Goal: Transaction & Acquisition: Purchase product/service

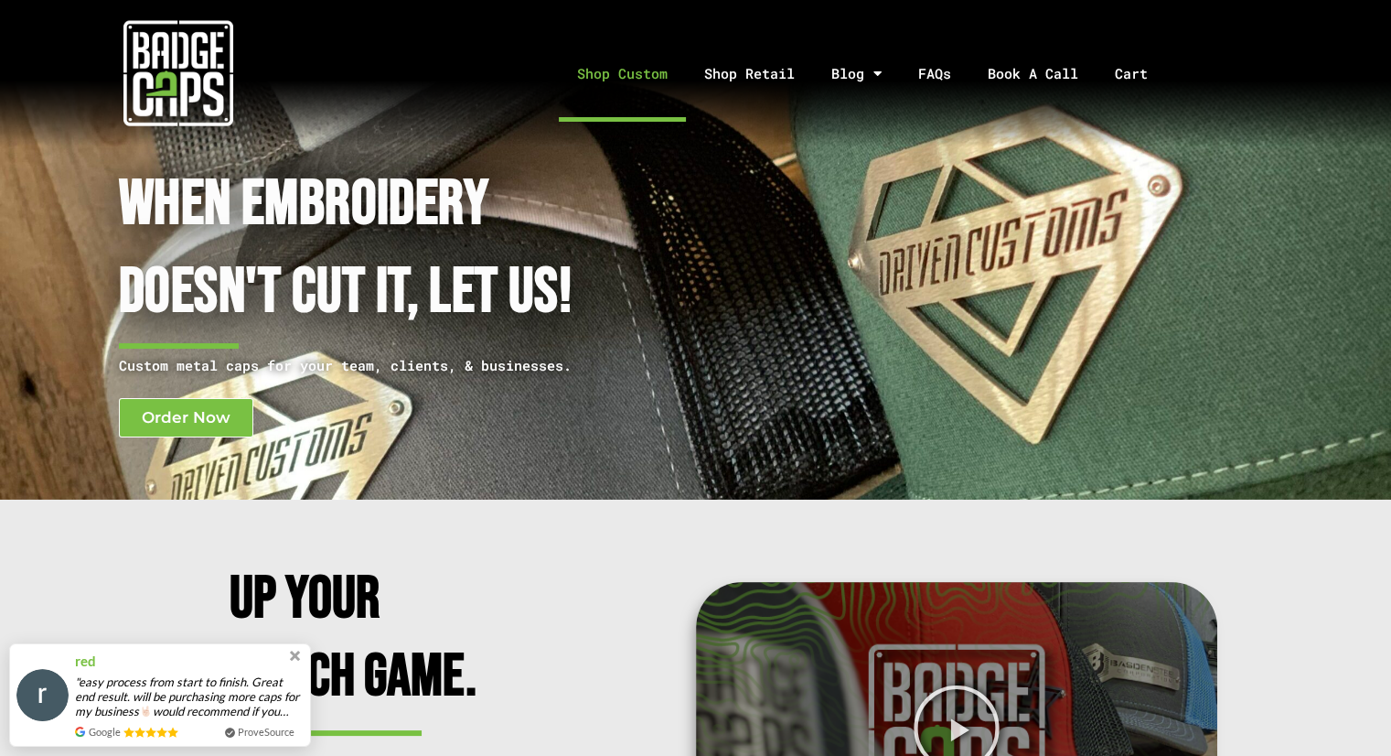
click at [636, 71] on link "Shop Custom" at bounding box center [622, 74] width 127 height 96
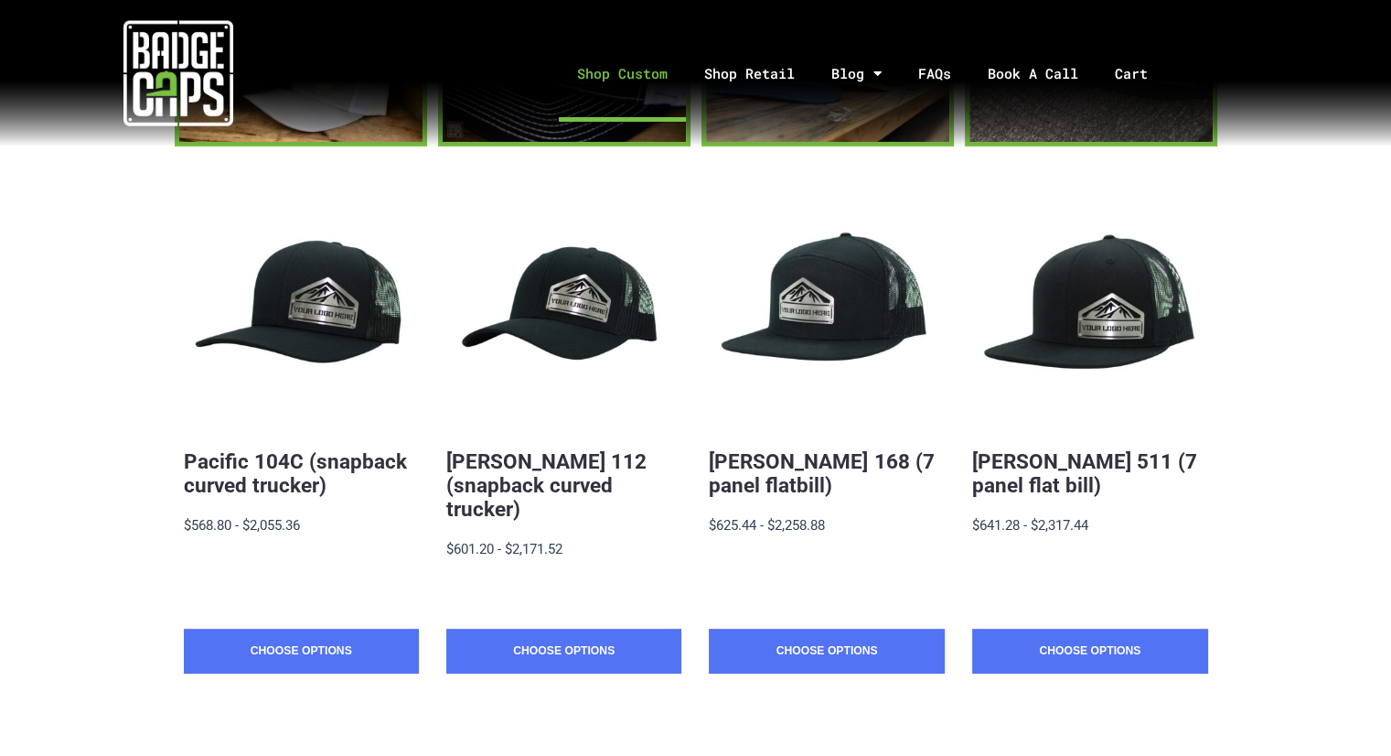
scroll to position [366, 0]
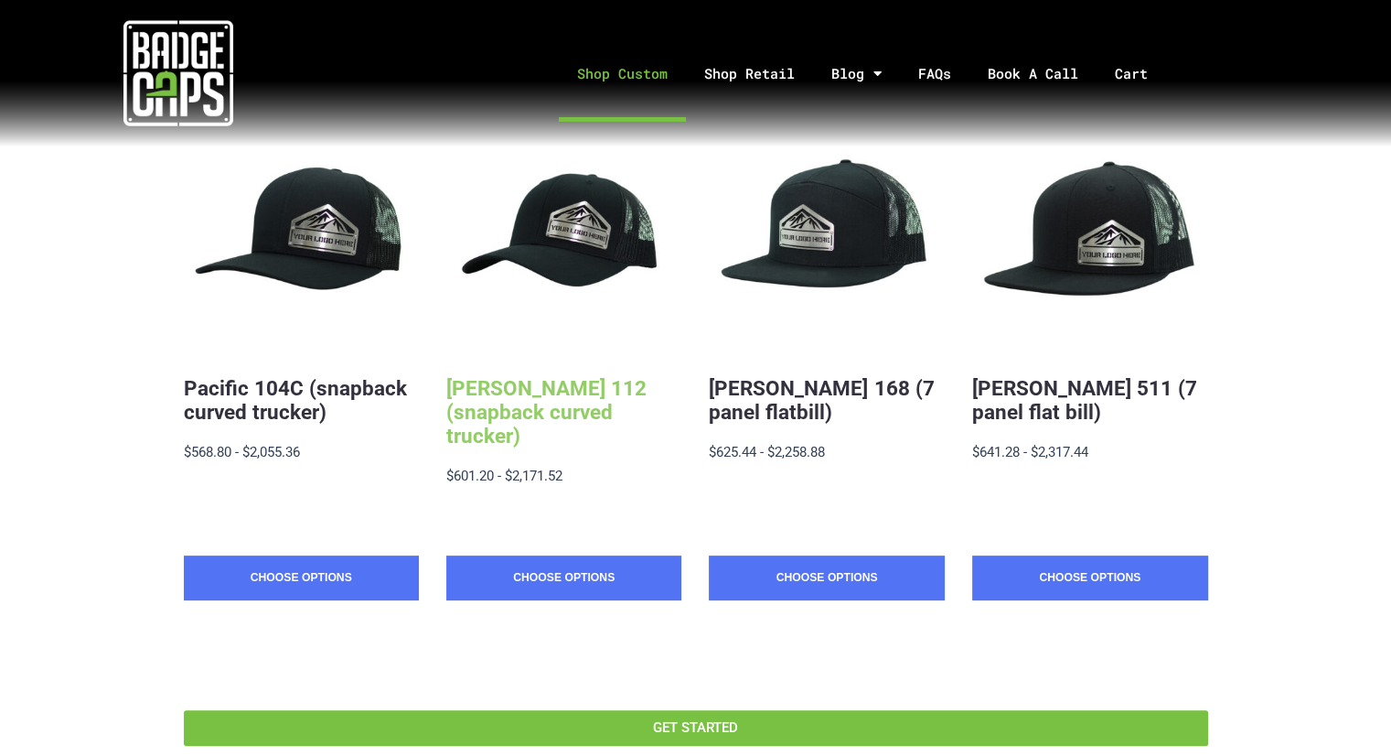
click at [584, 406] on link "[PERSON_NAME] 112 (snapback curved trucker)" at bounding box center [546, 411] width 200 height 71
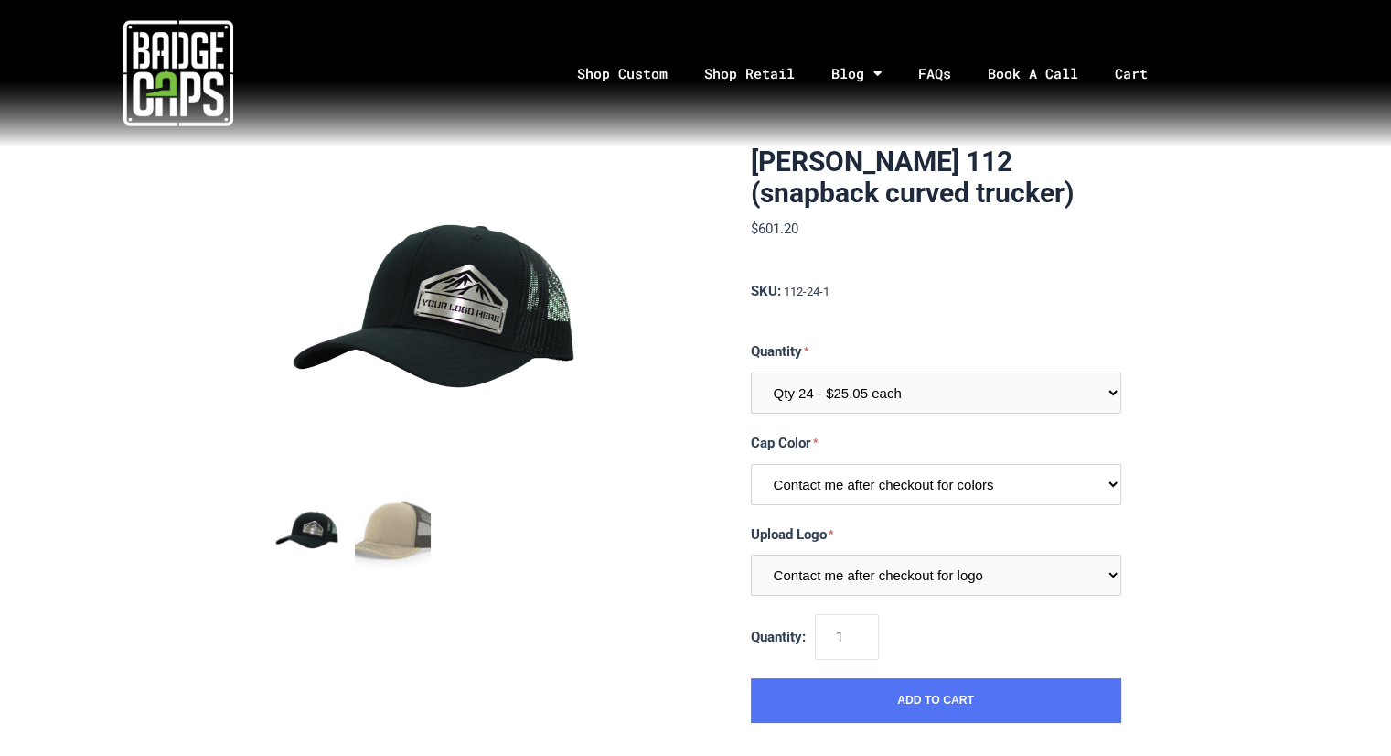
click at [807, 488] on select "Contact me after checkout for colors" at bounding box center [936, 484] width 370 height 41
click at [751, 464] on select "Contact me after checkout for colors" at bounding box center [936, 484] width 370 height 41
click at [856, 376] on select "Qty 24 - $25.05 each Qty 48 - $24.24 each Qty 96 - $22.62 each" at bounding box center [936, 392] width 370 height 41
click at [751, 372] on select "Qty 24 - $25.05 each Qty 48 - $24.24 each Qty 96 - $22.62 each" at bounding box center [936, 392] width 370 height 41
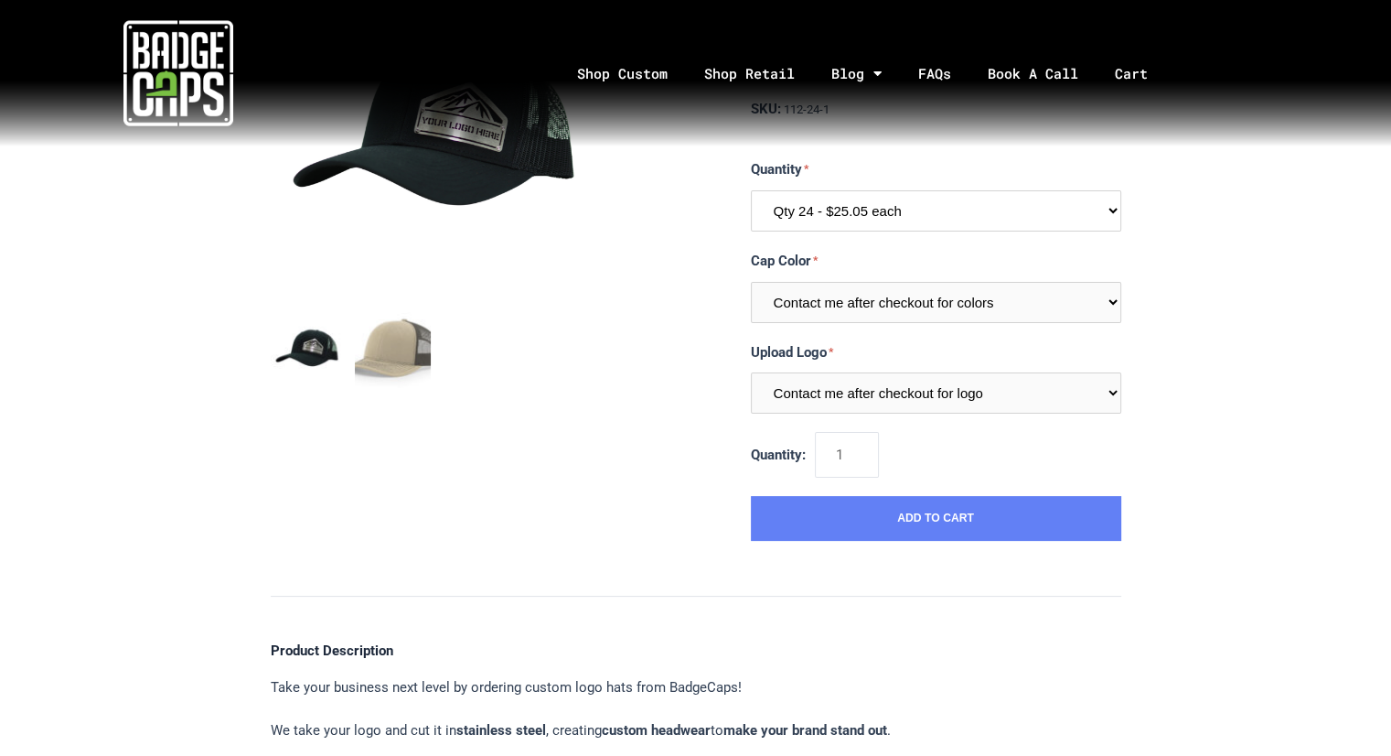
scroll to position [183, 0]
click at [896, 530] on button "Add to Cart" at bounding box center [936, 518] width 370 height 46
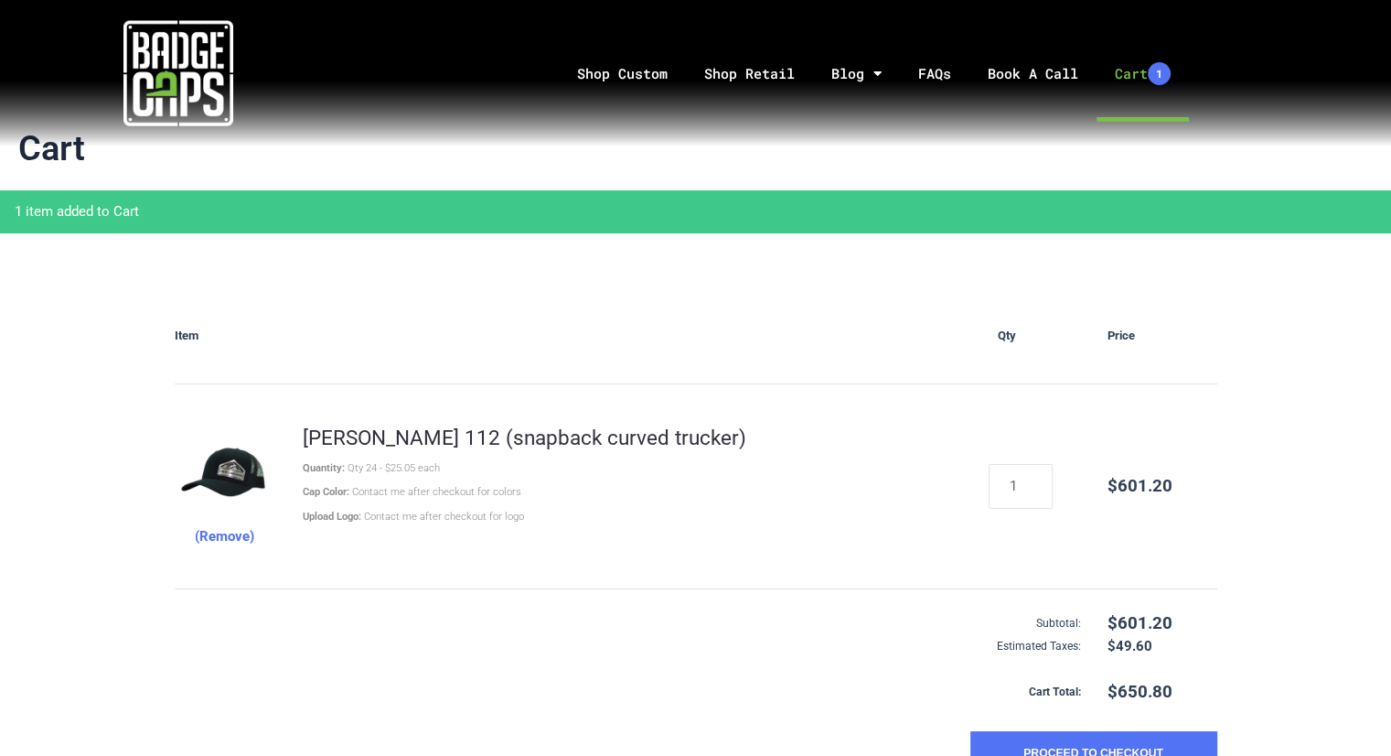
scroll to position [183, 0]
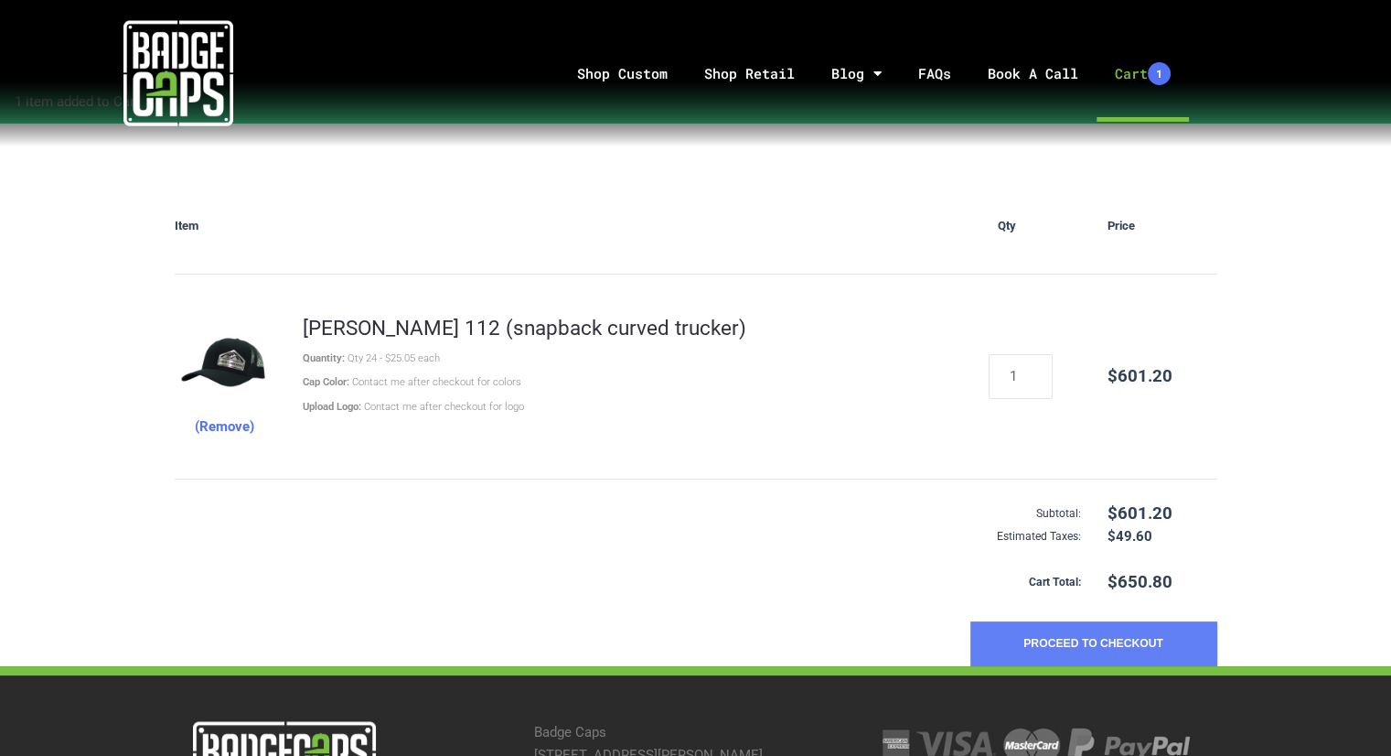
click at [1115, 641] on button "Proceed to Checkout" at bounding box center [1094, 644] width 247 height 46
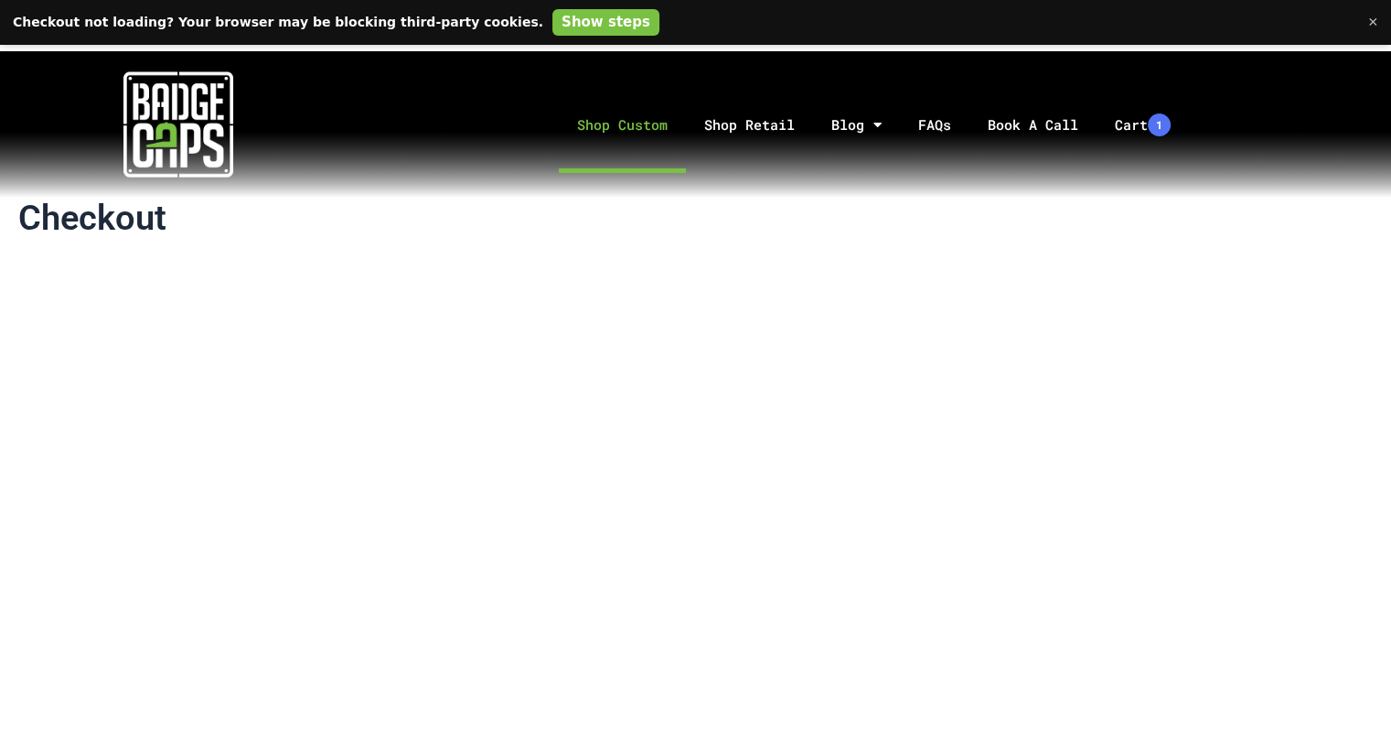
click at [648, 123] on link "Shop Custom" at bounding box center [622, 125] width 127 height 96
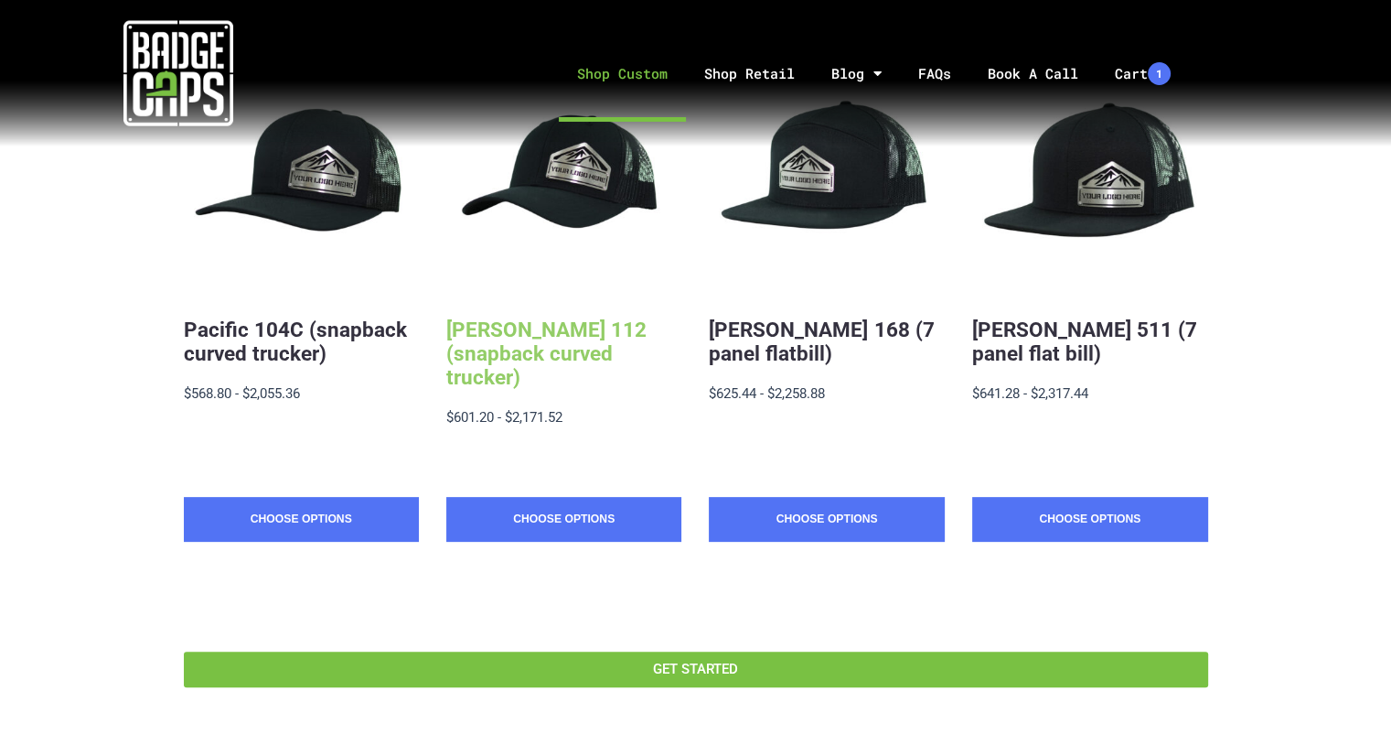
scroll to position [549, 0]
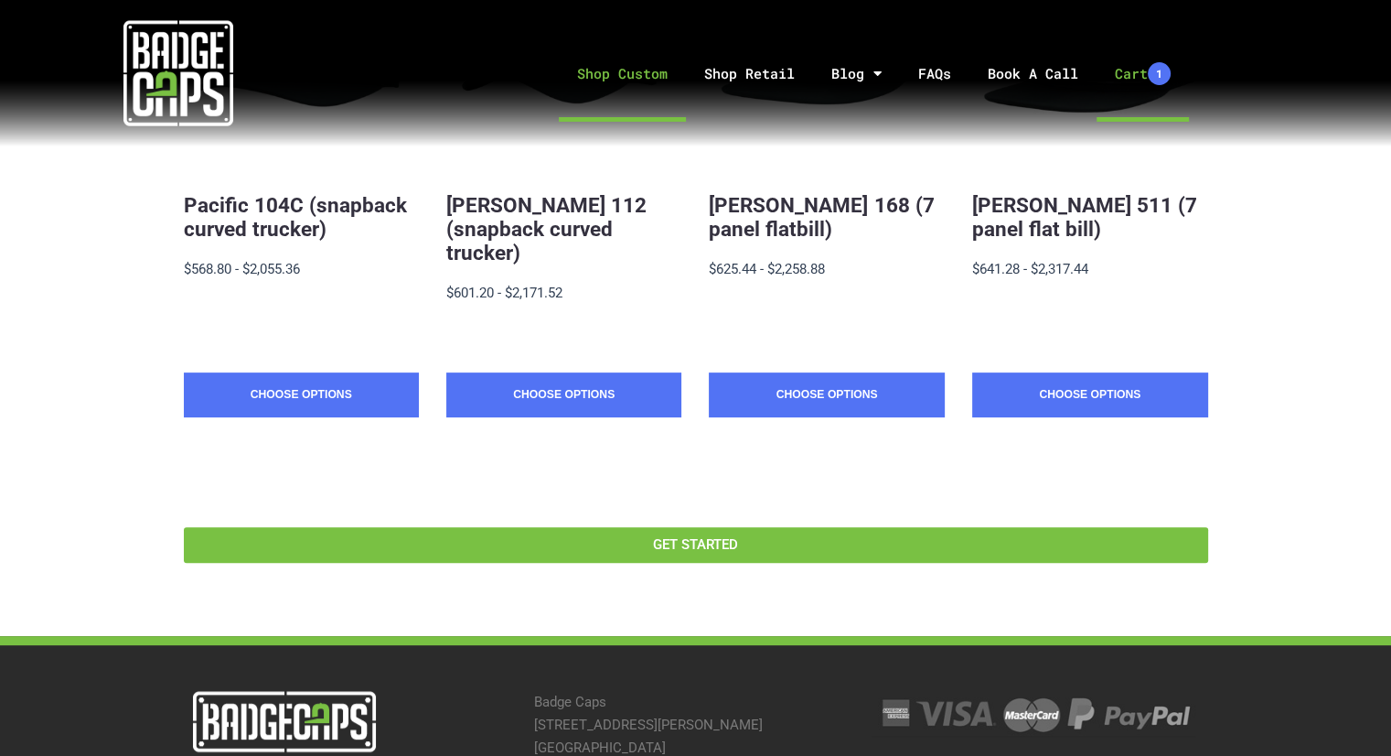
click at [1133, 78] on link "Cart 1" at bounding box center [1143, 74] width 92 height 96
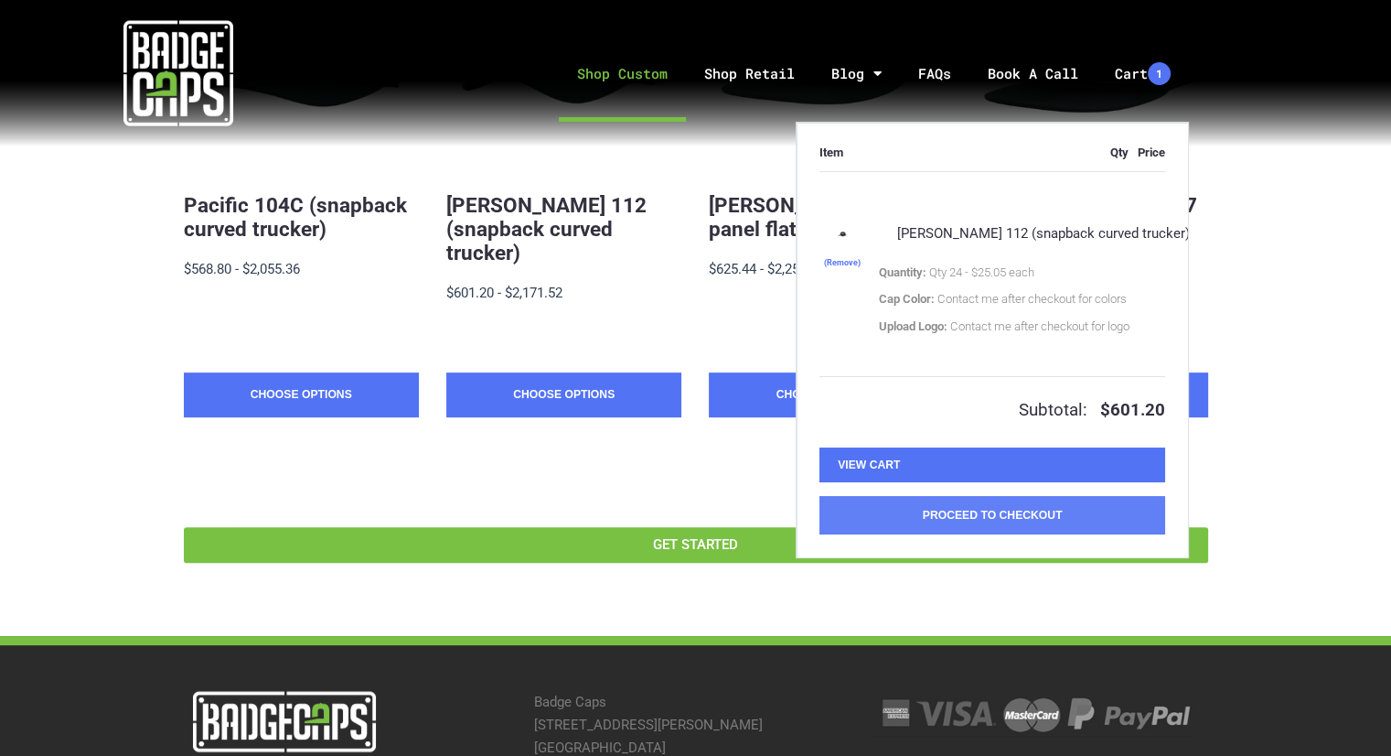
click at [929, 526] on button "Proceed to Checkout" at bounding box center [993, 515] width 346 height 38
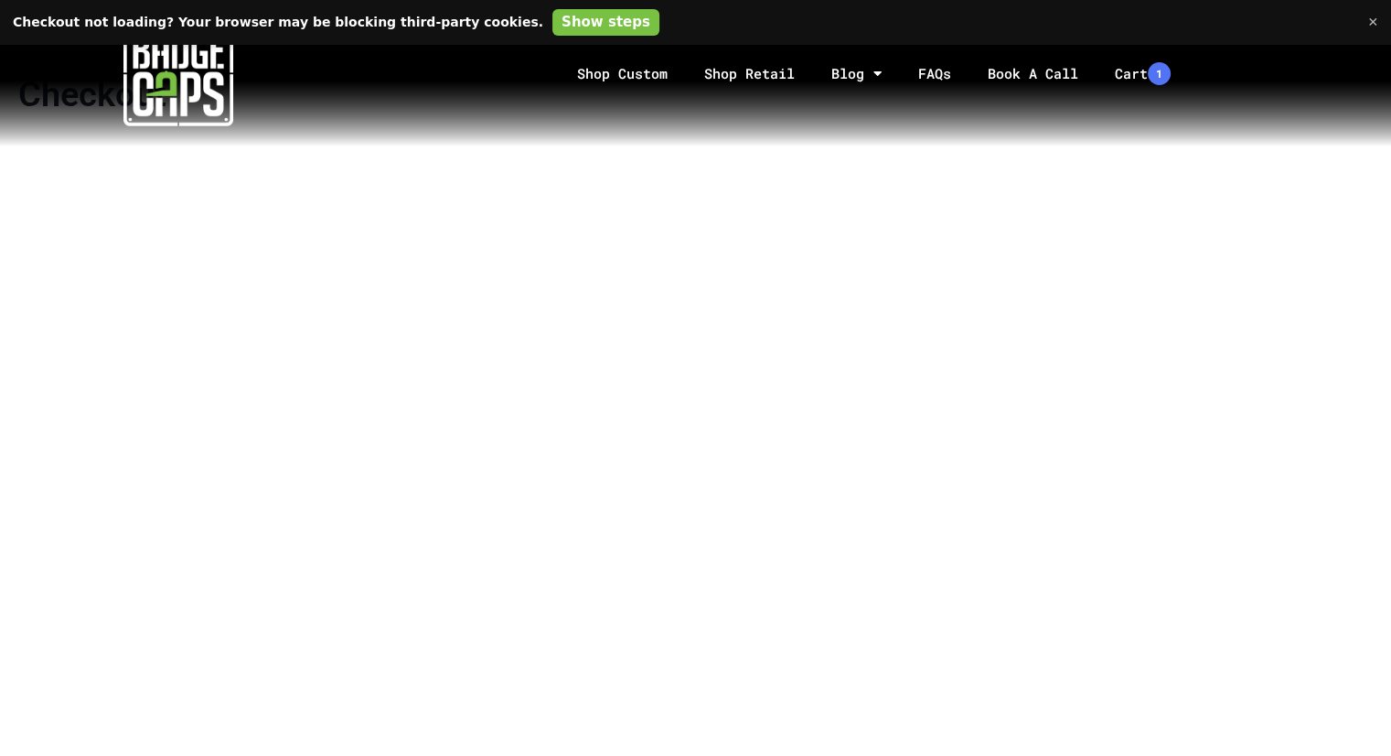
scroll to position [91, 0]
click at [778, 72] on link "Shop Retail" at bounding box center [749, 74] width 127 height 96
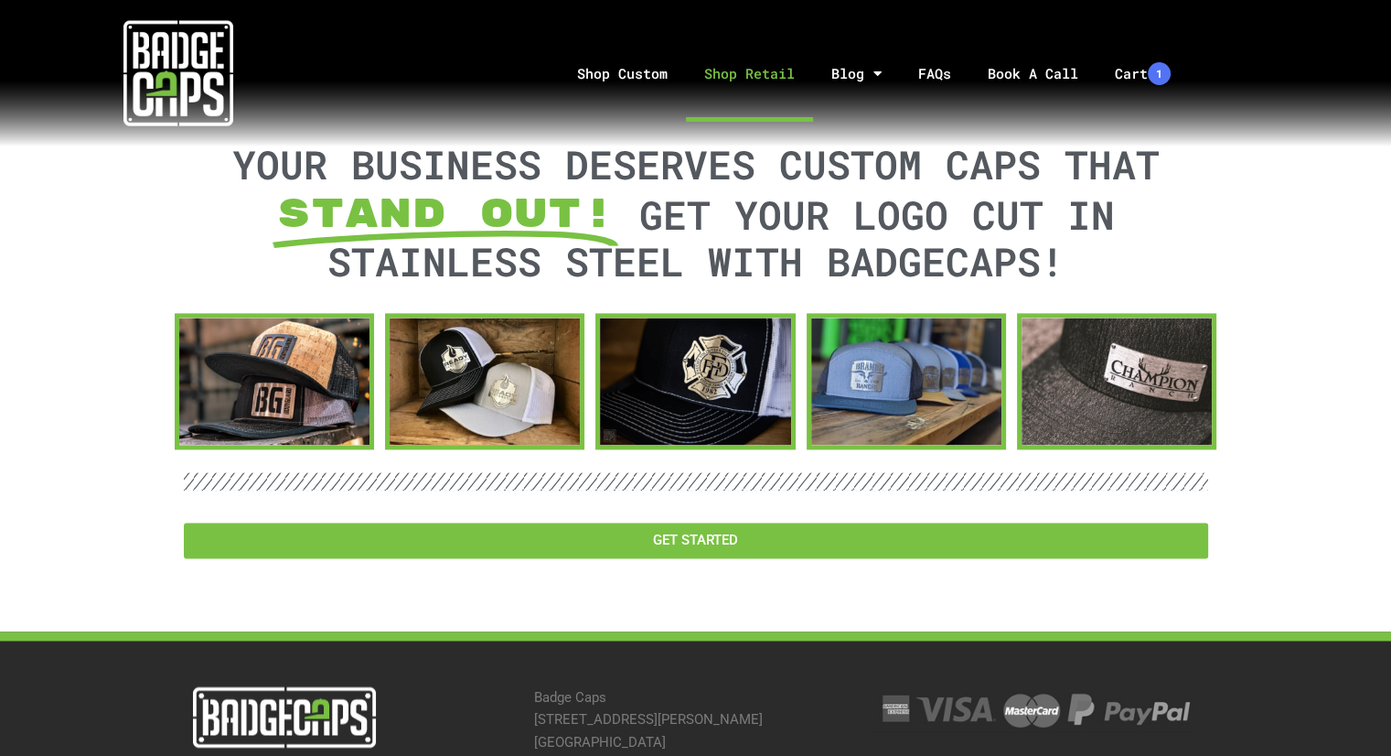
scroll to position [2561, 0]
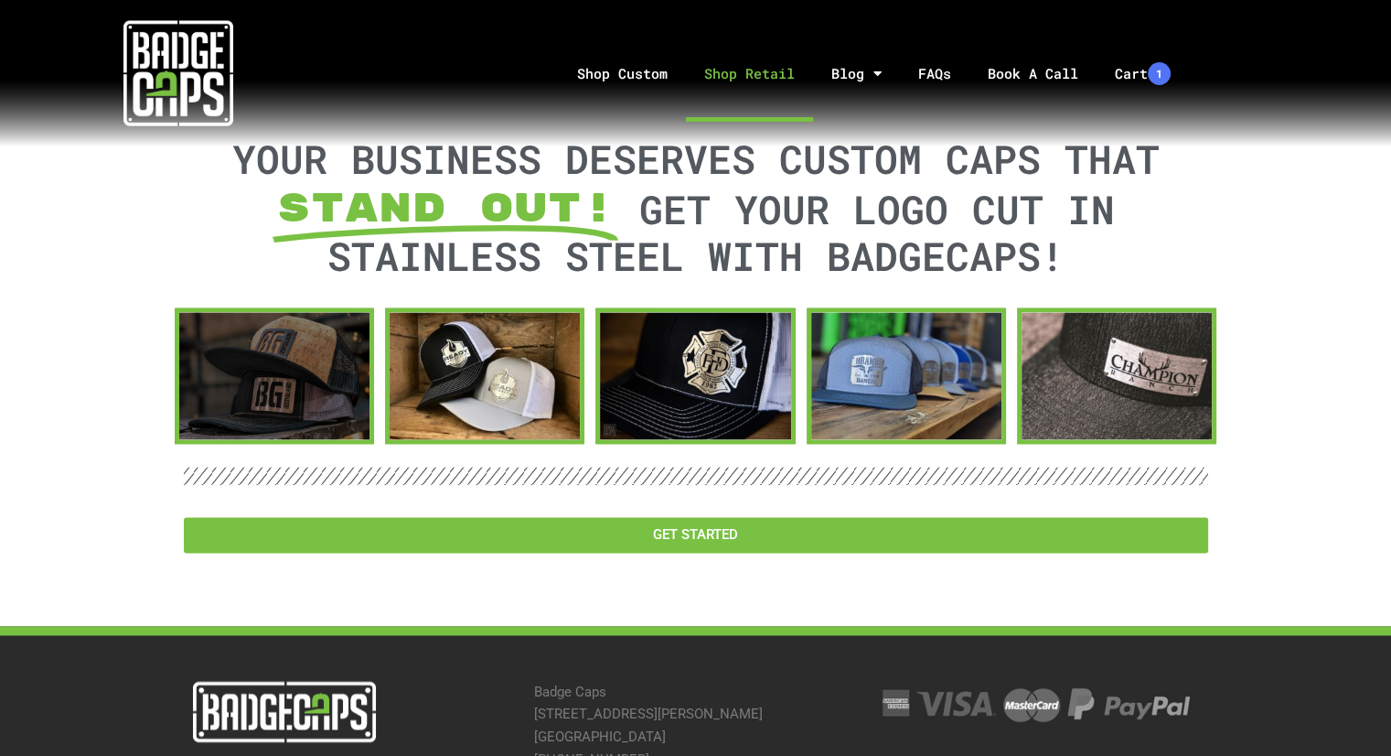
click at [252, 356] on div at bounding box center [274, 375] width 190 height 127
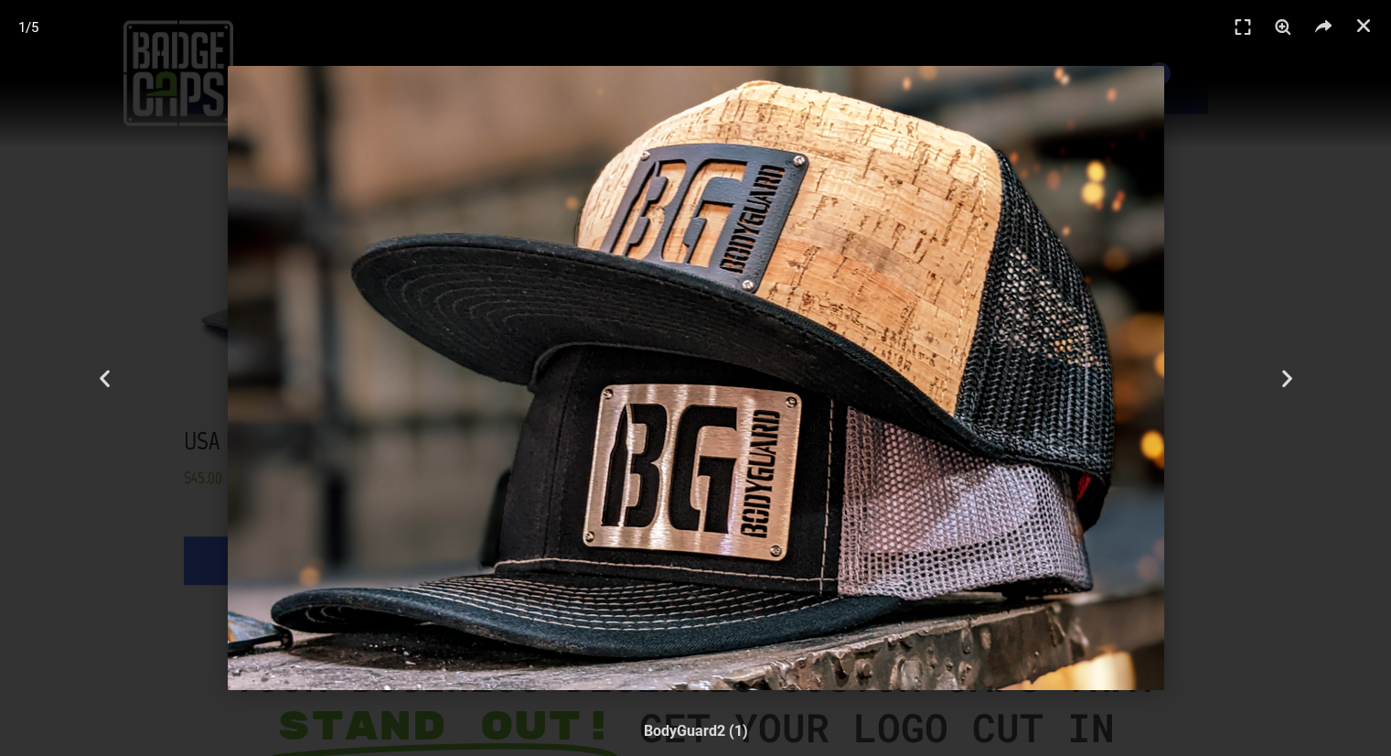
scroll to position [2012, 0]
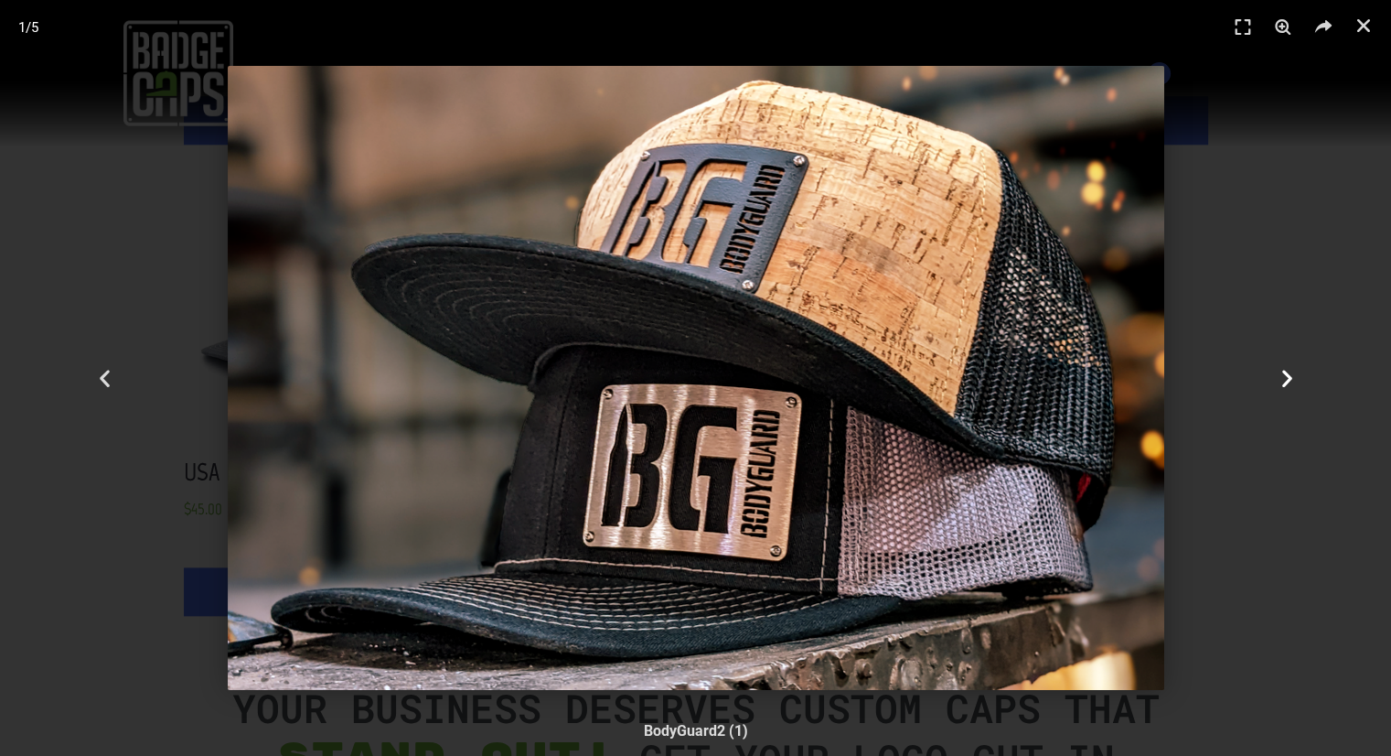
click at [1292, 376] on icon "Next slide" at bounding box center [1286, 378] width 23 height 23
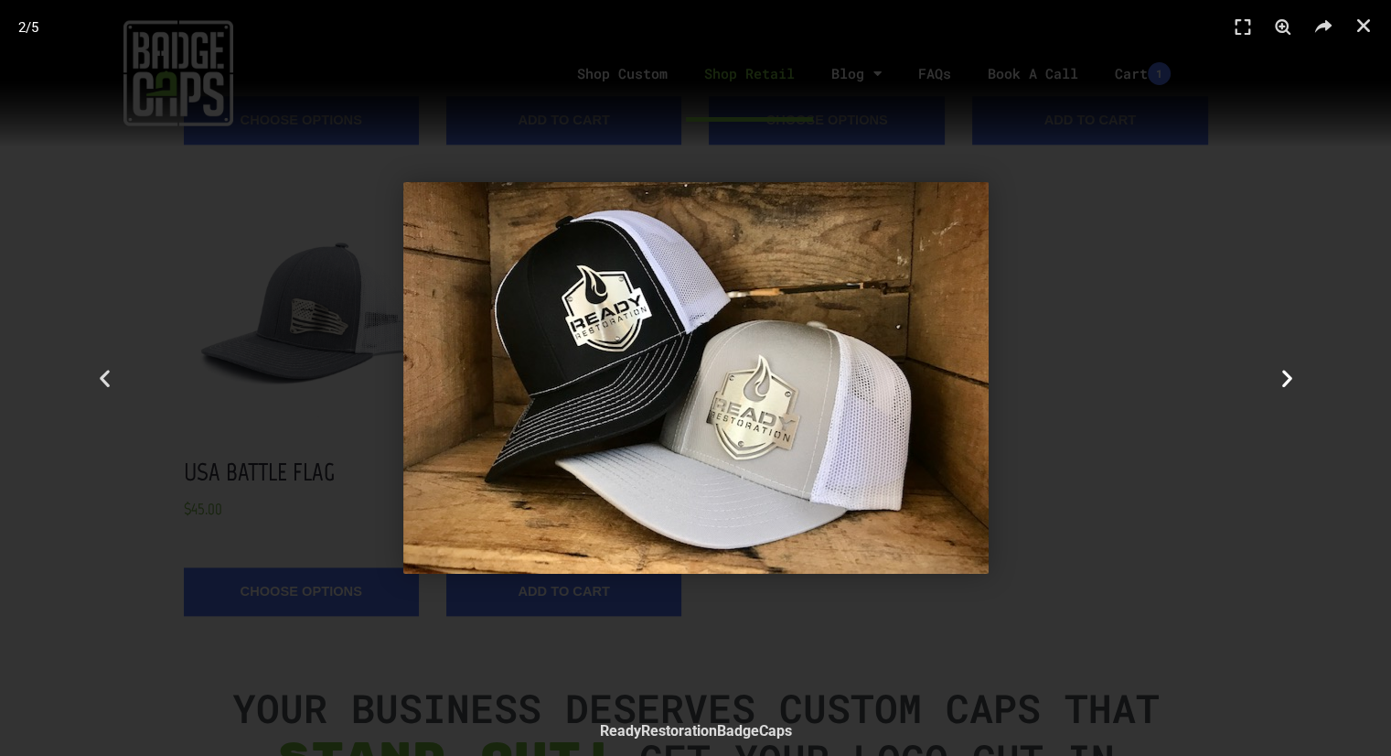
click at [1292, 376] on icon "Next slide" at bounding box center [1286, 378] width 23 height 23
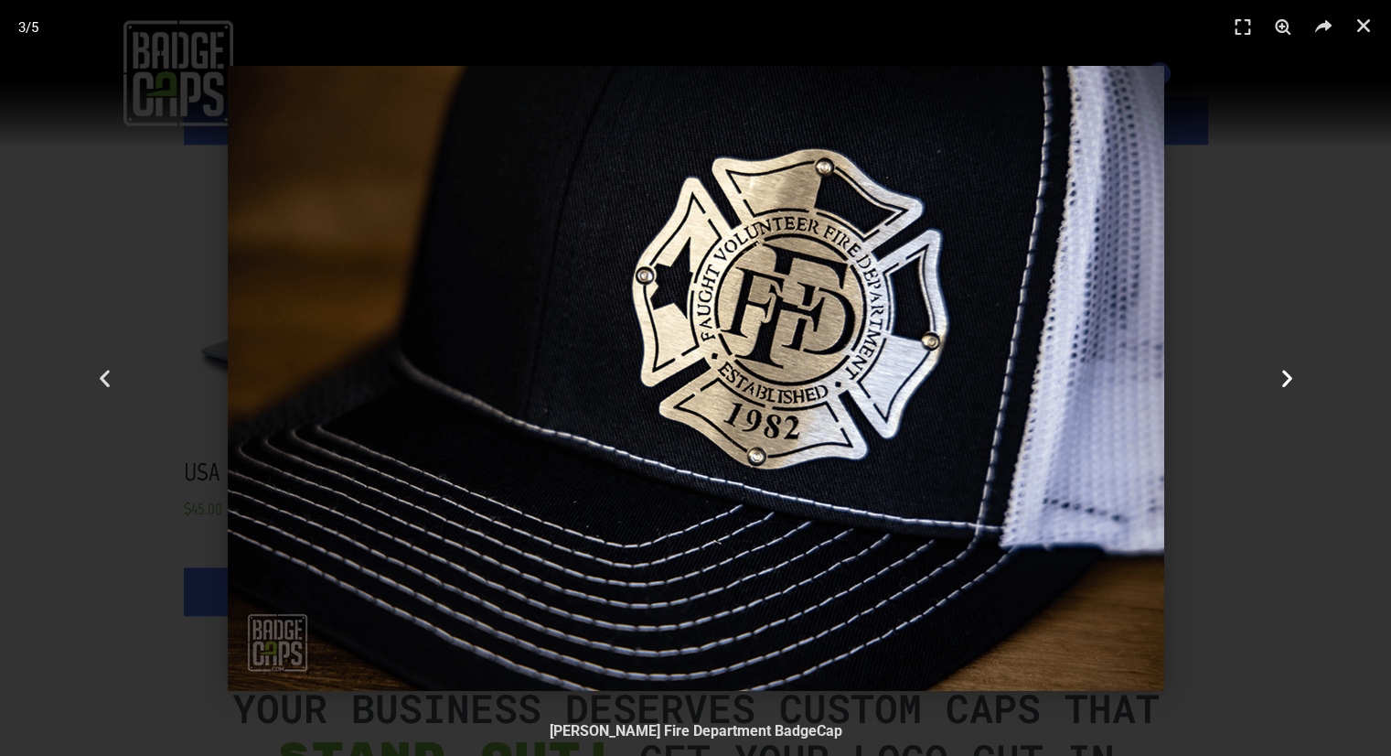
click at [1291, 375] on icon "Next slide" at bounding box center [1286, 378] width 23 height 23
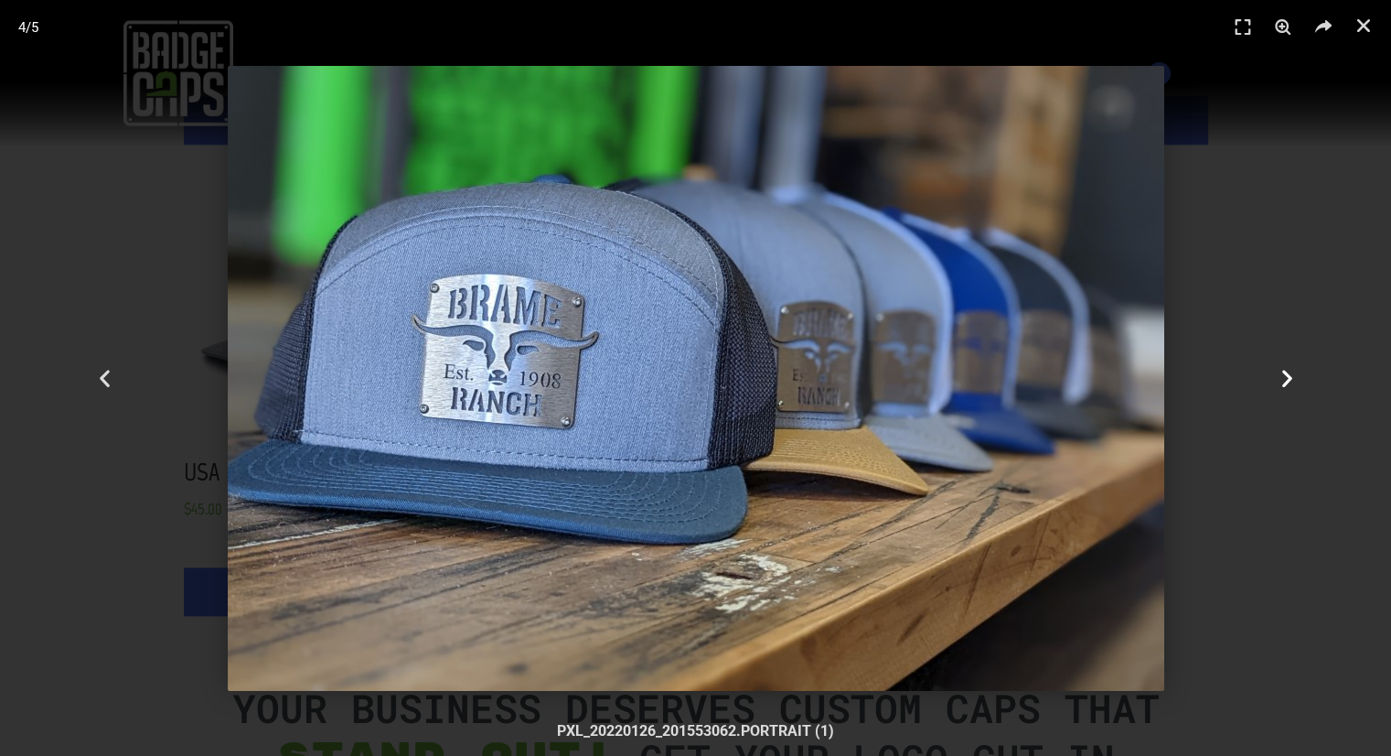
click at [1289, 374] on icon "Next slide" at bounding box center [1286, 378] width 23 height 23
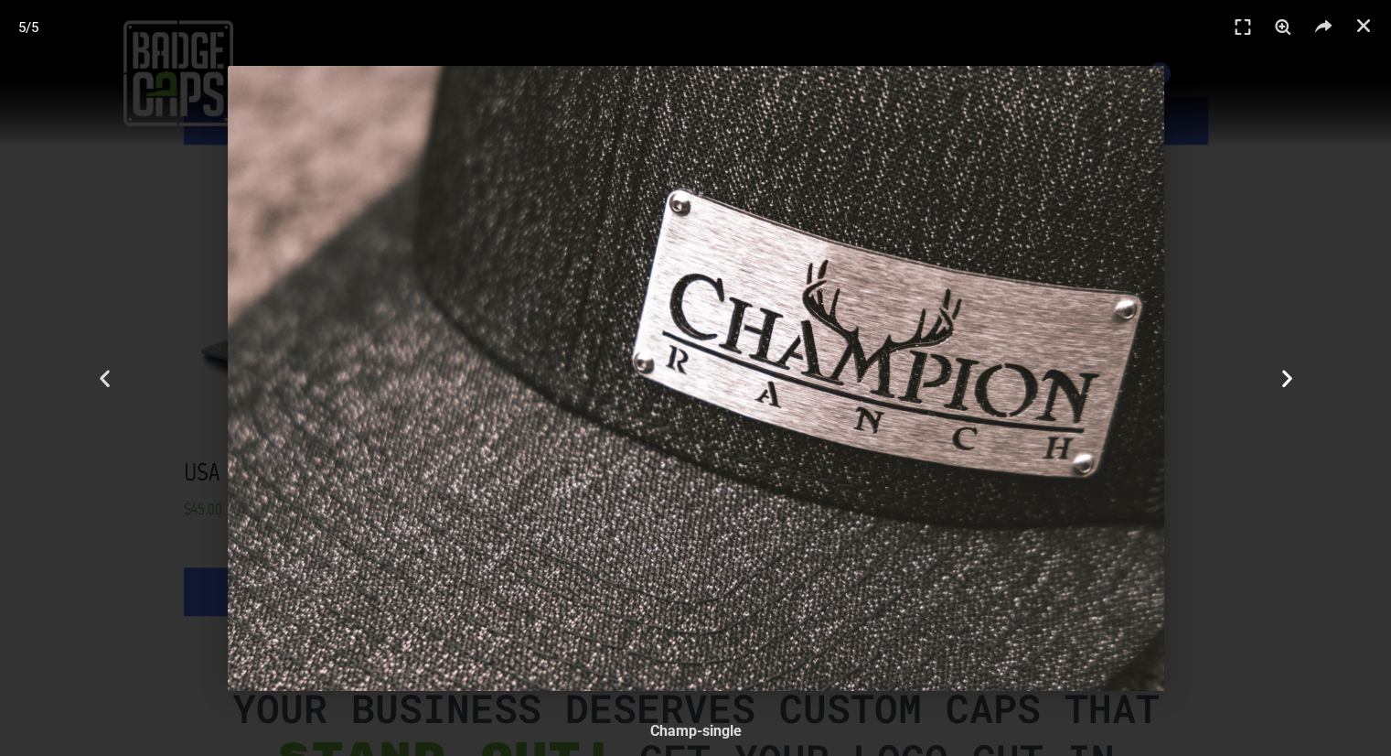
click at [1289, 374] on icon "Next slide" at bounding box center [1286, 378] width 23 height 23
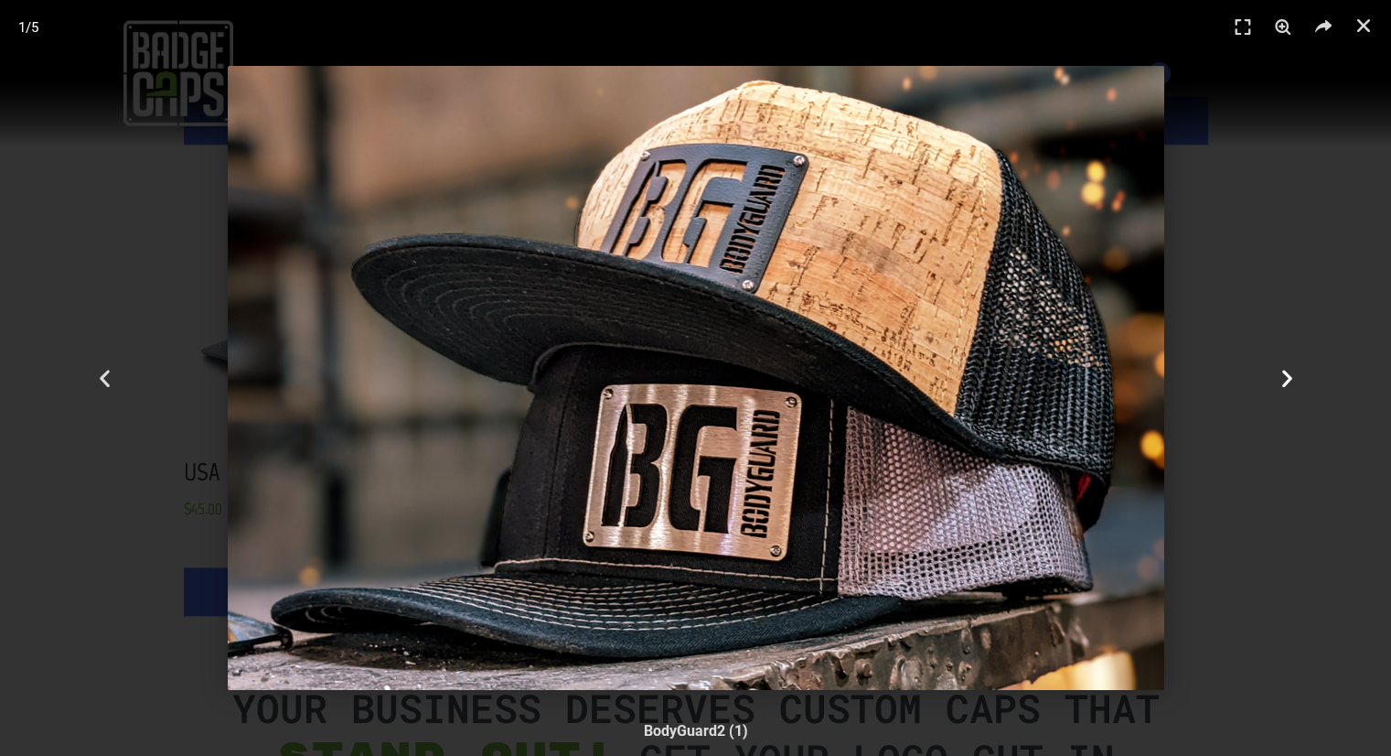
click at [1289, 374] on icon "Next slide" at bounding box center [1286, 378] width 23 height 23
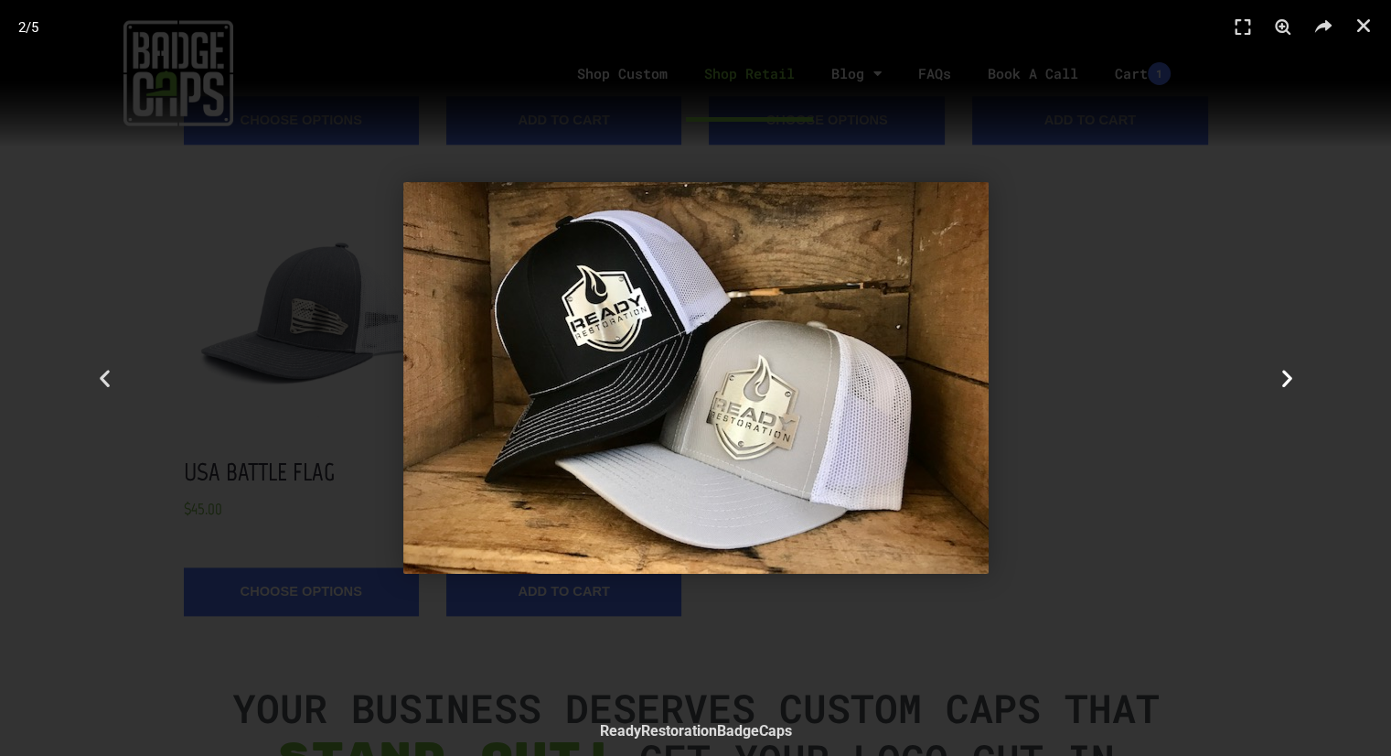
click at [1289, 374] on icon "Next slide" at bounding box center [1286, 378] width 23 height 23
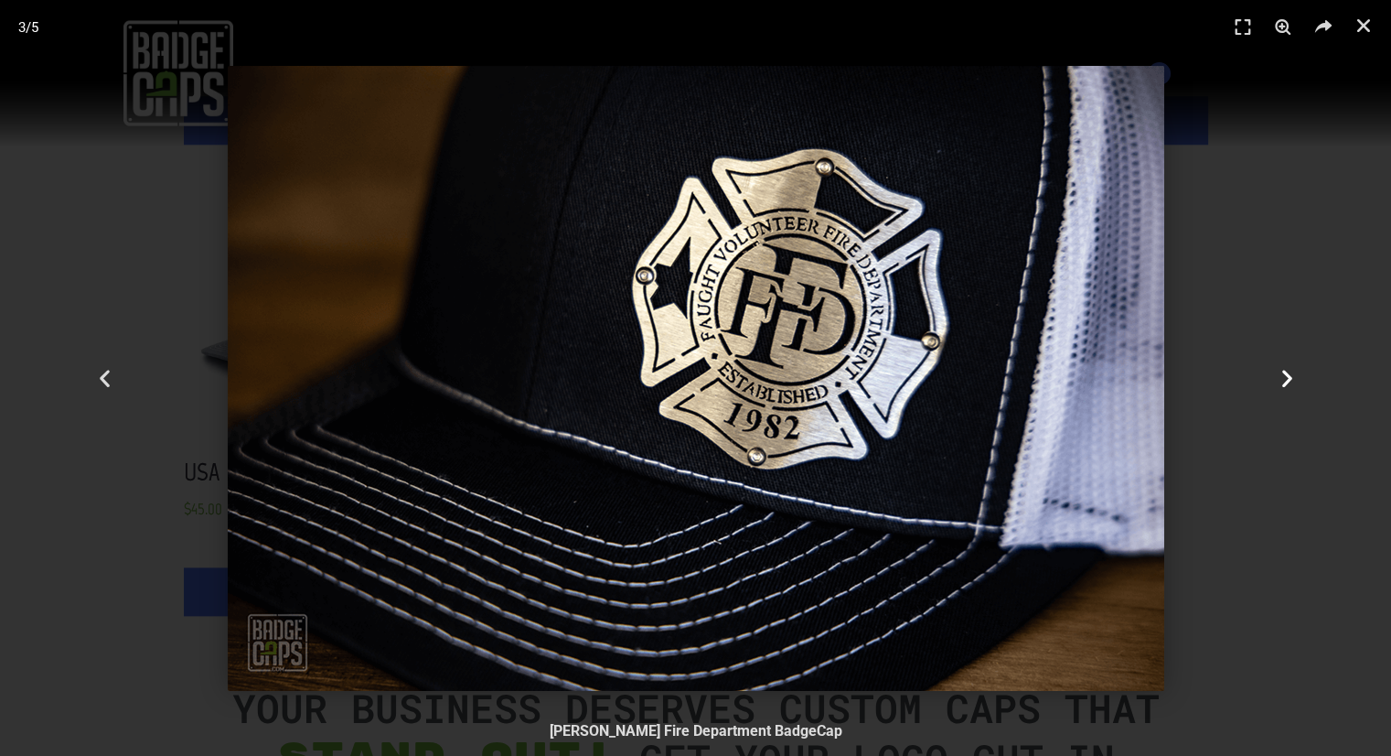
click at [1283, 372] on icon "Next slide" at bounding box center [1286, 378] width 23 height 23
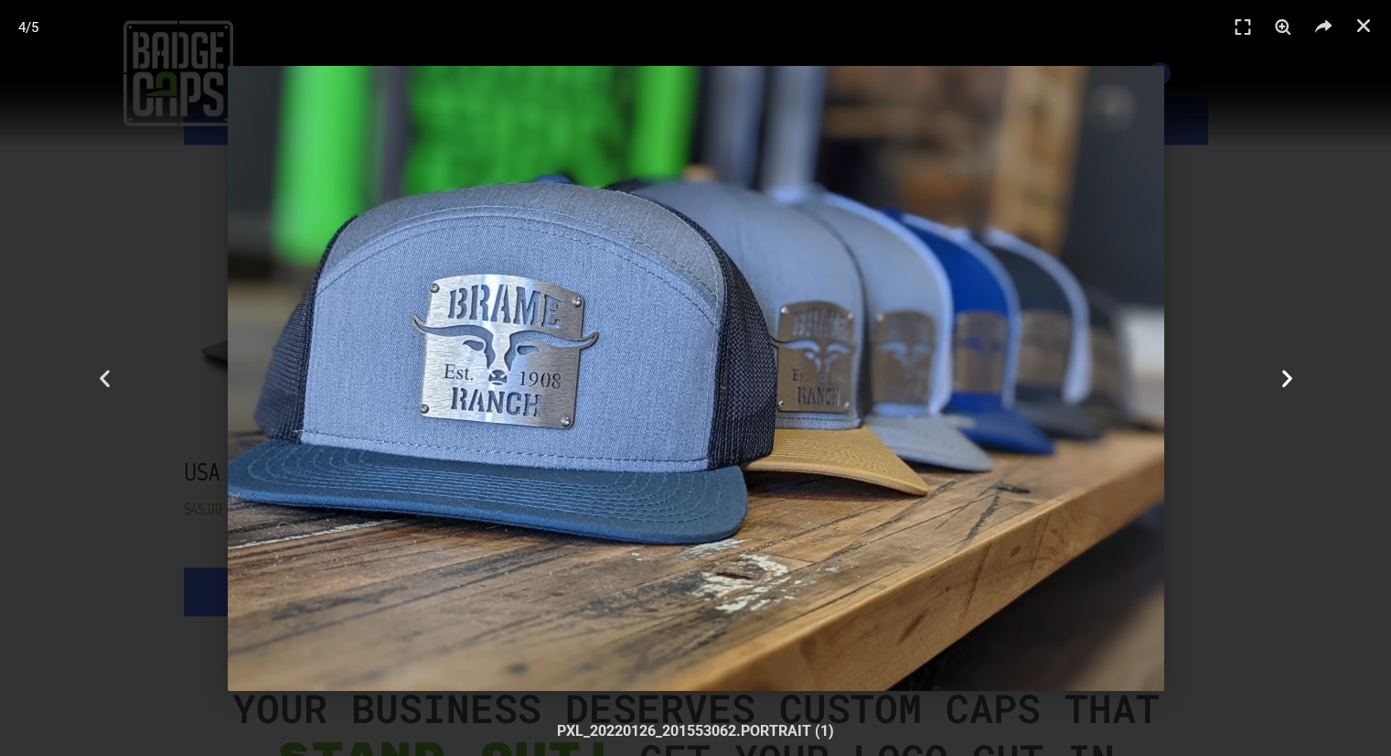
click at [1282, 370] on icon "Next slide" at bounding box center [1286, 378] width 23 height 23
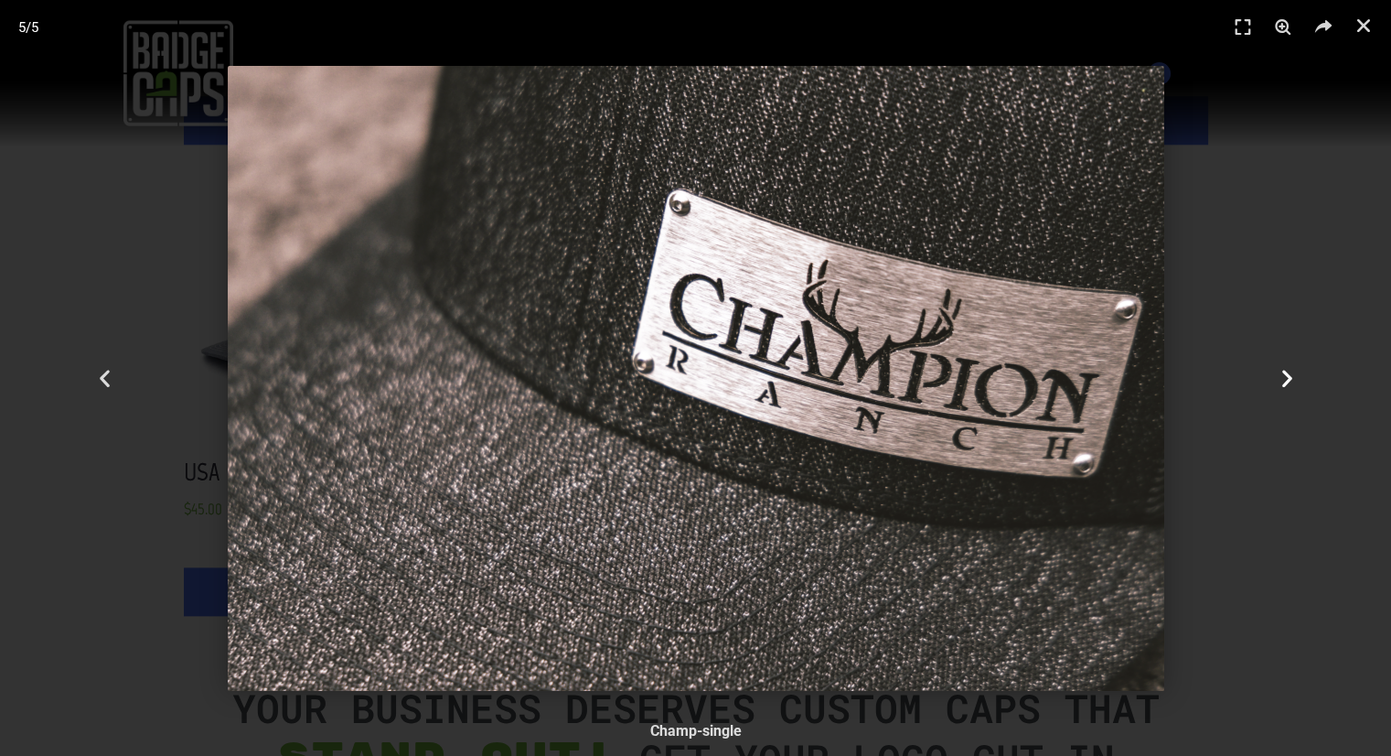
click at [1282, 370] on icon "Next slide" at bounding box center [1286, 378] width 23 height 23
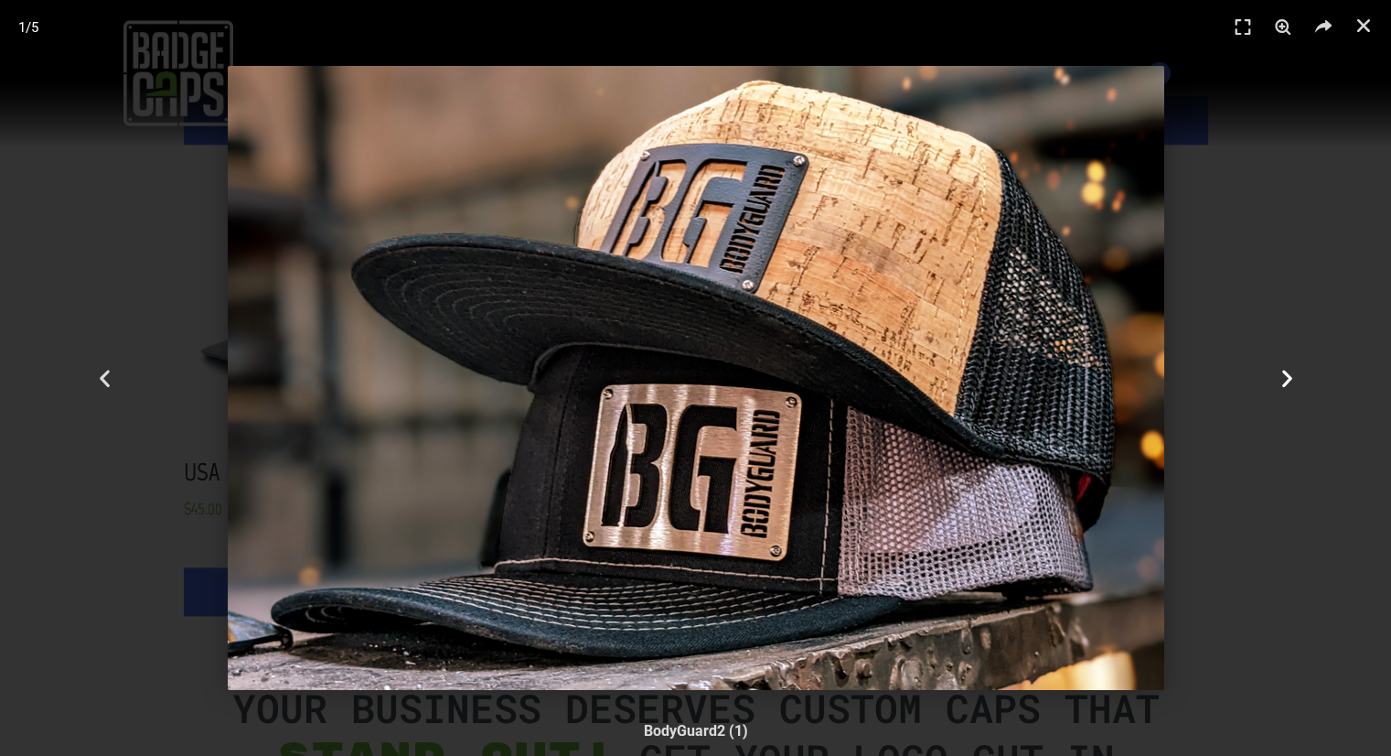
click at [1282, 370] on icon "Next slide" at bounding box center [1286, 378] width 23 height 23
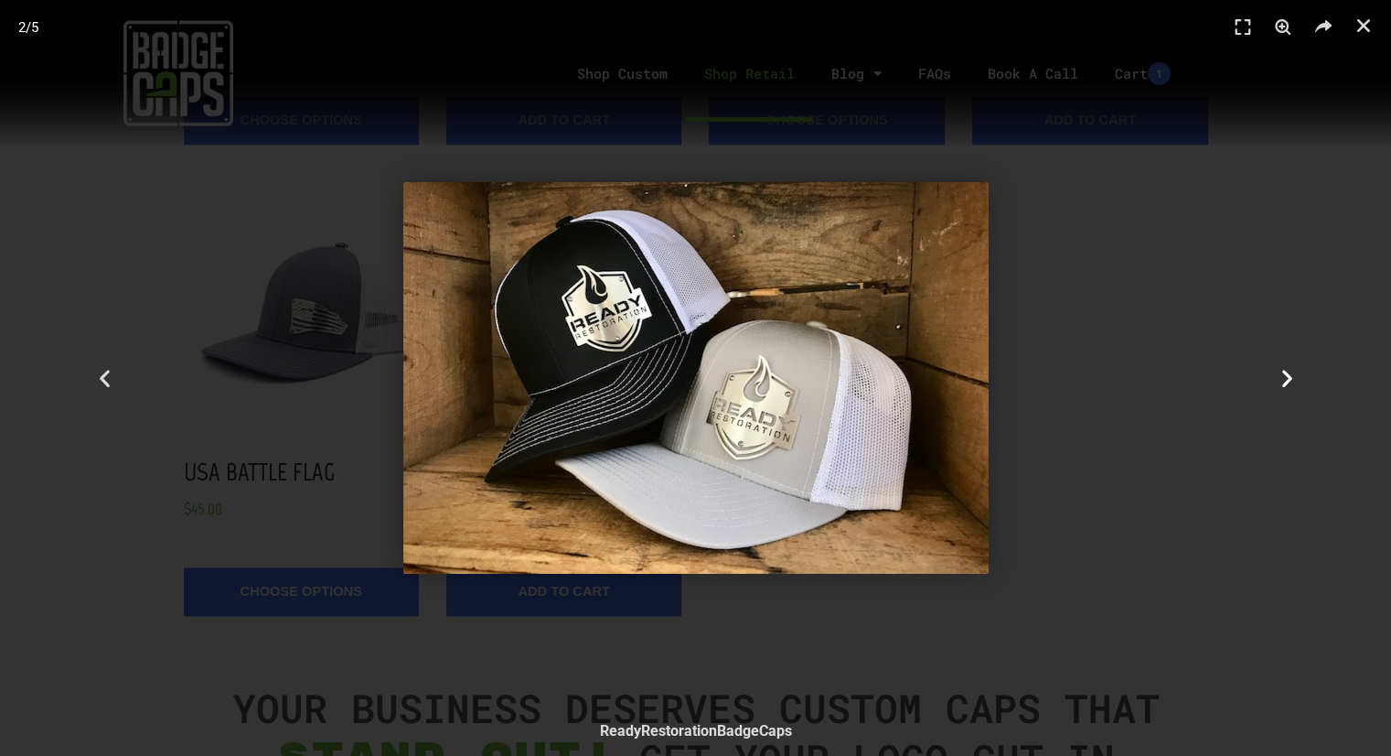
click at [1281, 367] on icon "Next slide" at bounding box center [1286, 378] width 23 height 23
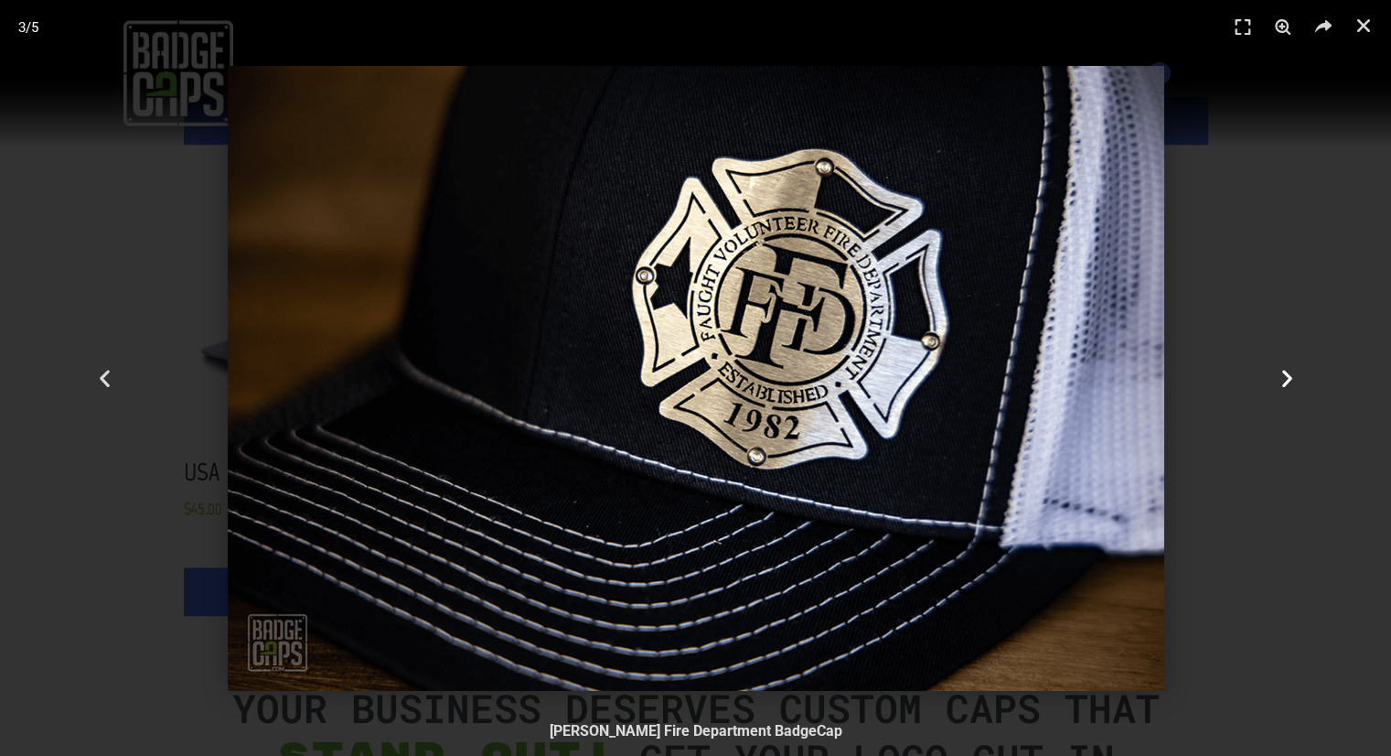
click at [1281, 367] on icon "Next slide" at bounding box center [1286, 378] width 23 height 23
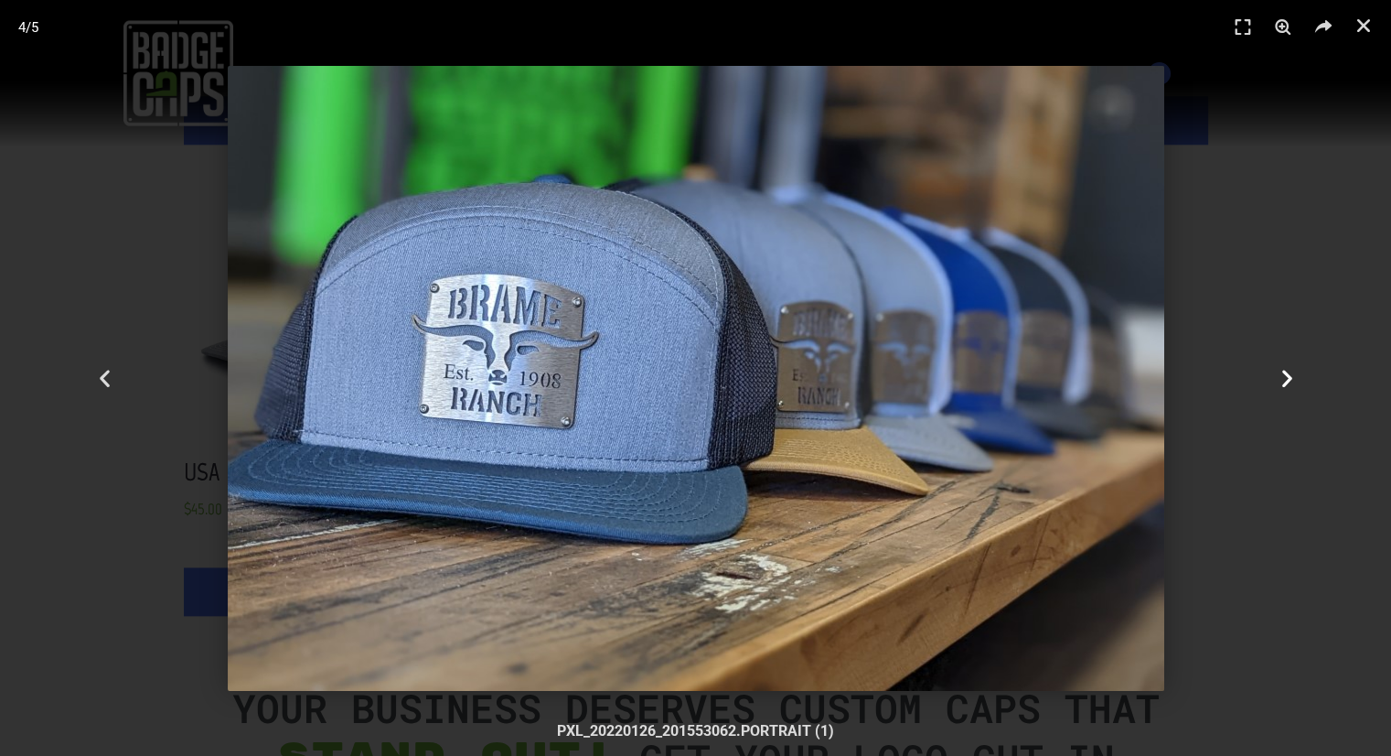
click at [1281, 367] on icon "Next slide" at bounding box center [1286, 378] width 23 height 23
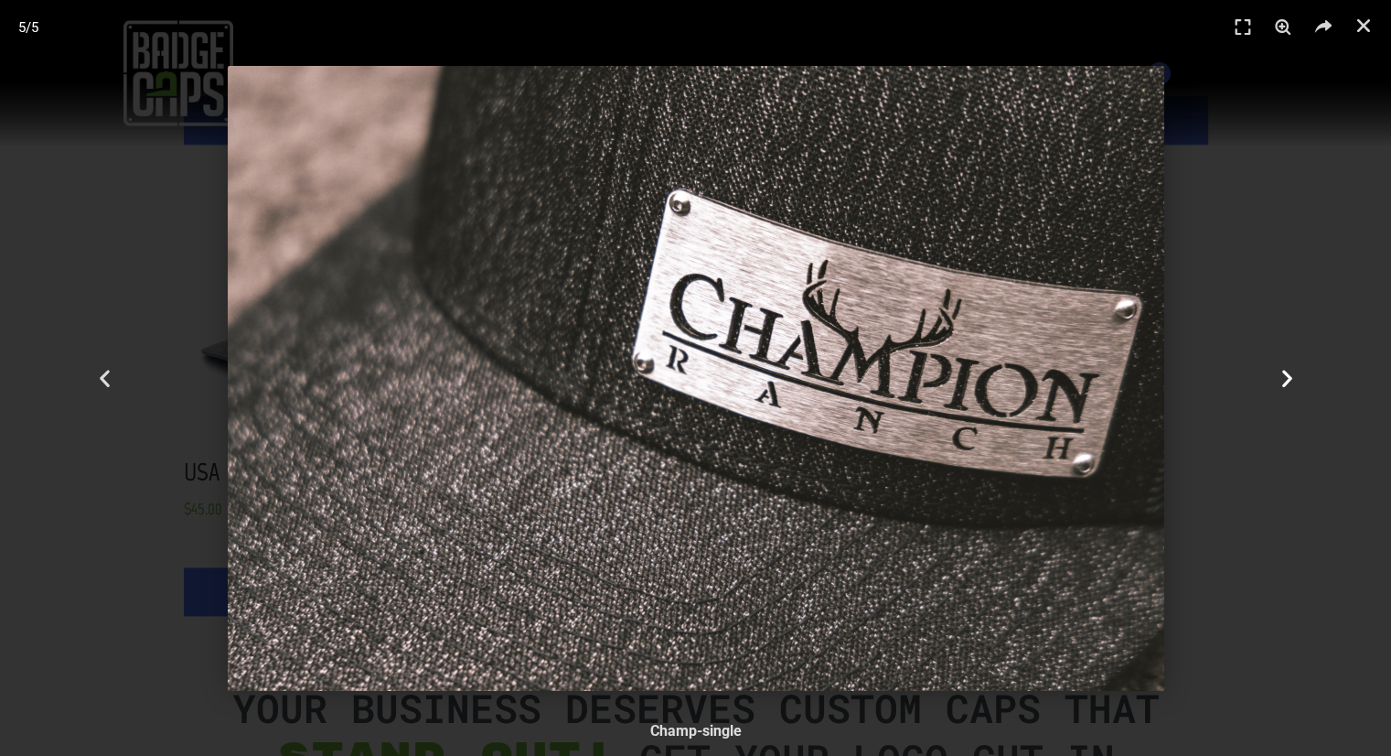
click at [1281, 367] on icon "Next slide" at bounding box center [1286, 378] width 23 height 23
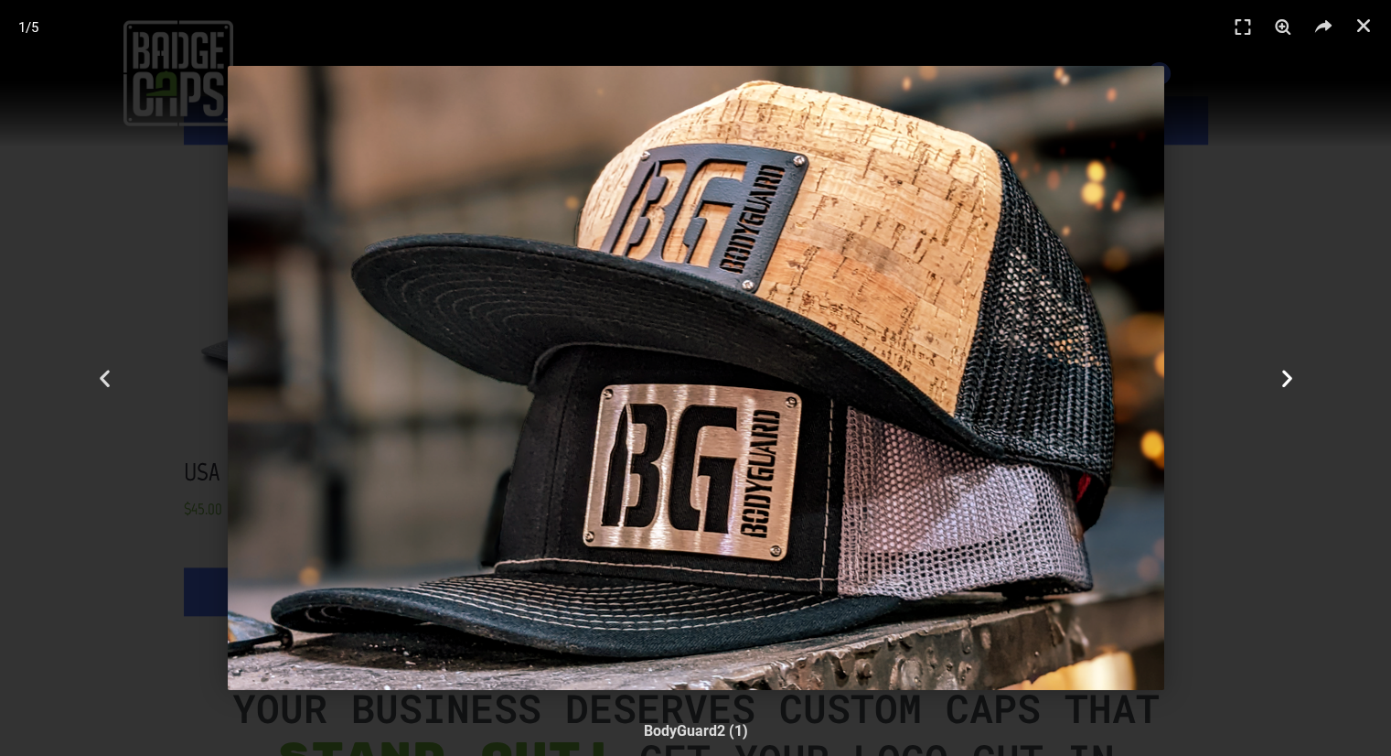
click at [1281, 367] on icon "Next slide" at bounding box center [1286, 378] width 23 height 23
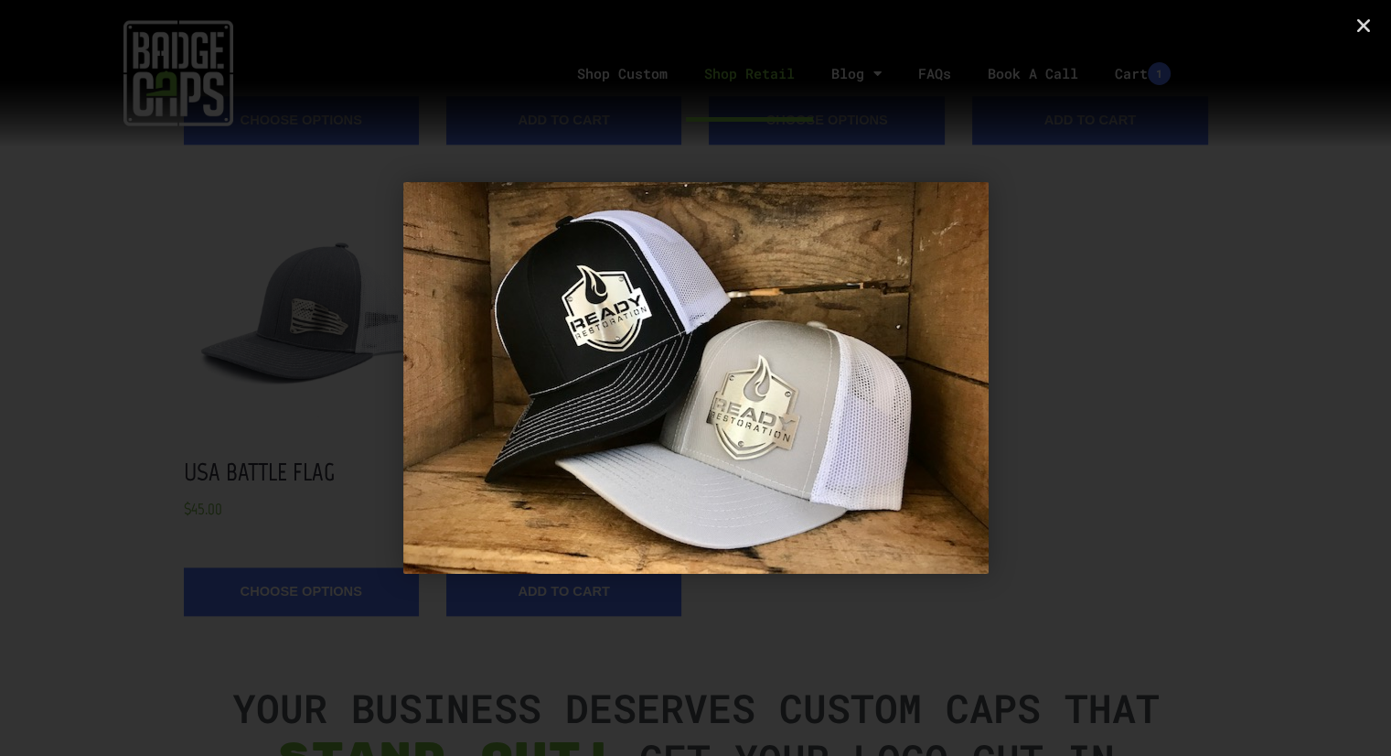
click at [1281, 367] on icon "Next slide" at bounding box center [1286, 378] width 23 height 23
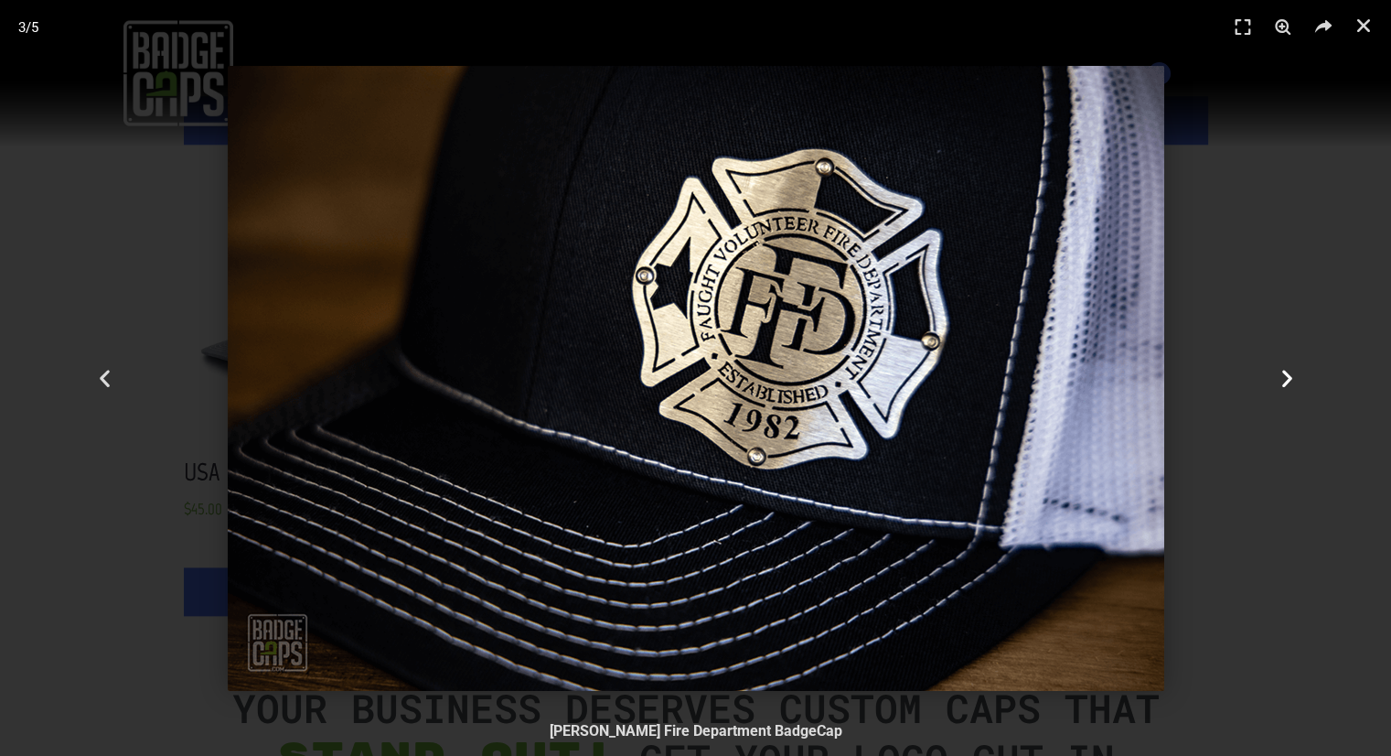
click at [1281, 367] on icon "Next slide" at bounding box center [1286, 378] width 23 height 23
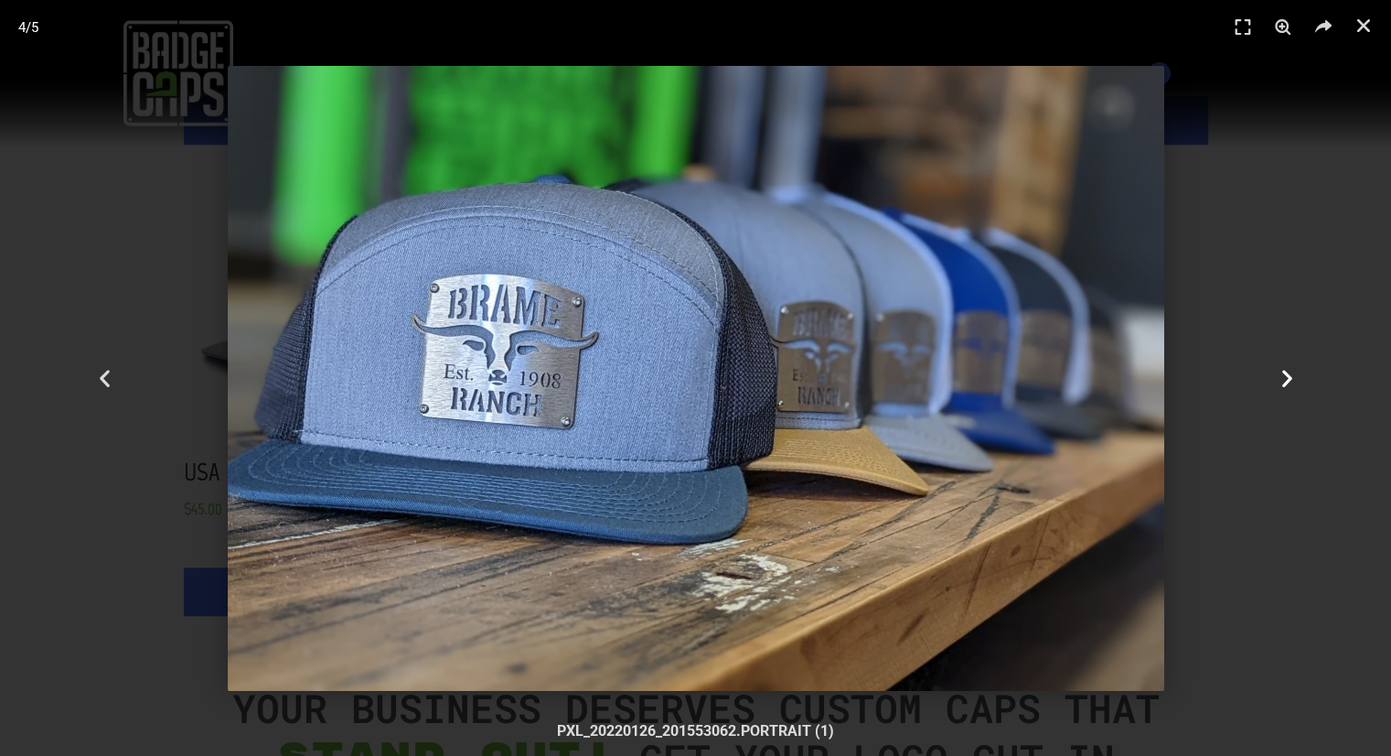
click at [1281, 367] on icon "Next slide" at bounding box center [1286, 378] width 23 height 23
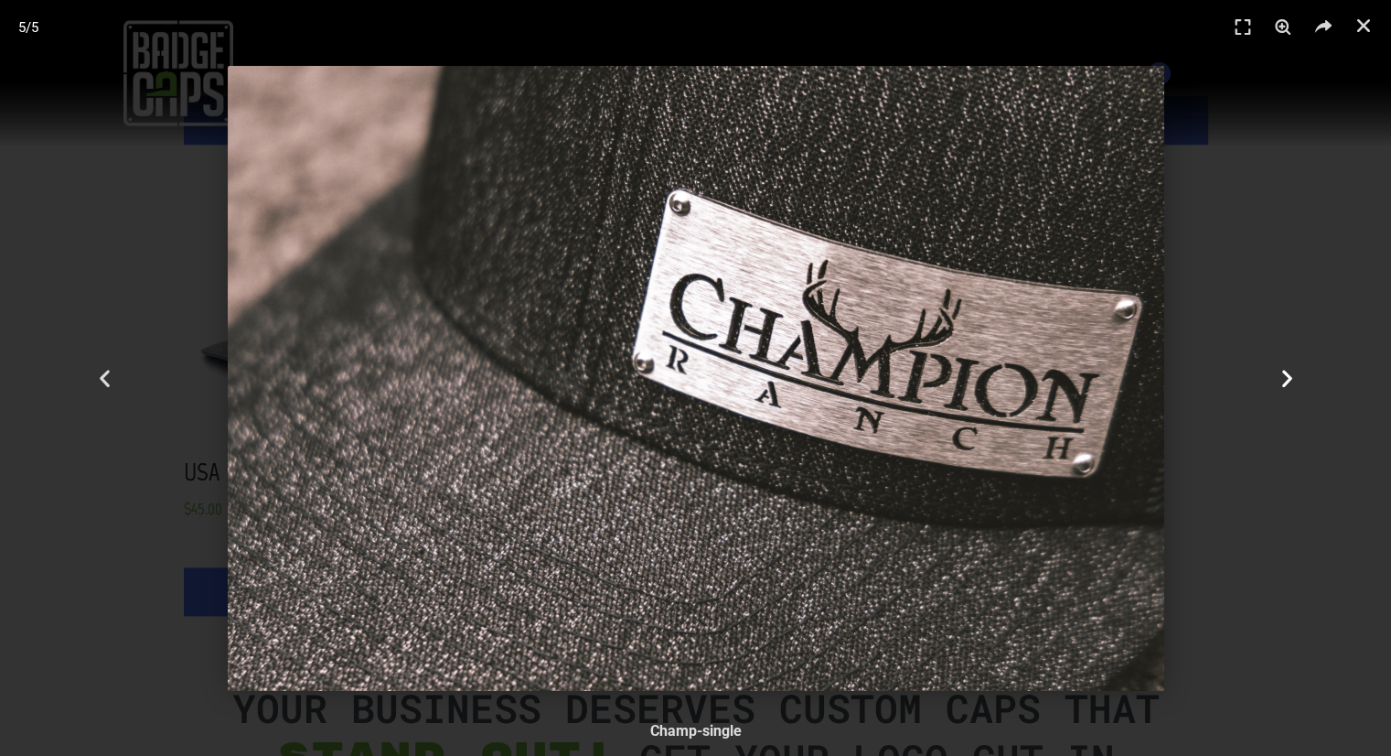
click at [1281, 367] on icon "Next slide" at bounding box center [1286, 378] width 23 height 23
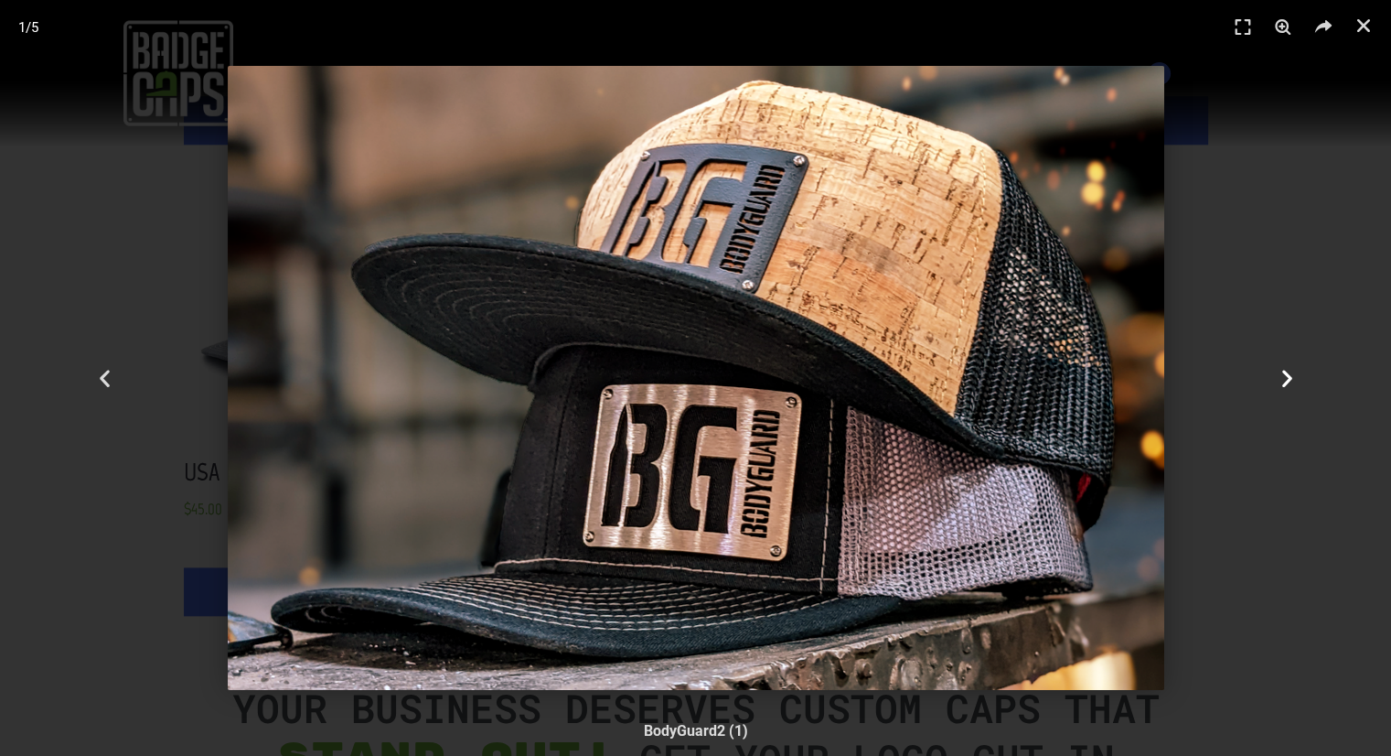
click at [1281, 367] on icon "Next slide" at bounding box center [1286, 378] width 23 height 23
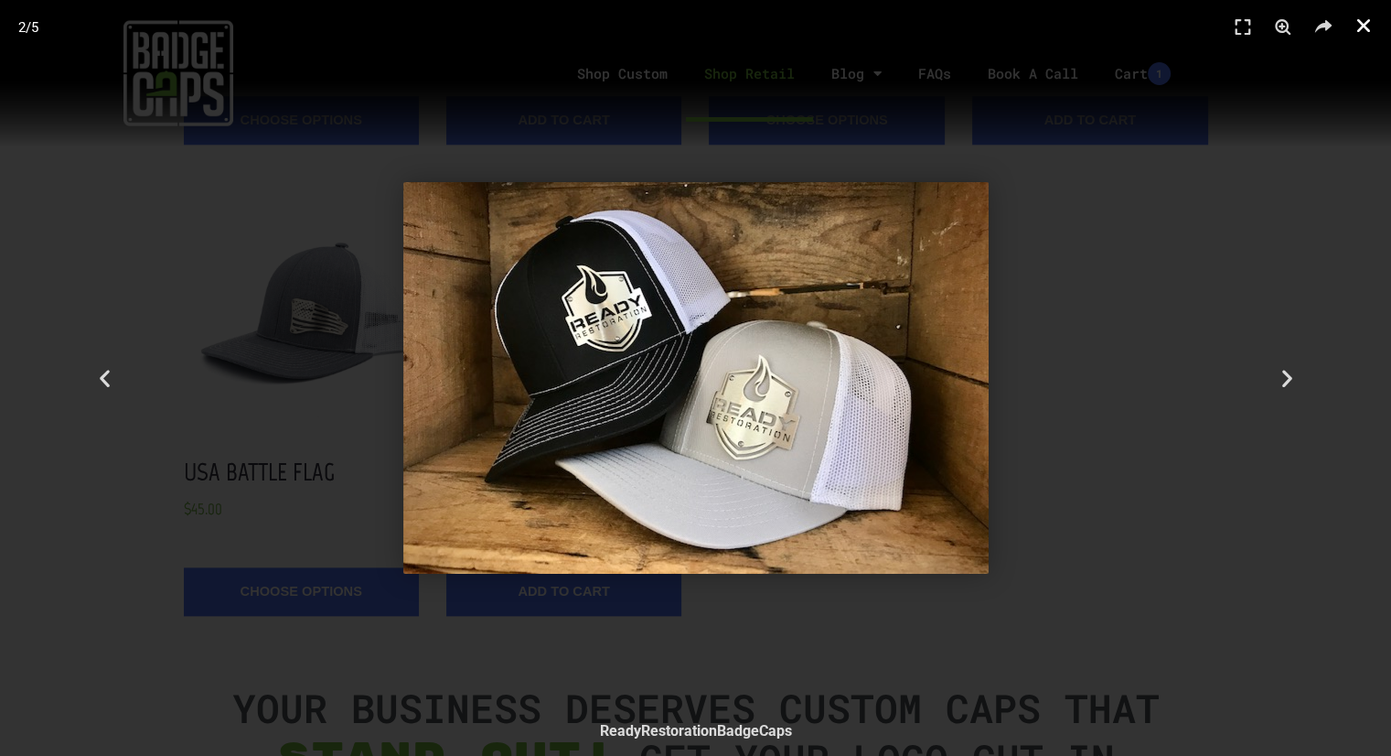
click at [1359, 27] on icon "Close (Esc)" at bounding box center [1364, 25] width 18 height 18
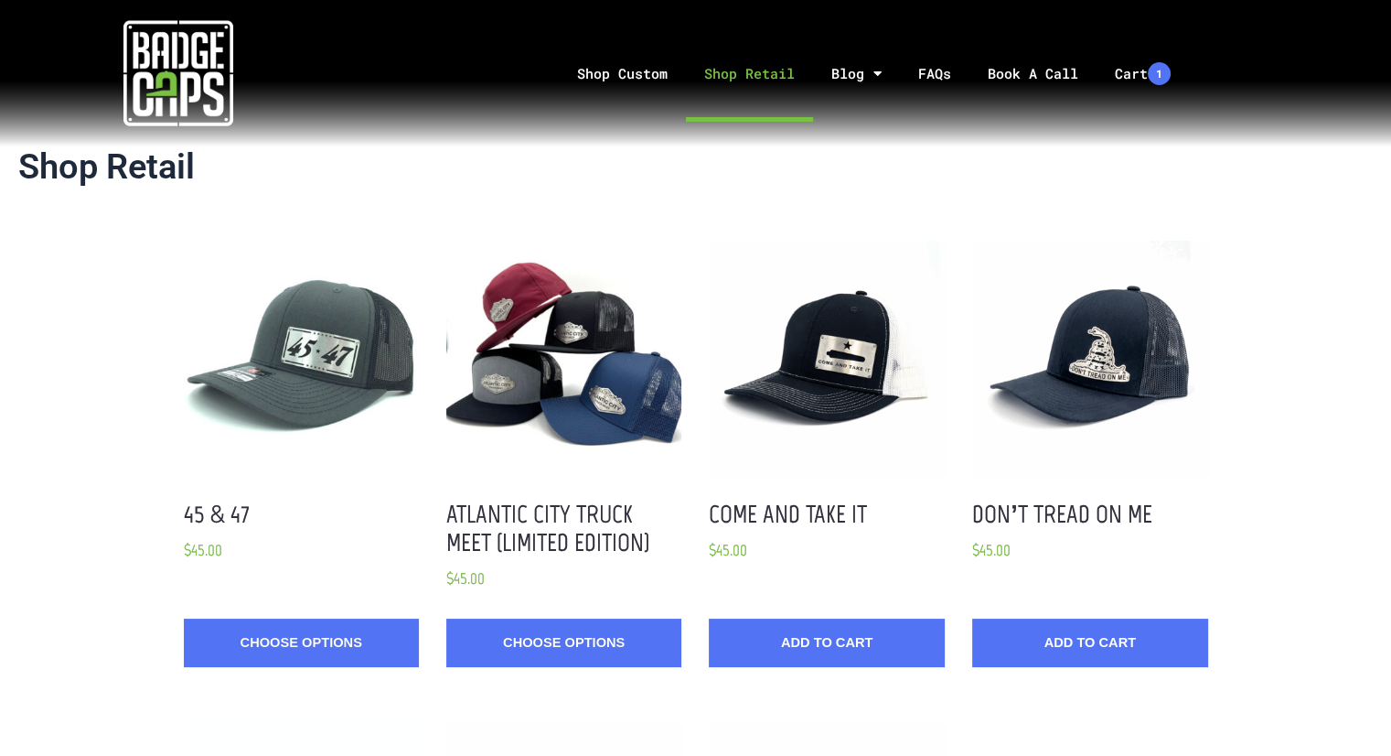
scroll to position [0, 0]
click at [1021, 79] on link "Book A Call" at bounding box center [1033, 74] width 127 height 96
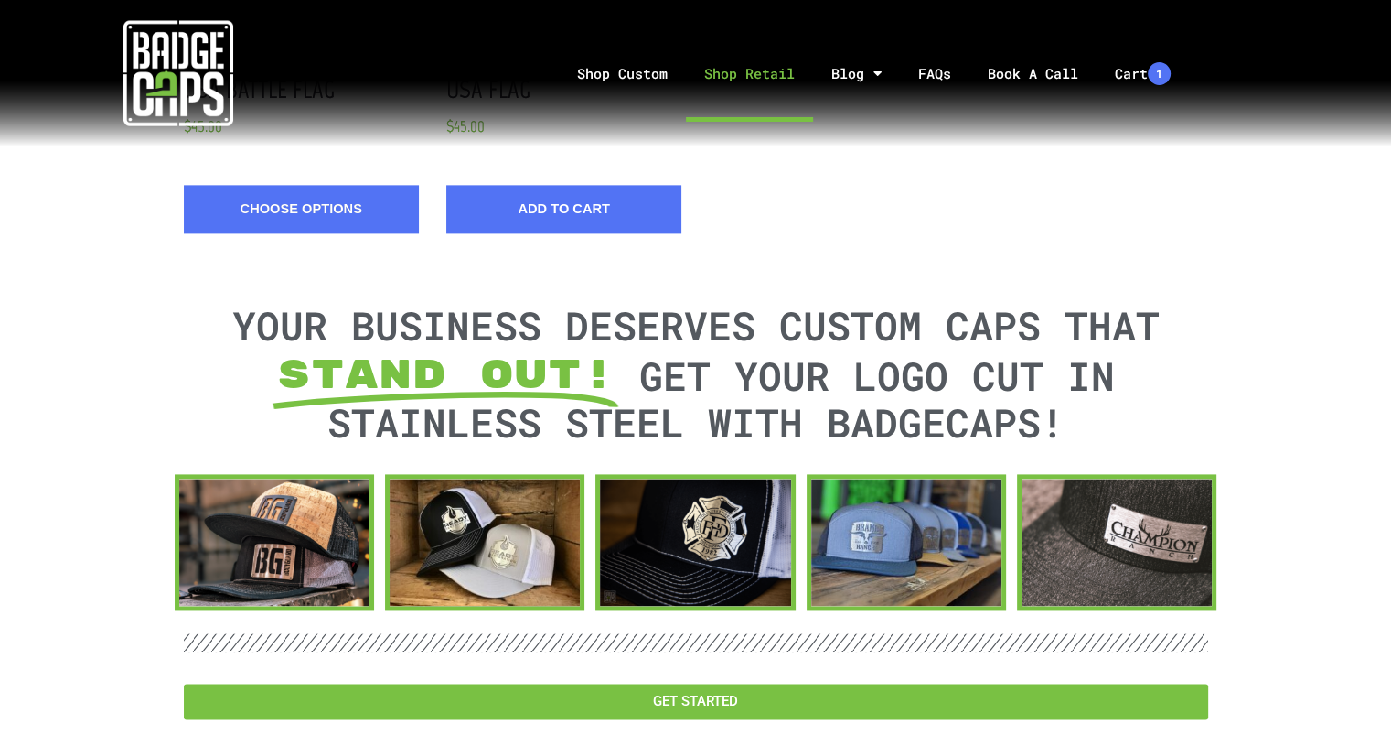
scroll to position [2394, 0]
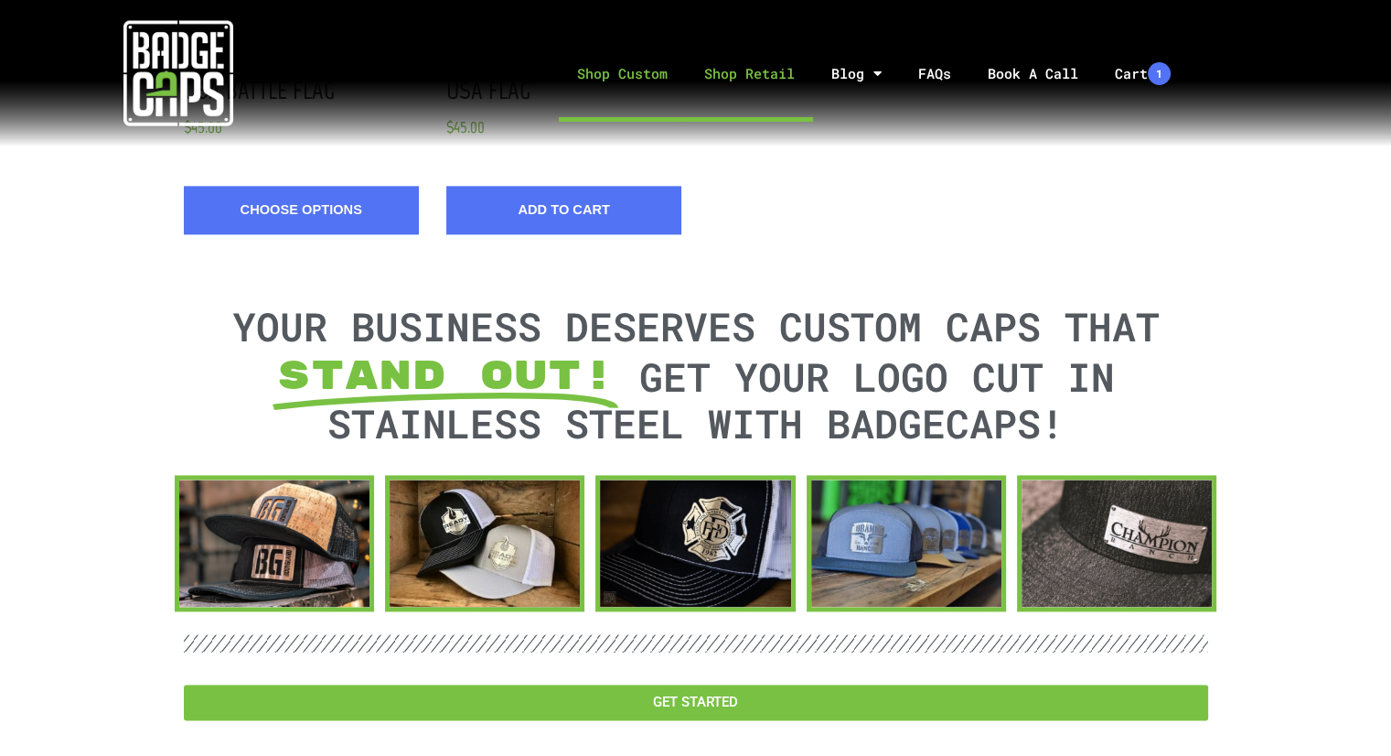
click at [636, 77] on link "Shop Custom" at bounding box center [622, 74] width 127 height 96
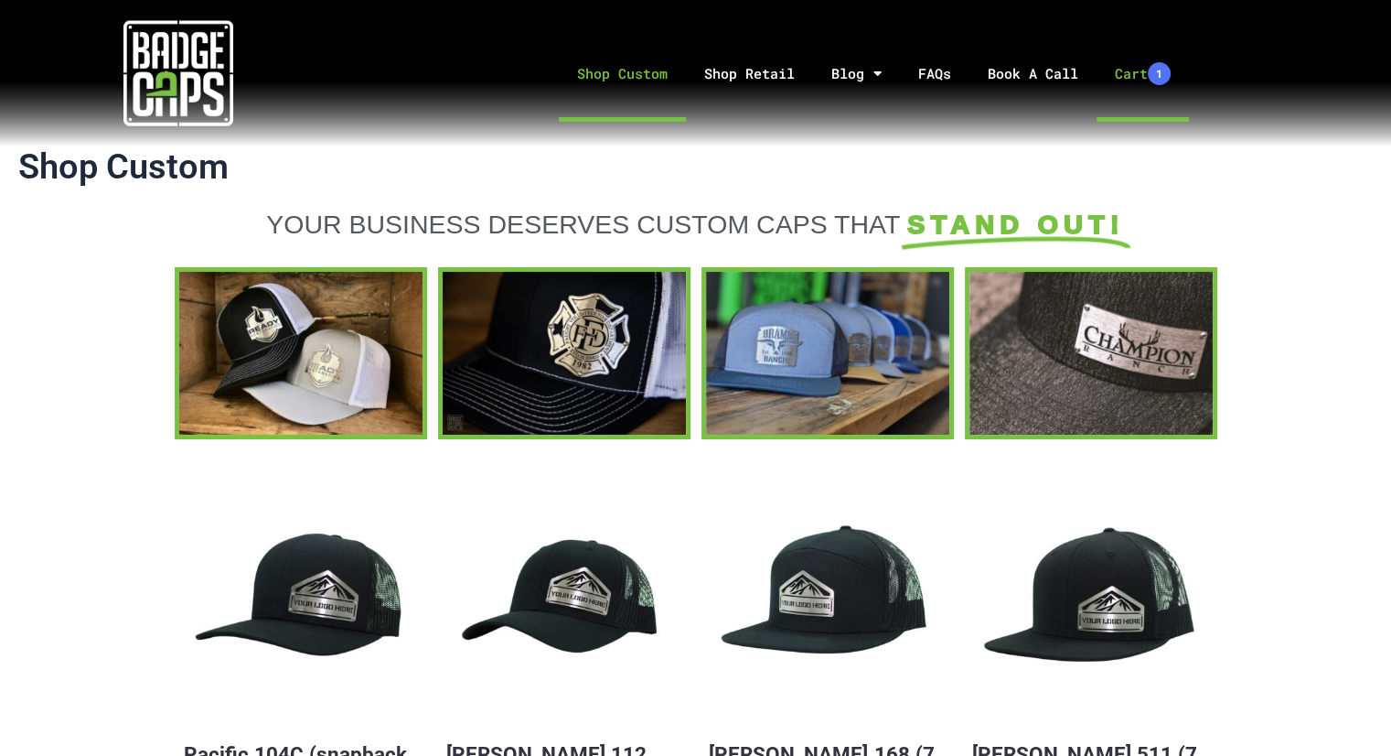
click at [1129, 80] on link "Cart 1" at bounding box center [1143, 74] width 92 height 96
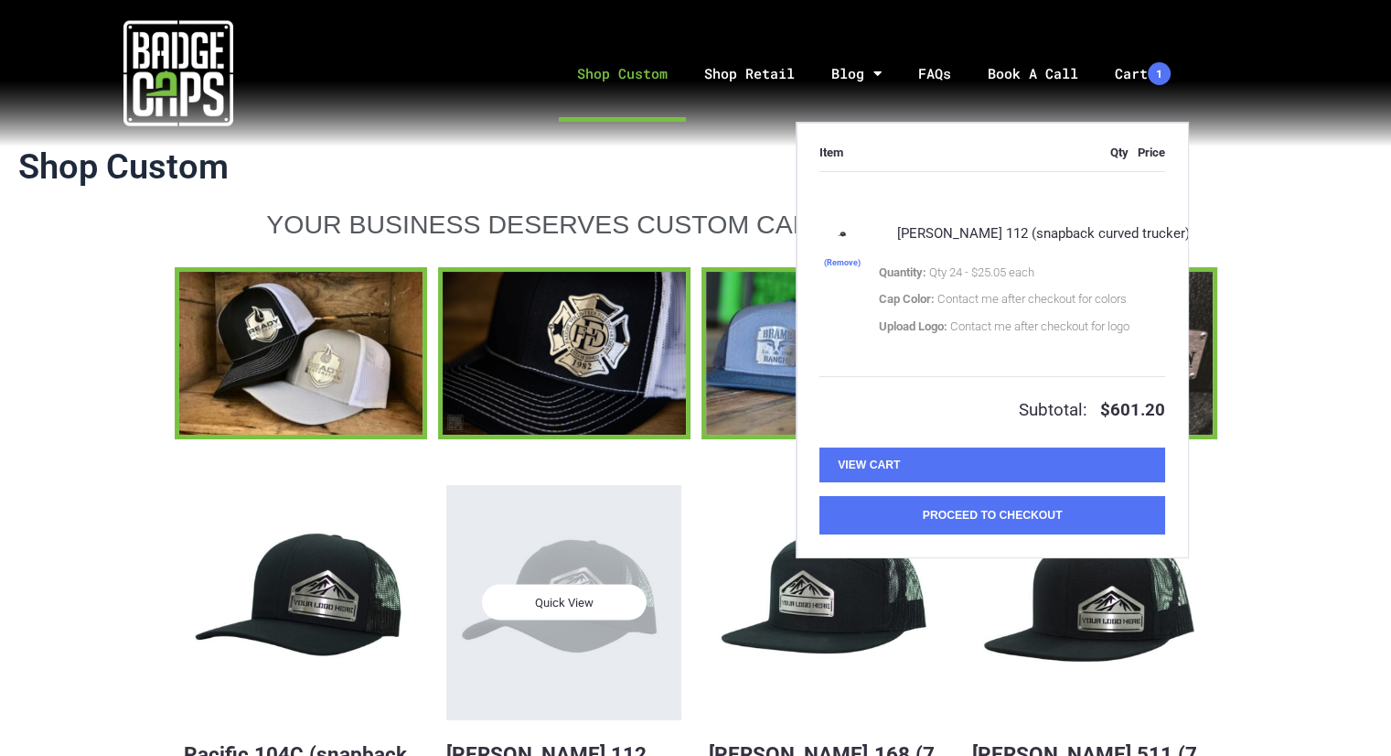
click at [569, 651] on div "Quick View" at bounding box center [563, 602] width 235 height 235
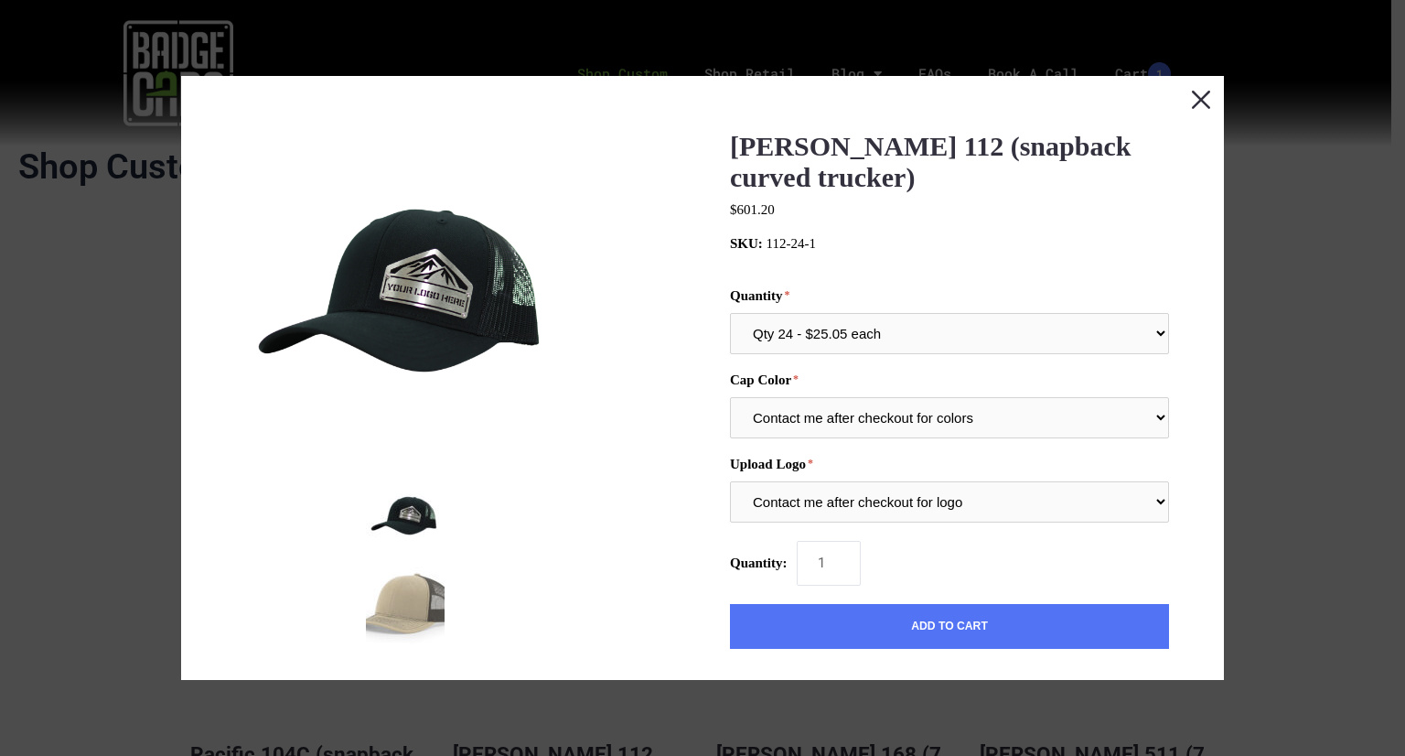
click at [1180, 98] on button "Close this dialog window" at bounding box center [1201, 99] width 46 height 46
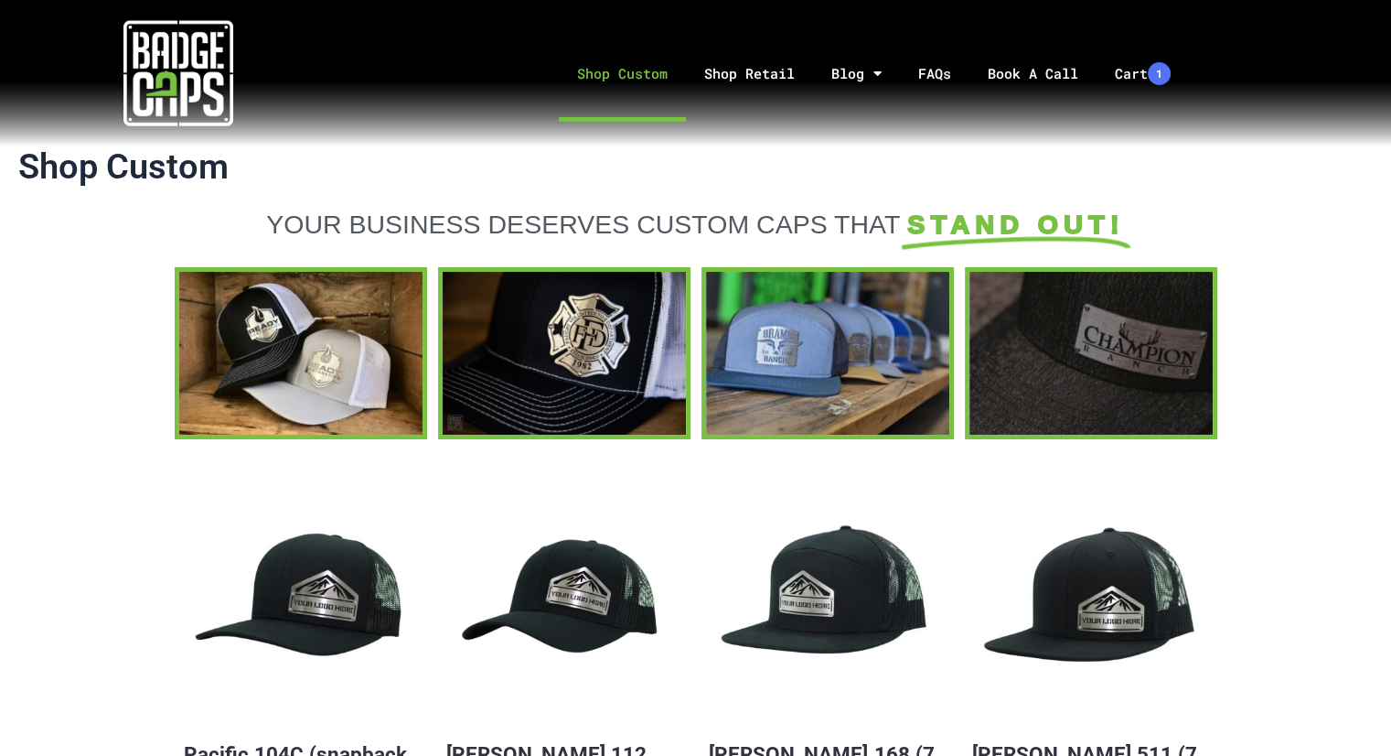
click at [1067, 349] on div at bounding box center [1091, 353] width 243 height 162
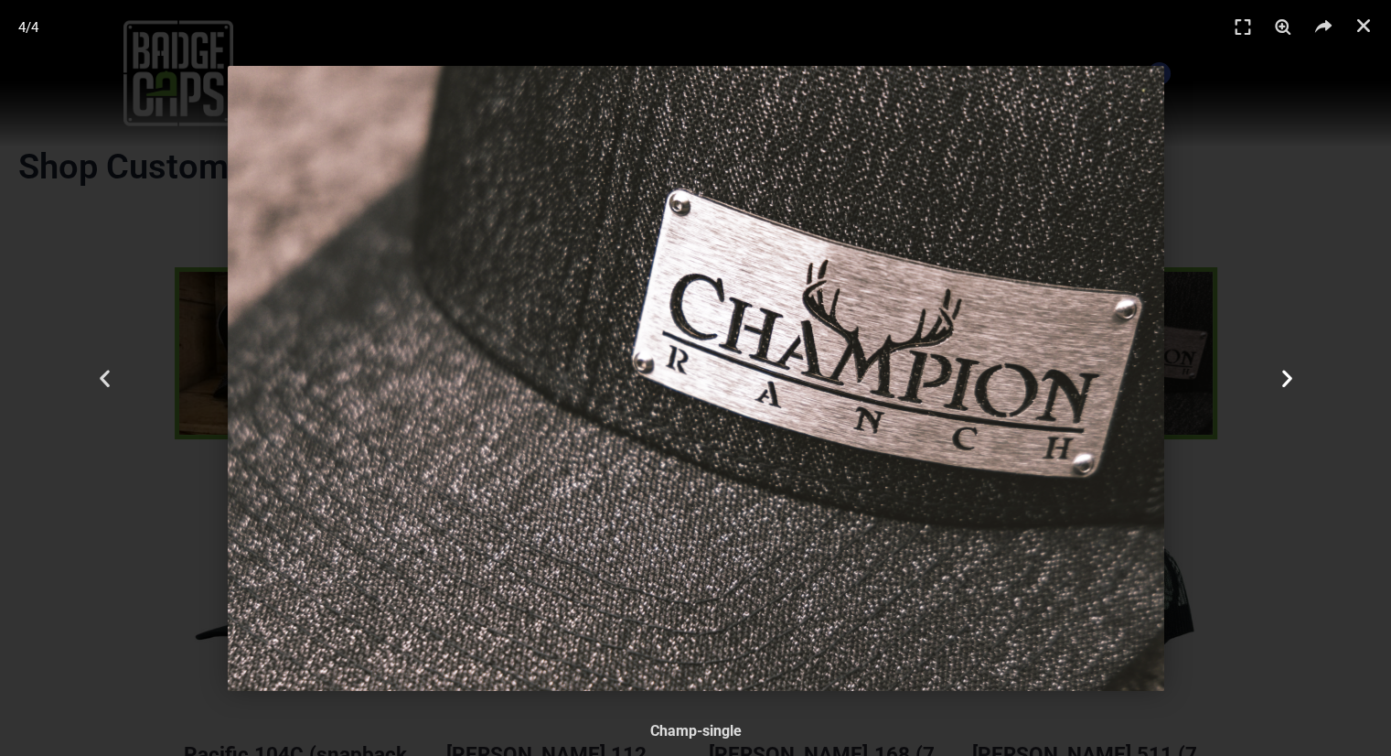
click at [1288, 376] on icon "Next slide" at bounding box center [1286, 378] width 23 height 23
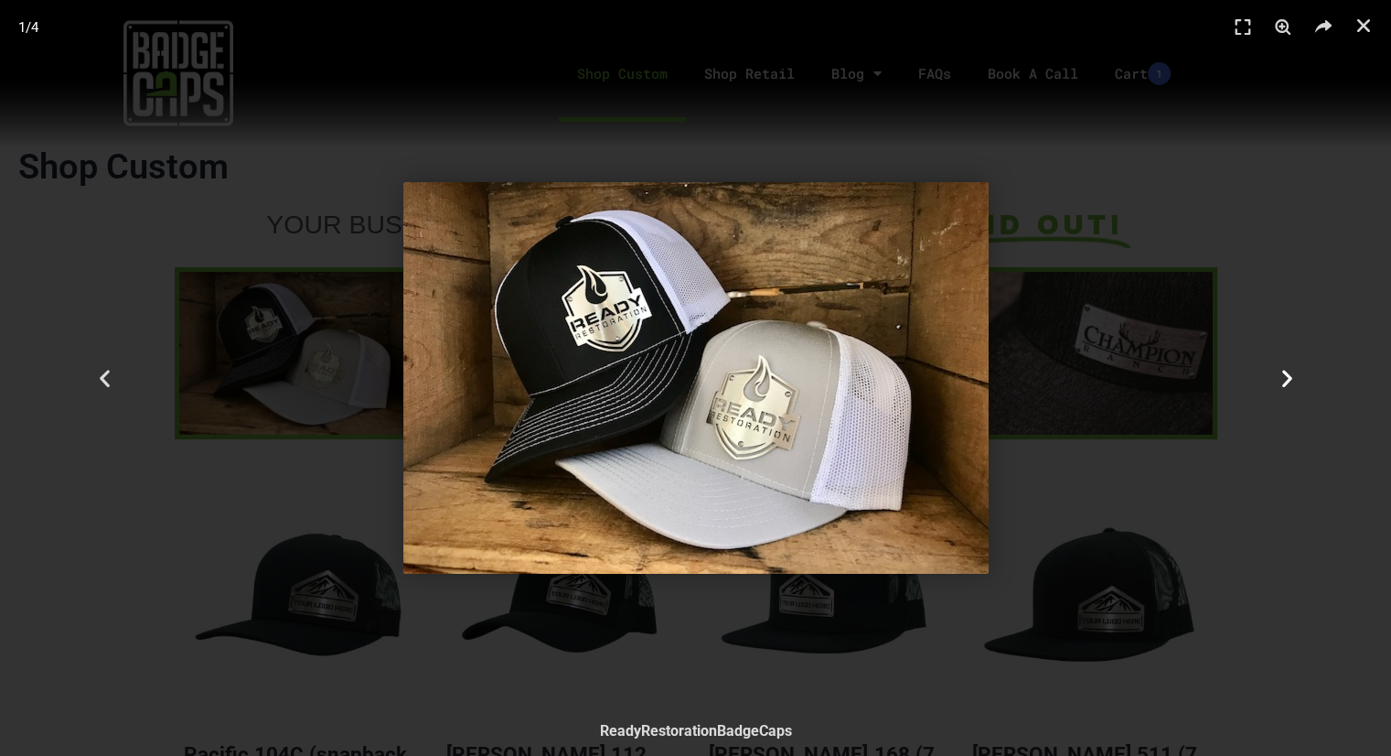
click at [1288, 376] on icon "Next slide" at bounding box center [1286, 378] width 23 height 23
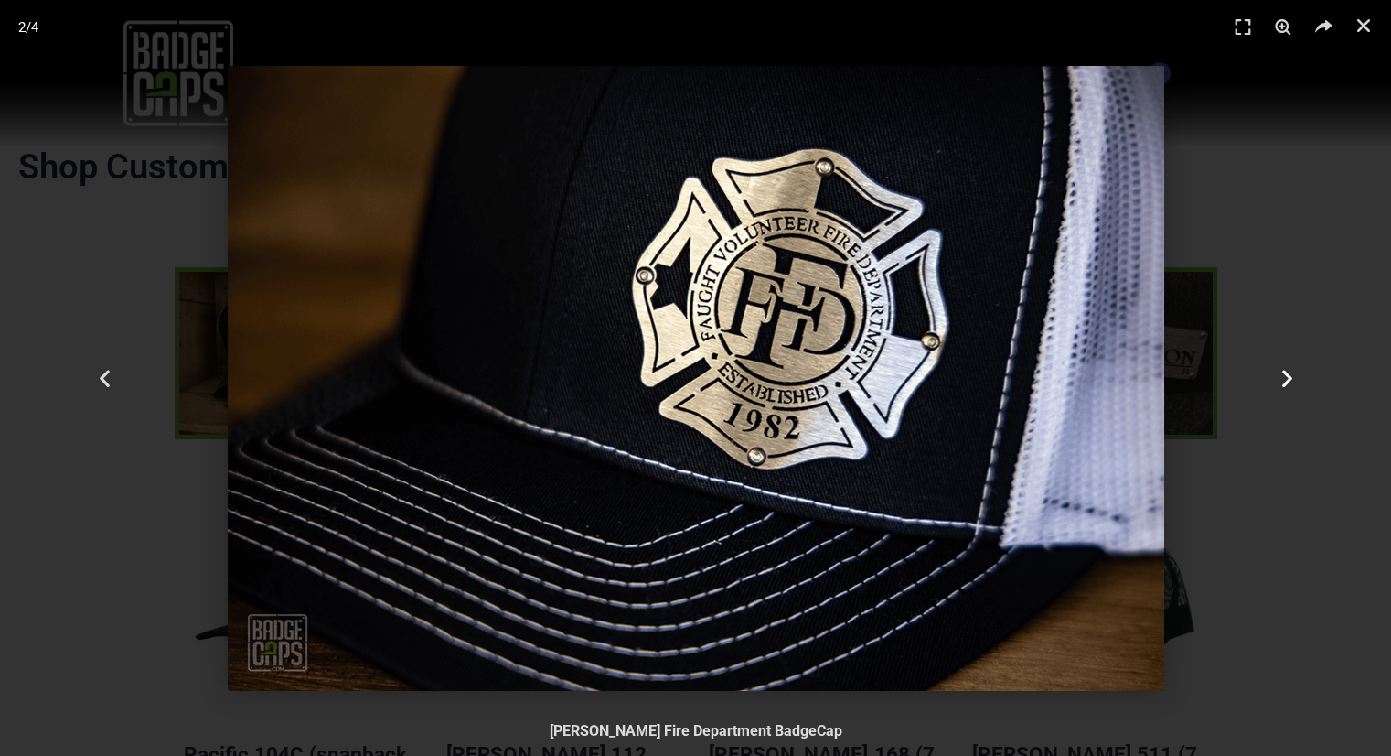
click at [1288, 376] on icon "Next slide" at bounding box center [1286, 378] width 23 height 23
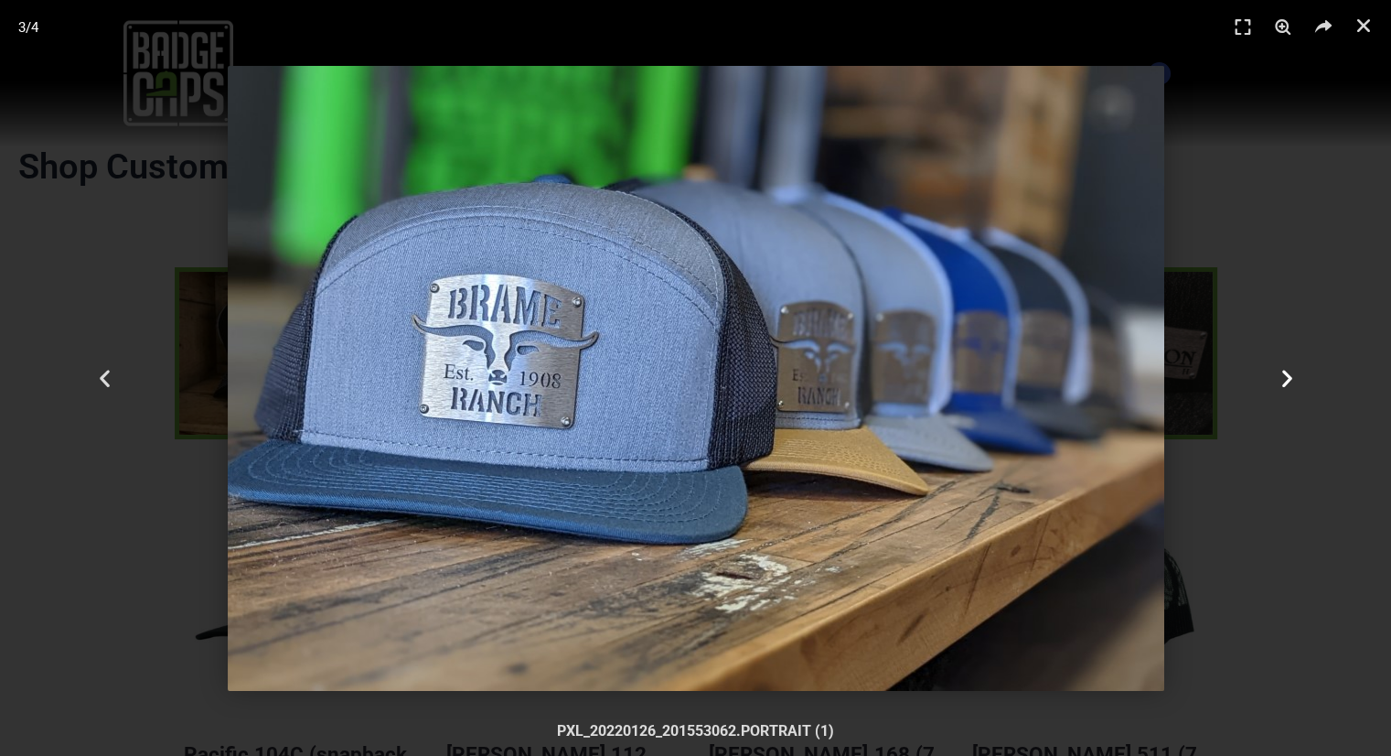
click at [1286, 370] on icon "Next slide" at bounding box center [1286, 378] width 23 height 23
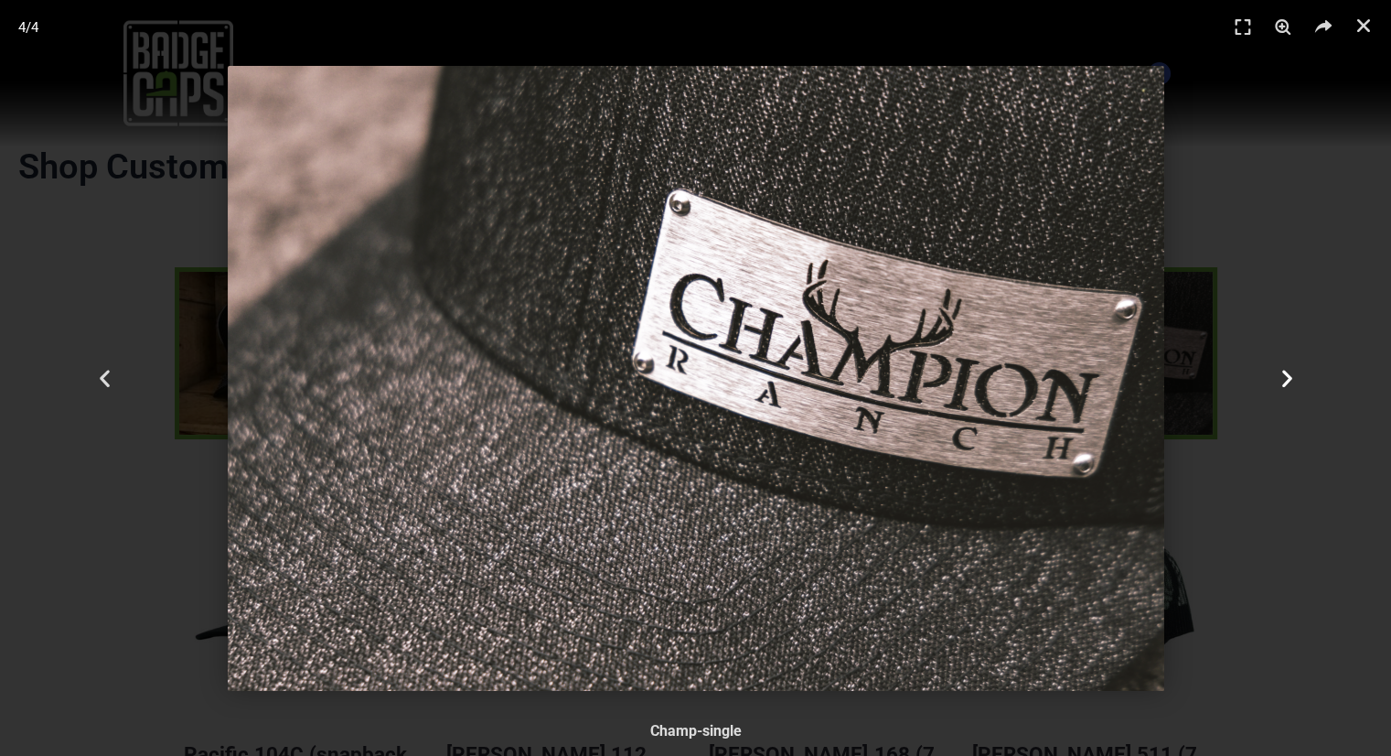
click at [1279, 373] on icon "Next slide" at bounding box center [1286, 378] width 23 height 23
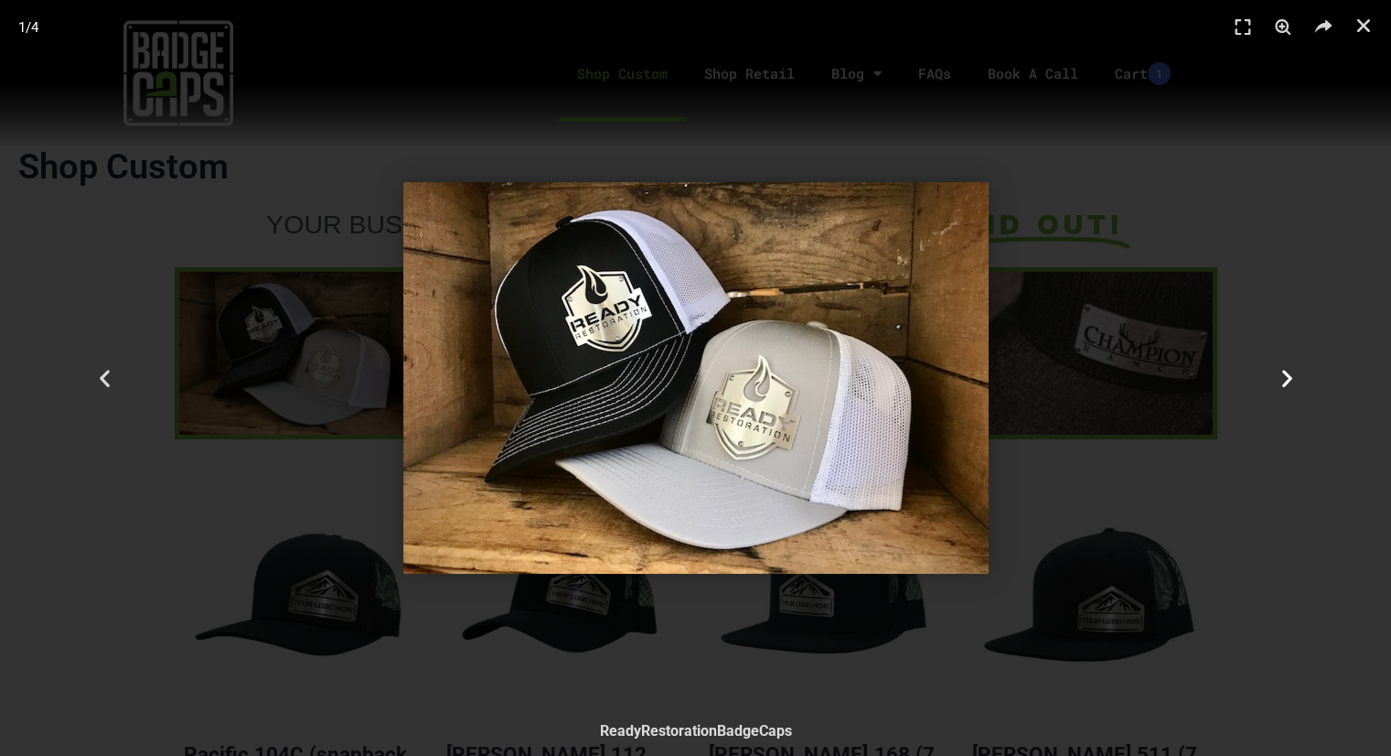
click at [1279, 373] on icon "Next slide" at bounding box center [1286, 378] width 23 height 23
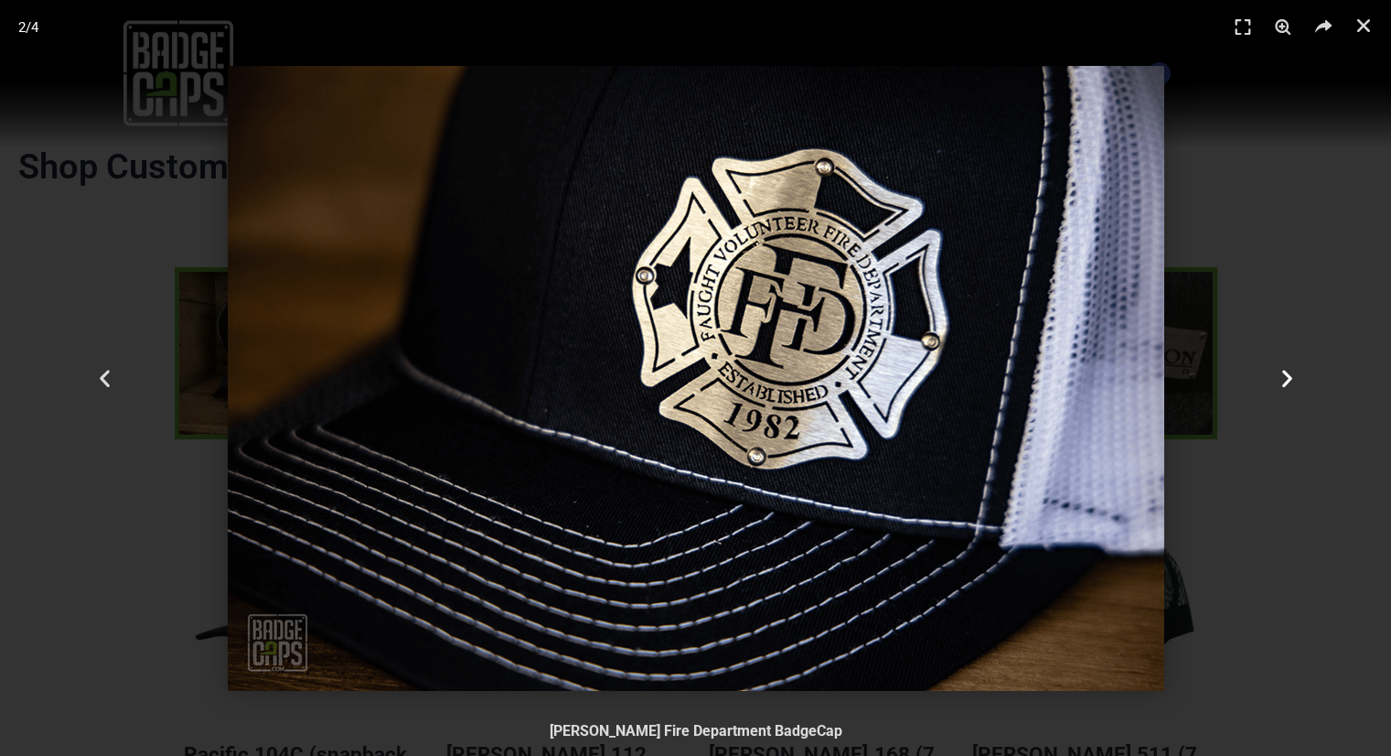
click at [1278, 373] on icon "Next slide" at bounding box center [1286, 378] width 23 height 23
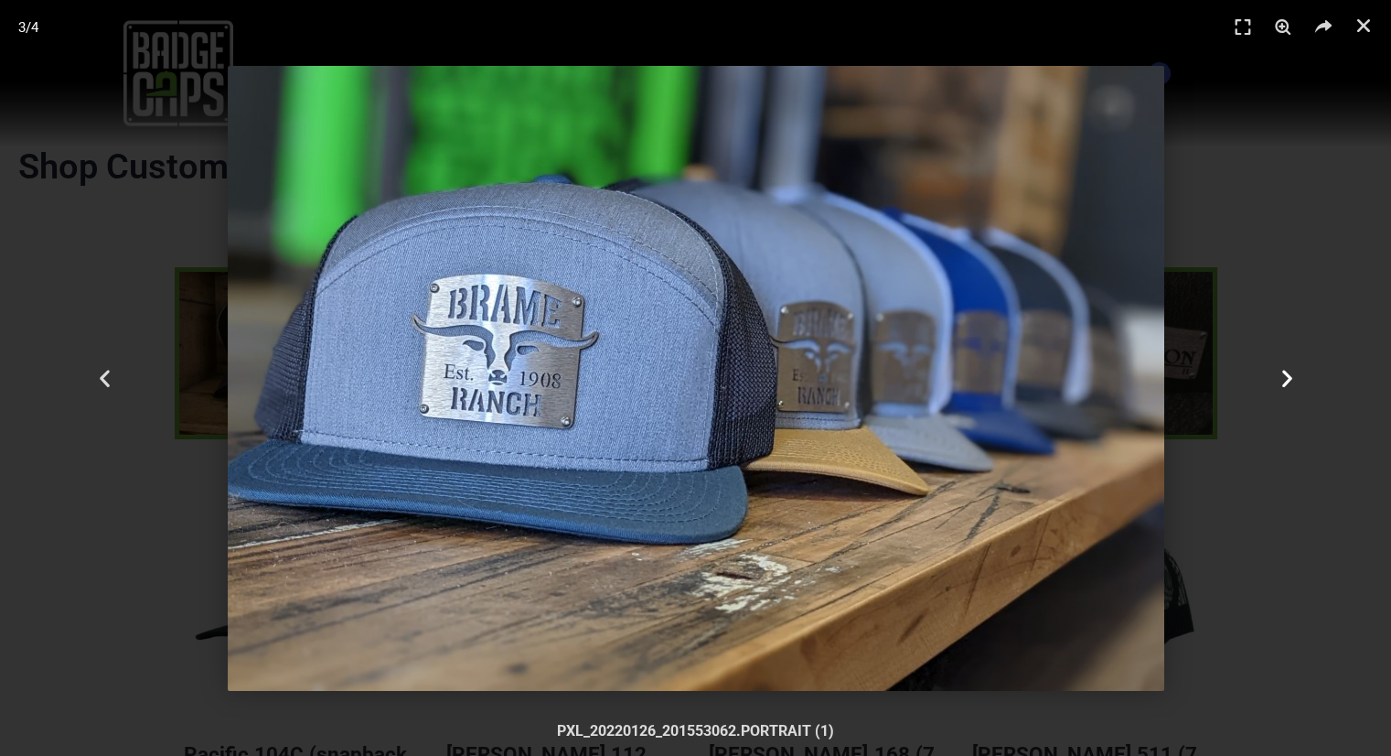
click at [1278, 373] on icon "Next slide" at bounding box center [1286, 378] width 23 height 23
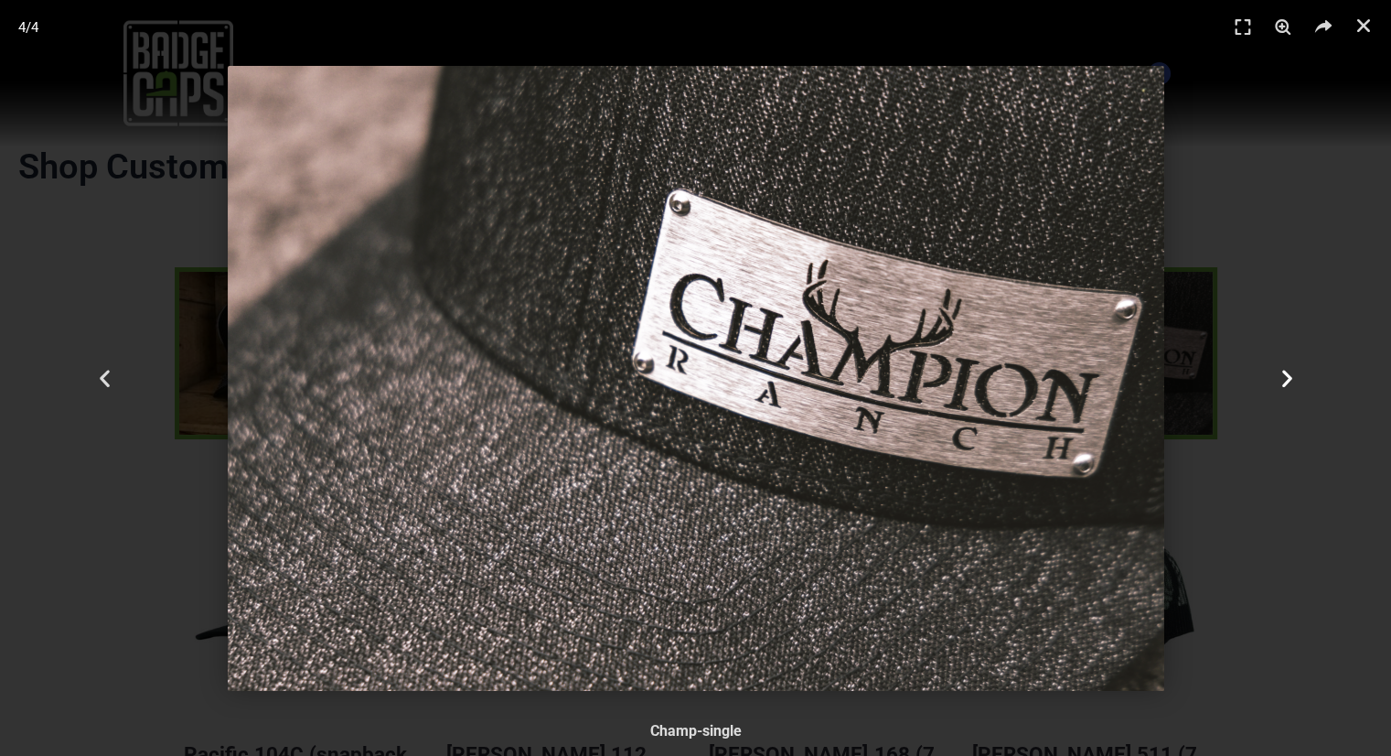
click at [1278, 373] on icon "Next slide" at bounding box center [1286, 378] width 23 height 23
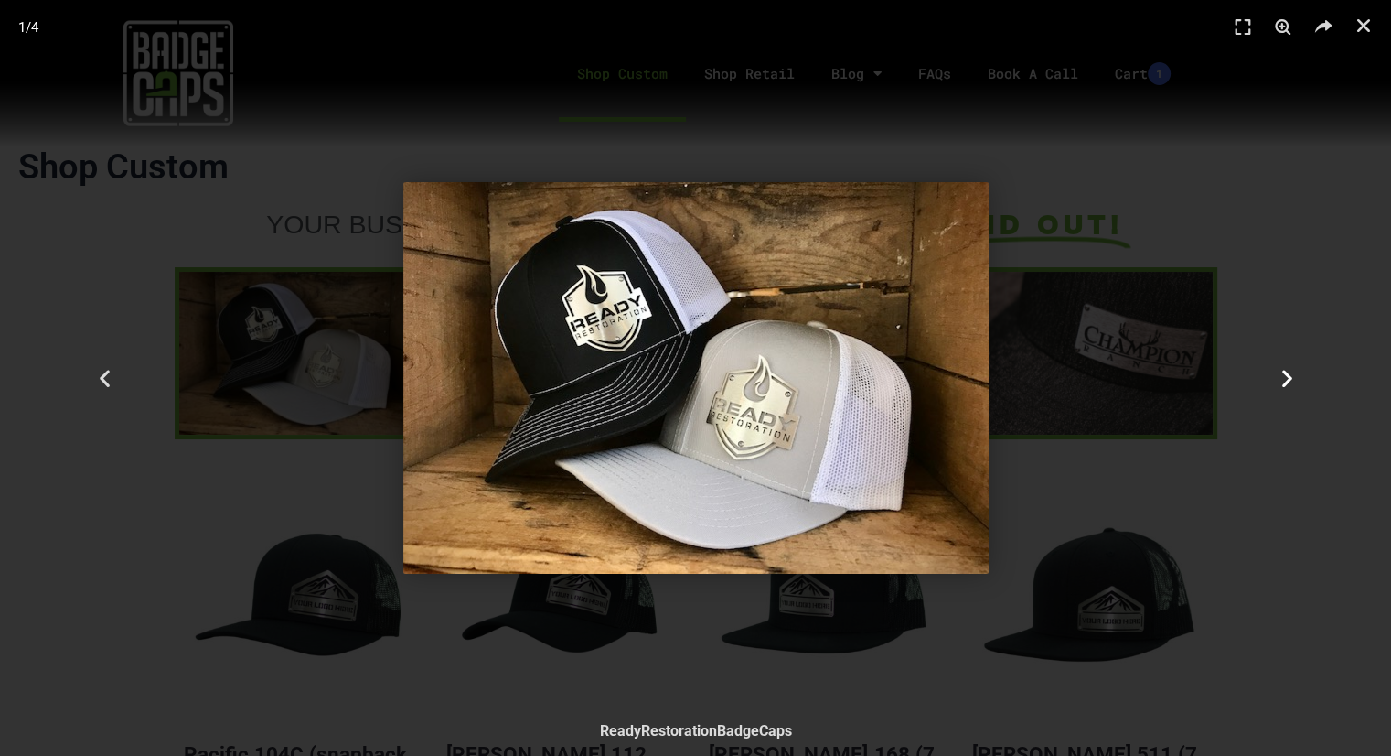
click at [1278, 373] on icon "Next slide" at bounding box center [1286, 378] width 23 height 23
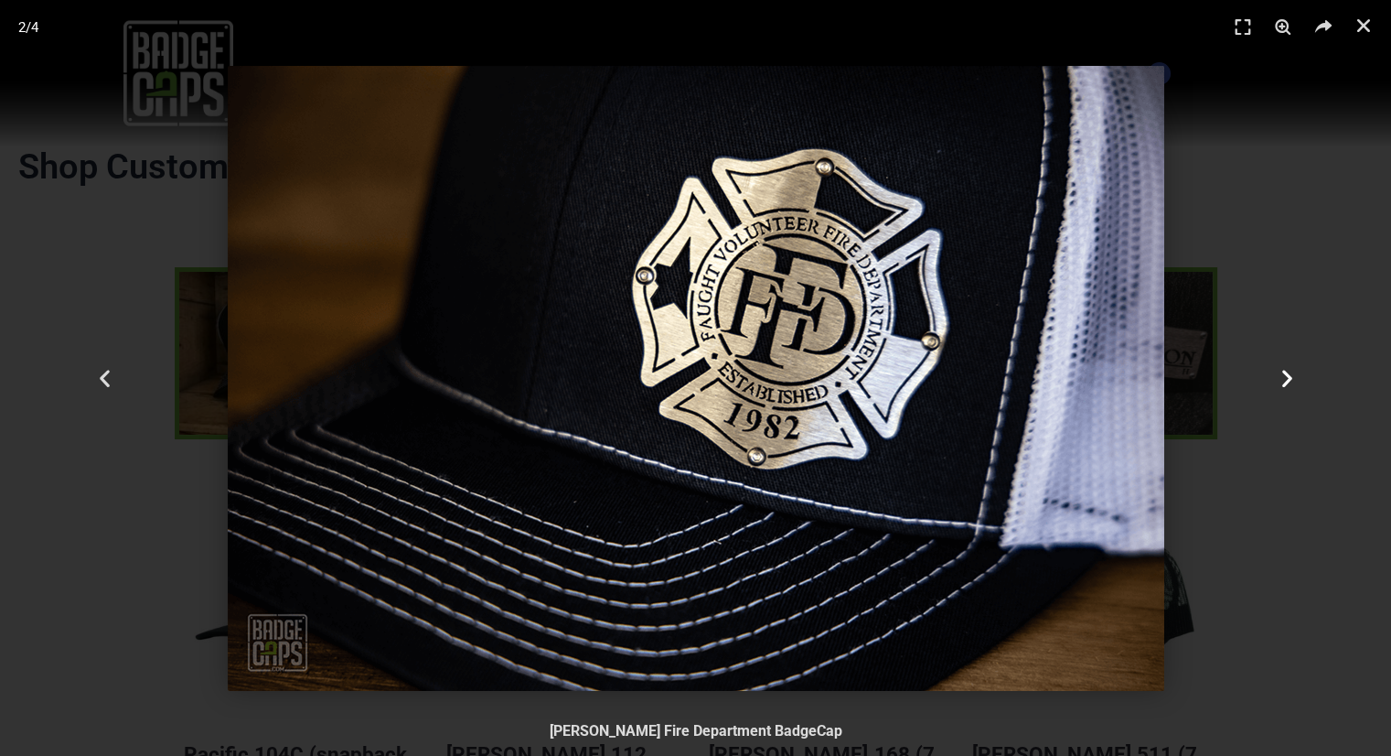
click at [1278, 373] on icon "Next slide" at bounding box center [1286, 378] width 23 height 23
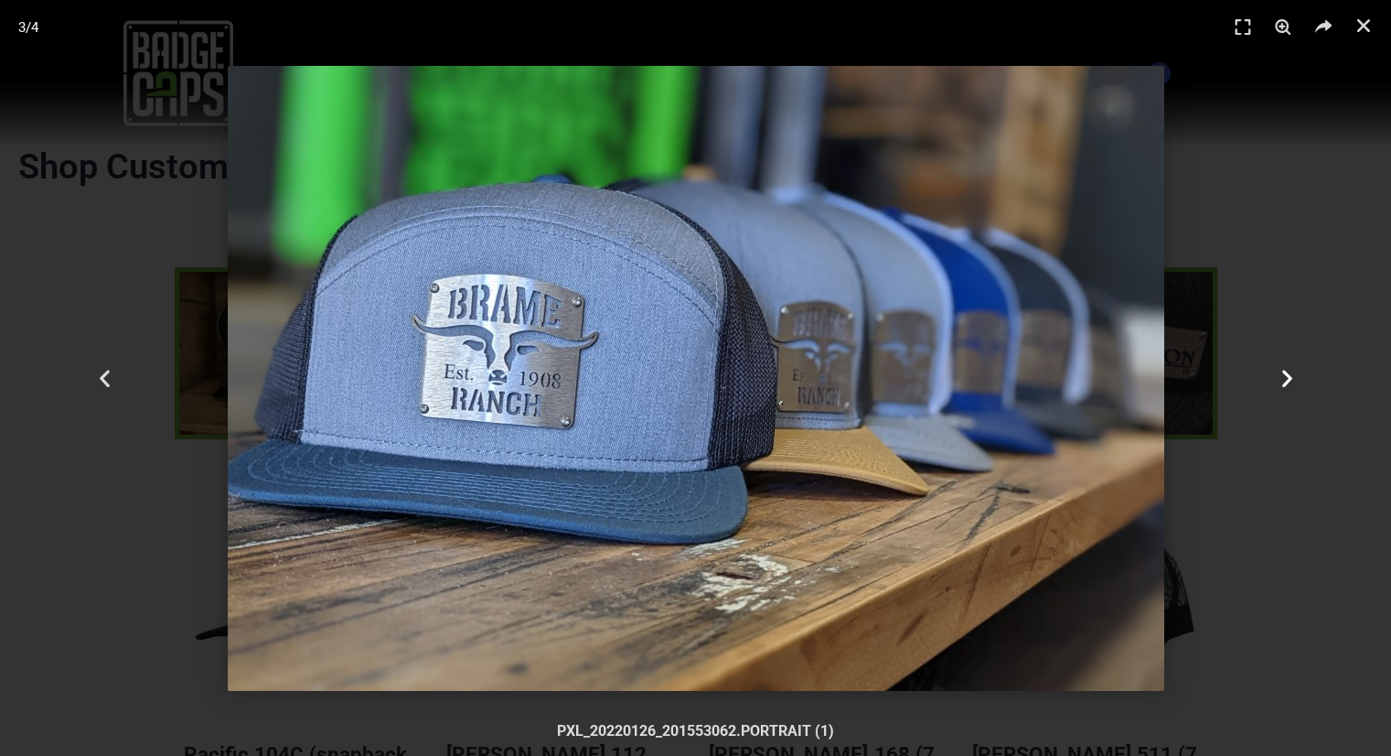
click at [1278, 373] on icon "Next slide" at bounding box center [1286, 378] width 23 height 23
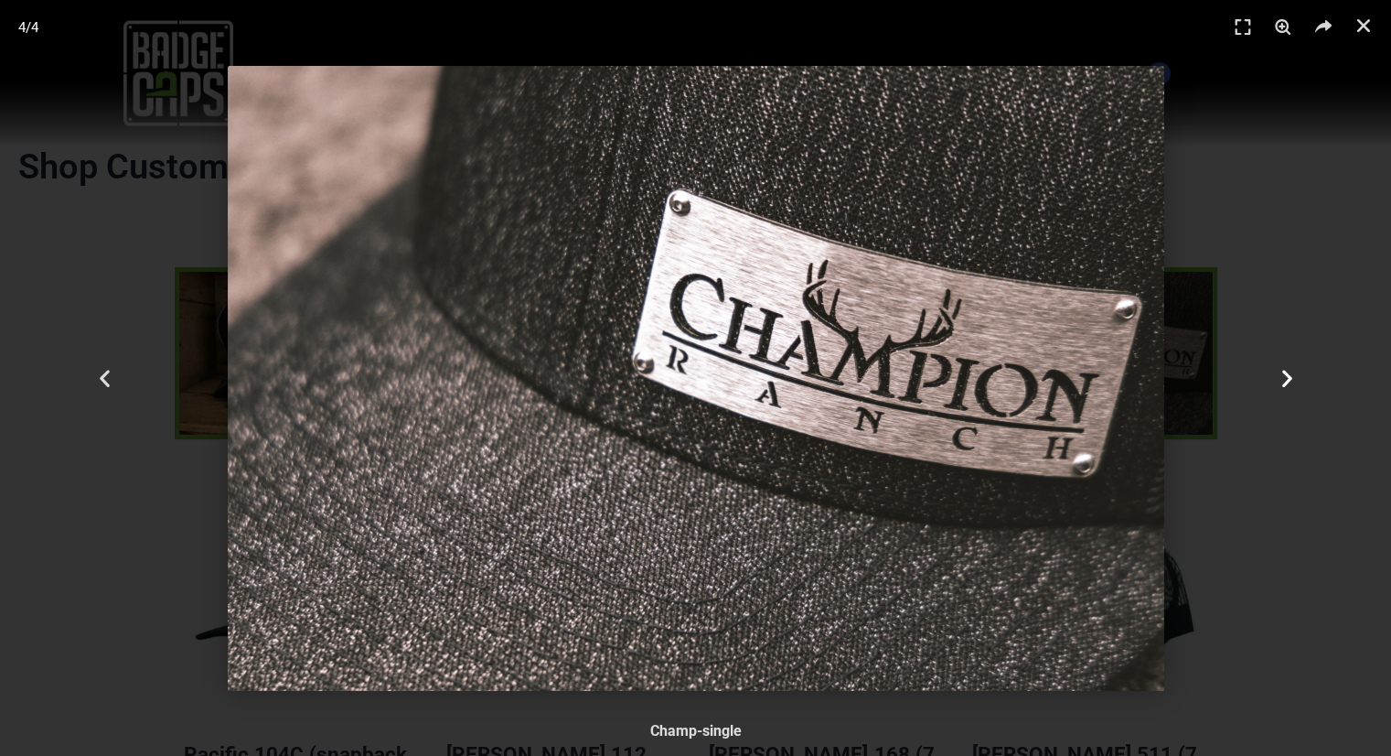
click at [1277, 373] on icon "Next slide" at bounding box center [1286, 378] width 23 height 23
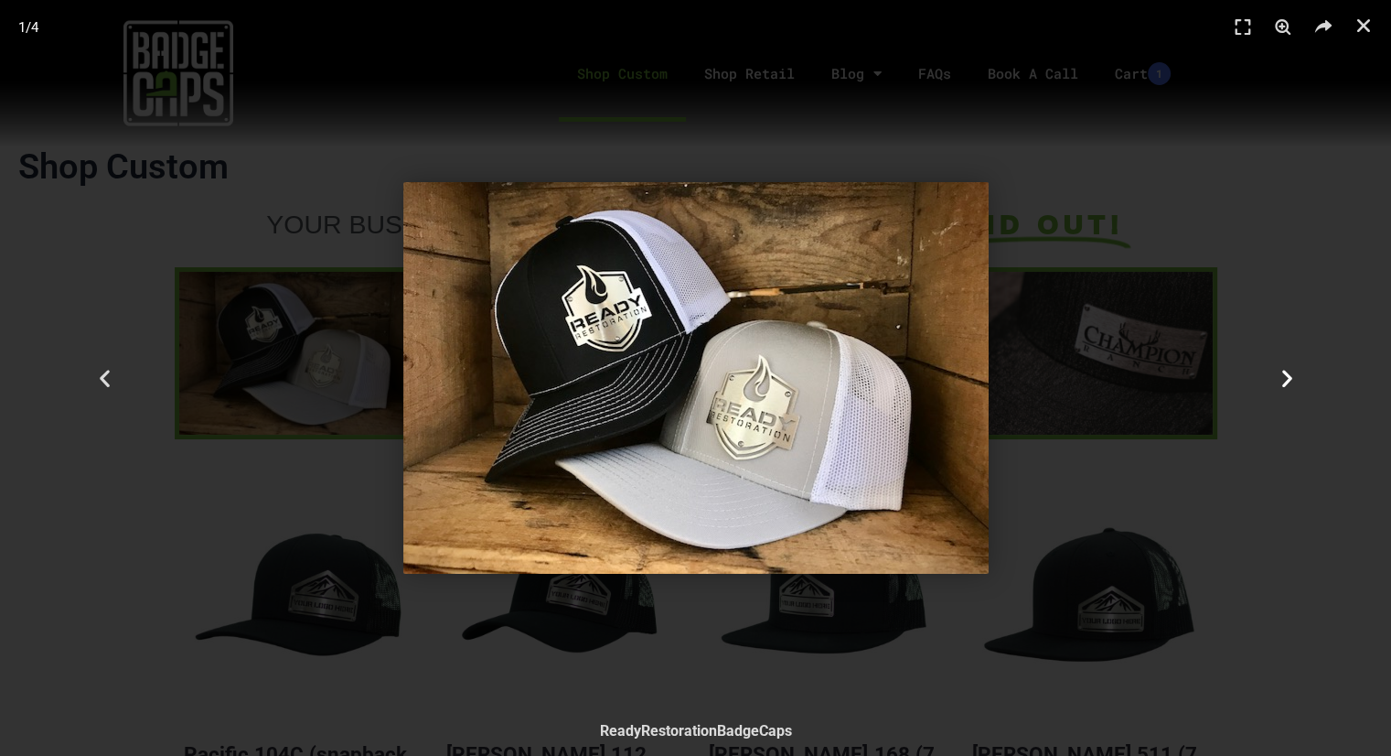
click at [1281, 380] on icon "Next slide" at bounding box center [1286, 378] width 23 height 23
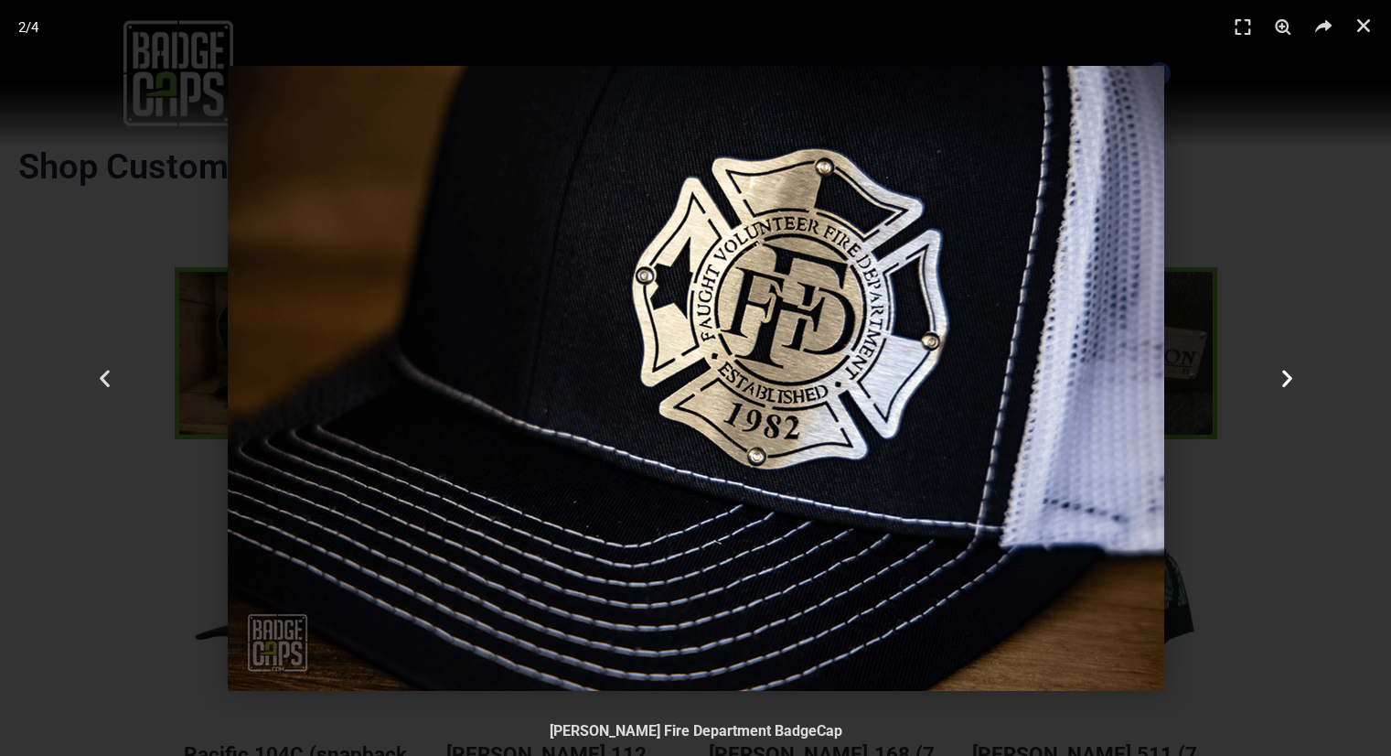
click at [1281, 380] on icon "Next slide" at bounding box center [1286, 378] width 23 height 23
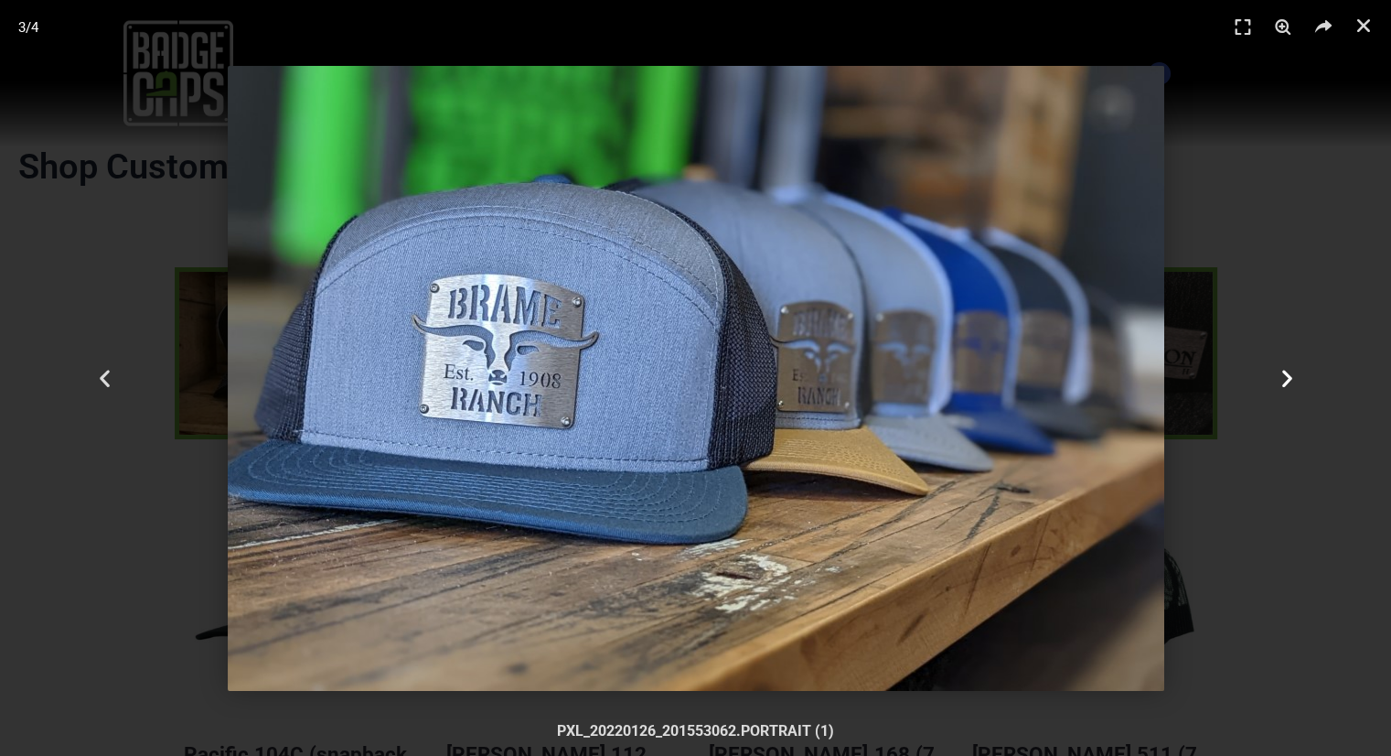
click at [1281, 380] on icon "Next slide" at bounding box center [1286, 378] width 23 height 23
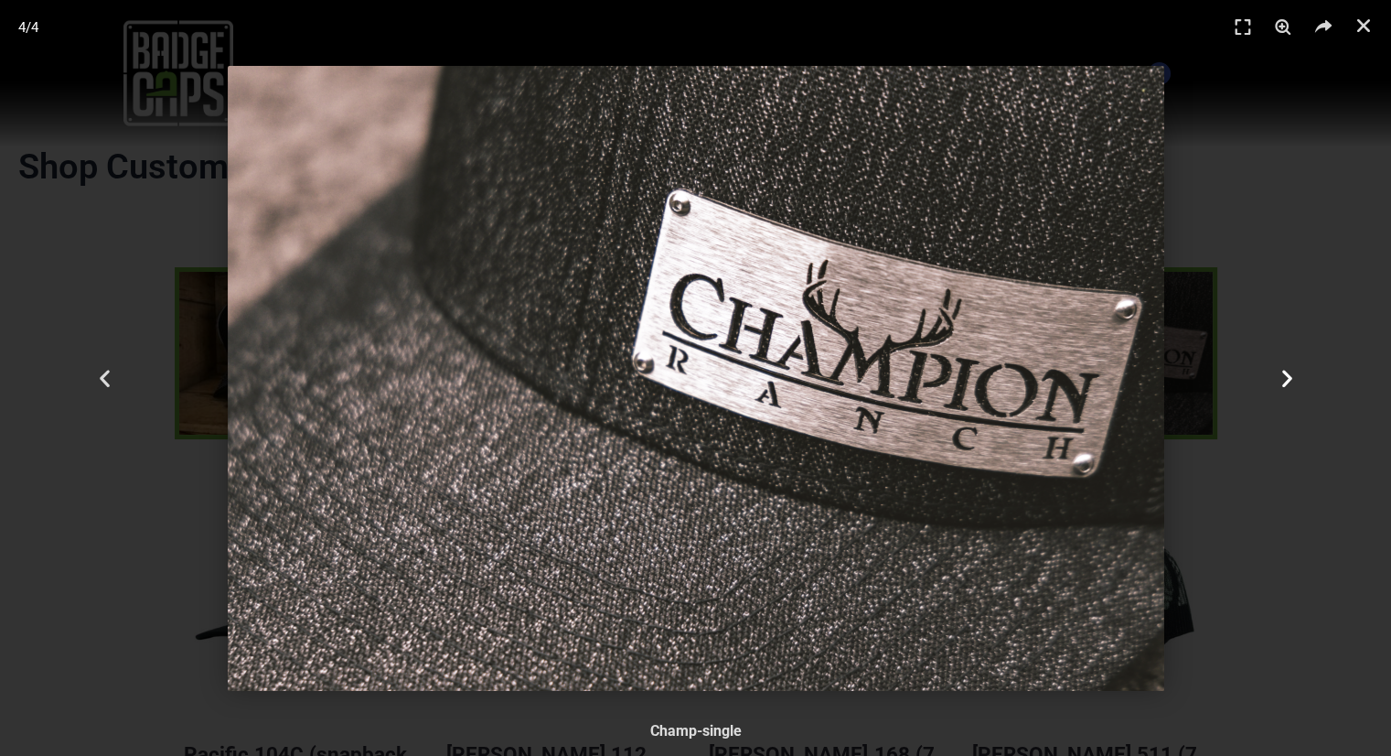
click at [1281, 380] on icon "Next slide" at bounding box center [1286, 378] width 23 height 23
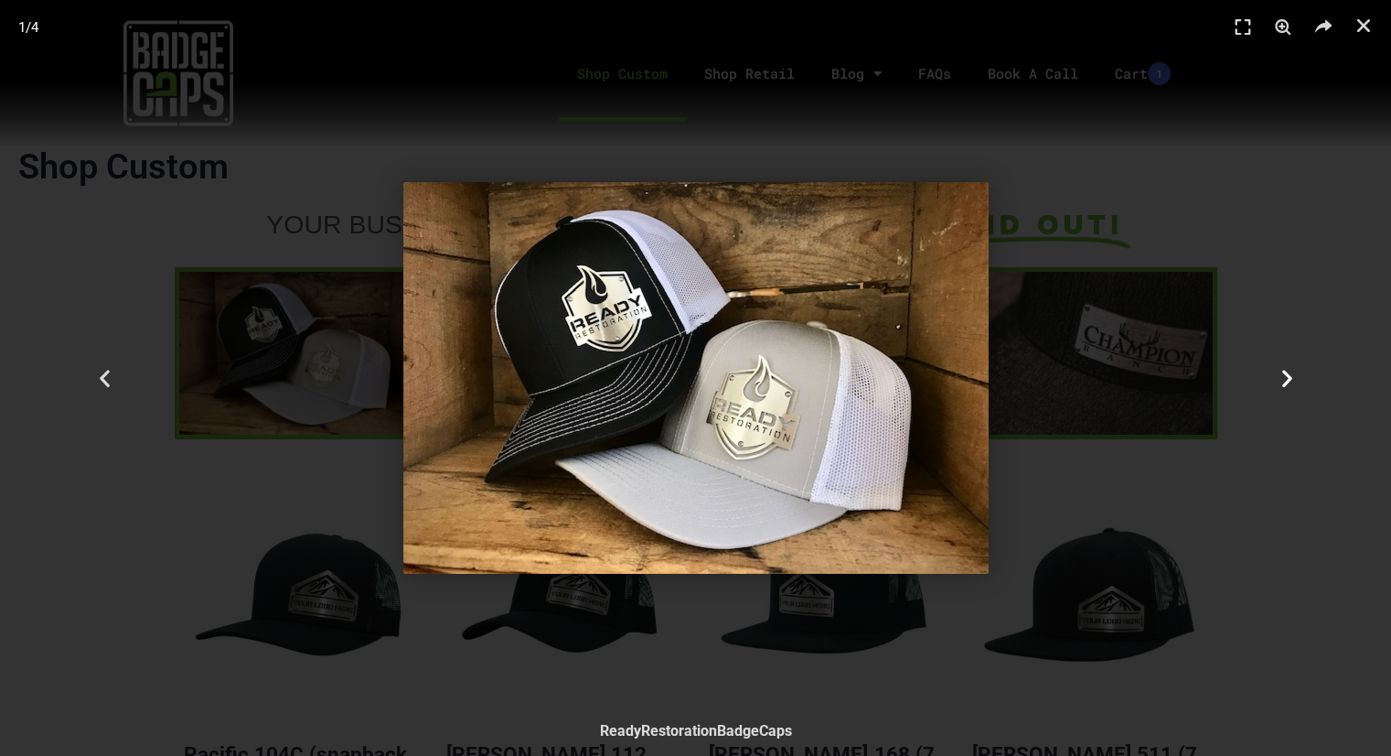
click at [1281, 380] on icon "Next slide" at bounding box center [1286, 378] width 23 height 23
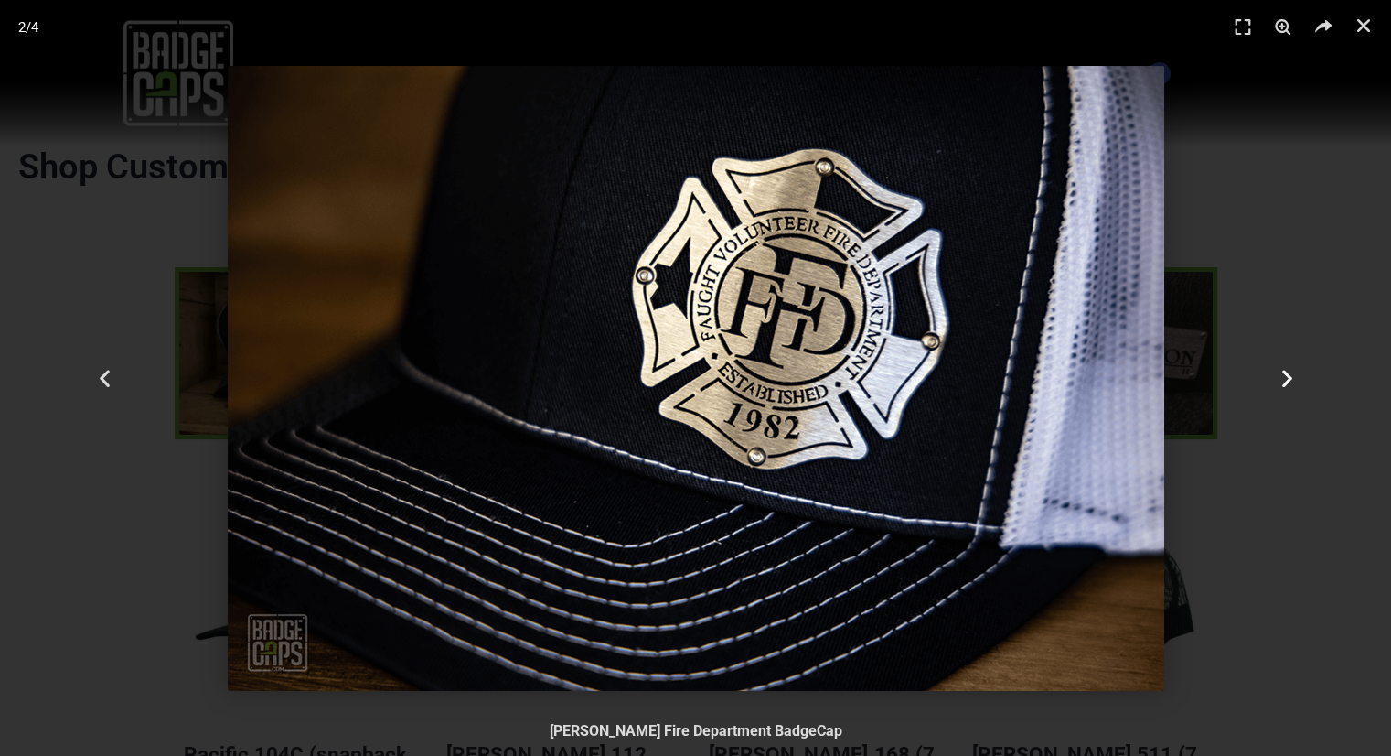
click at [1281, 380] on icon "Next slide" at bounding box center [1286, 378] width 23 height 23
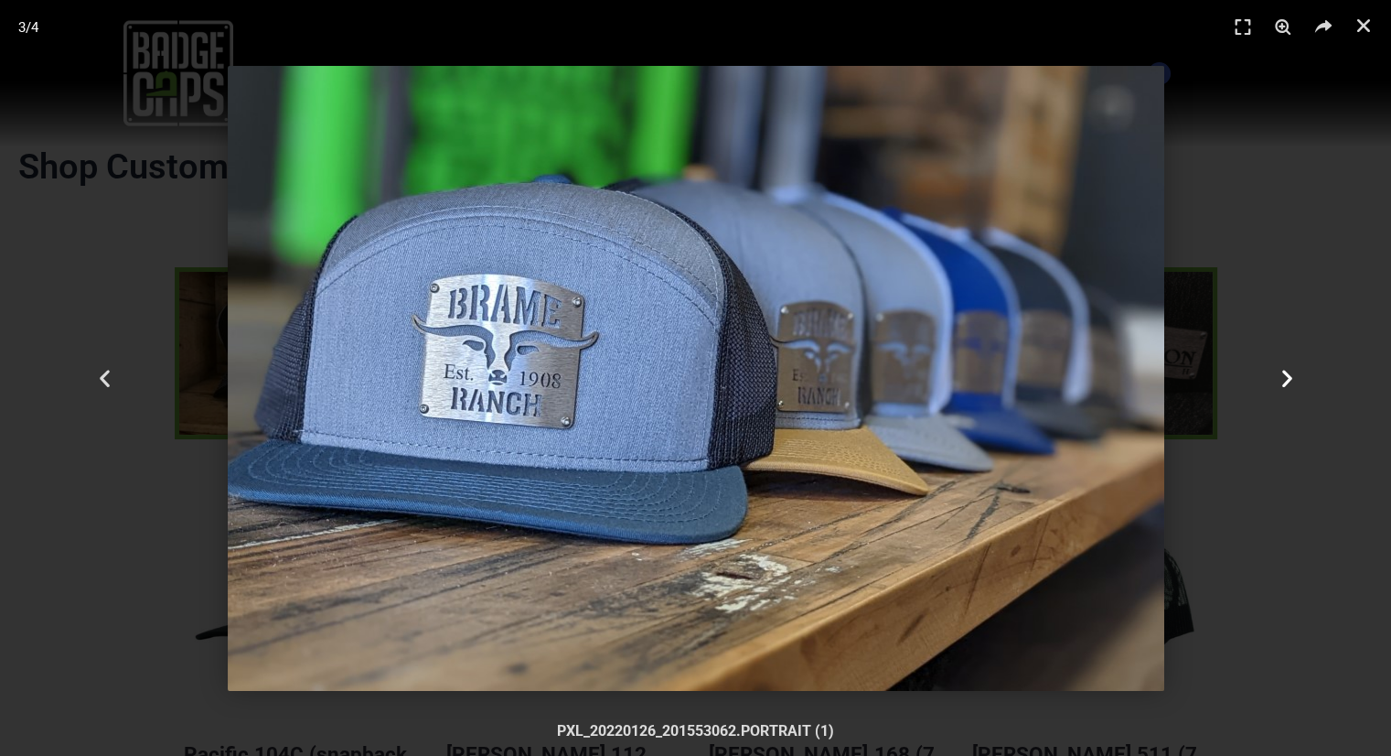
click at [1281, 380] on icon "Next slide" at bounding box center [1286, 378] width 23 height 23
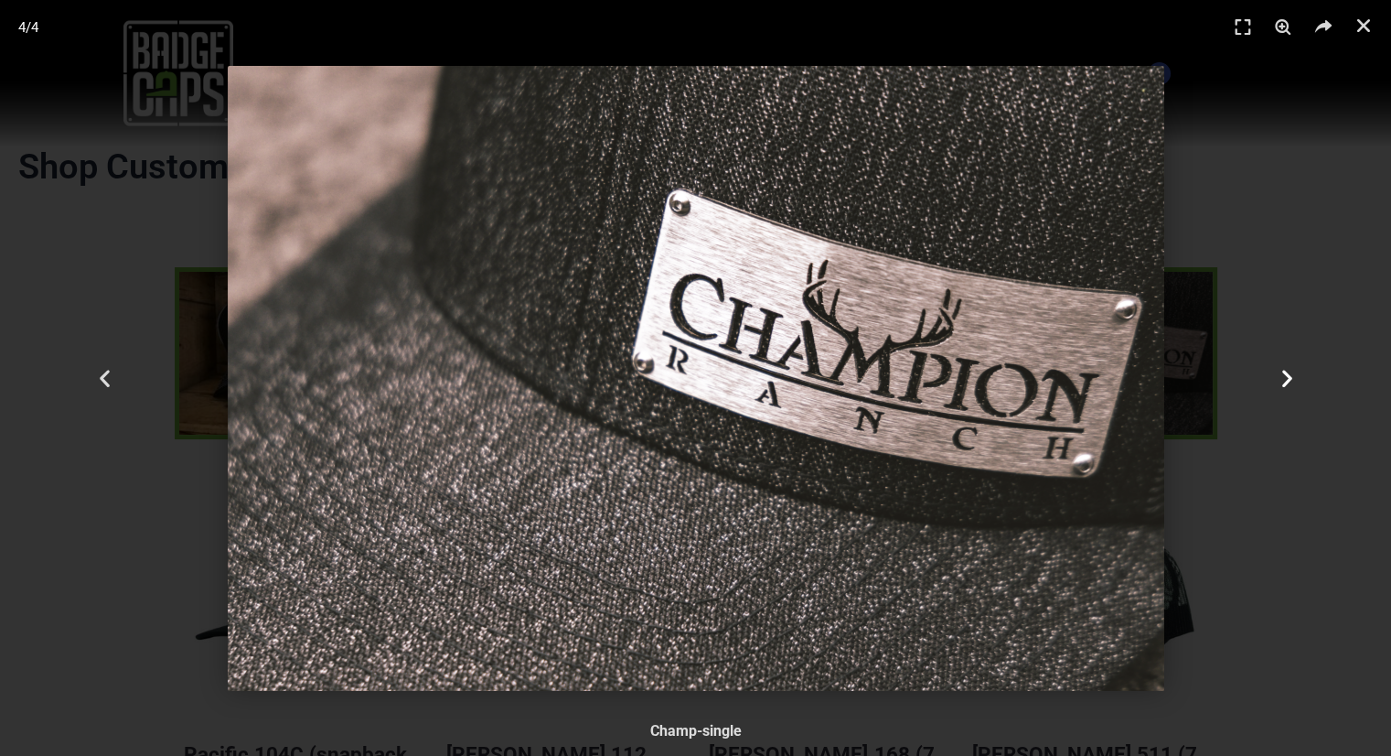
click at [1281, 380] on icon "Next slide" at bounding box center [1286, 378] width 23 height 23
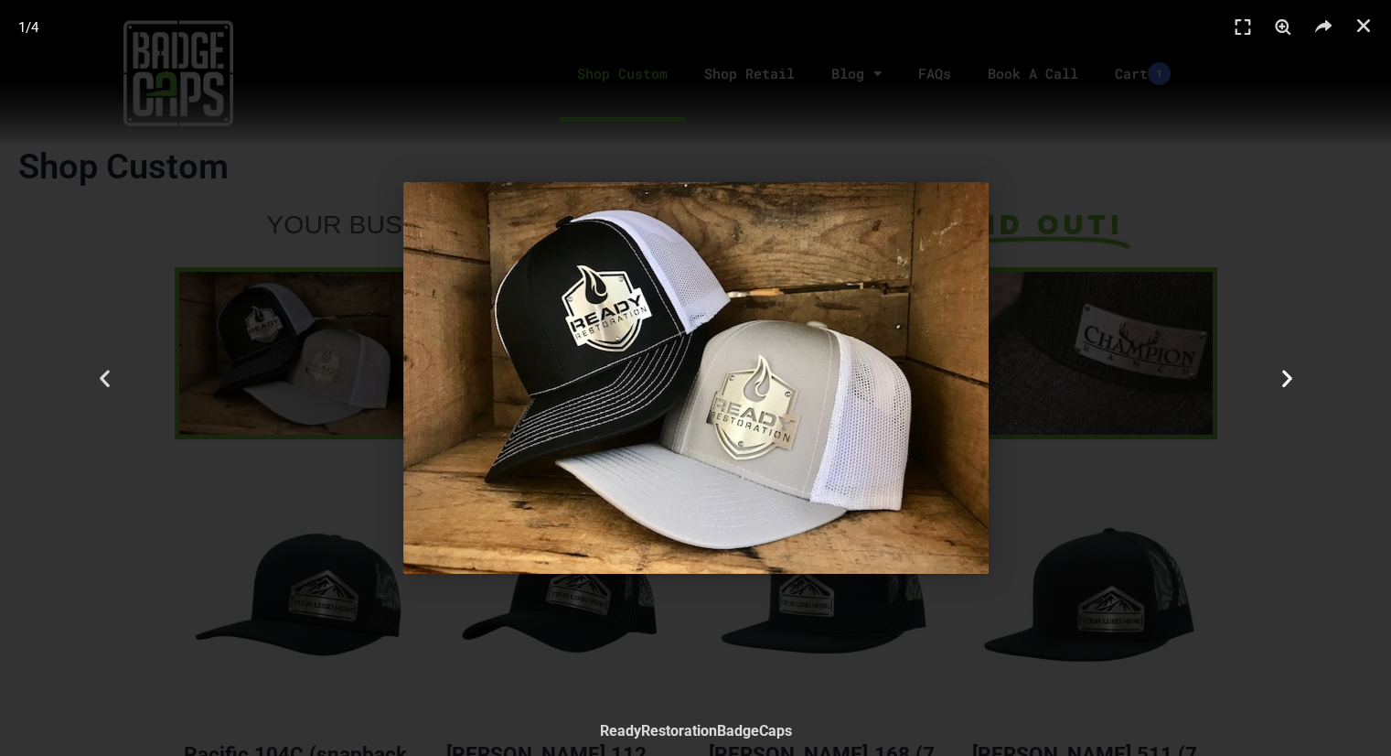
click at [1299, 372] on div "Next" at bounding box center [1287, 378] width 209 height 756
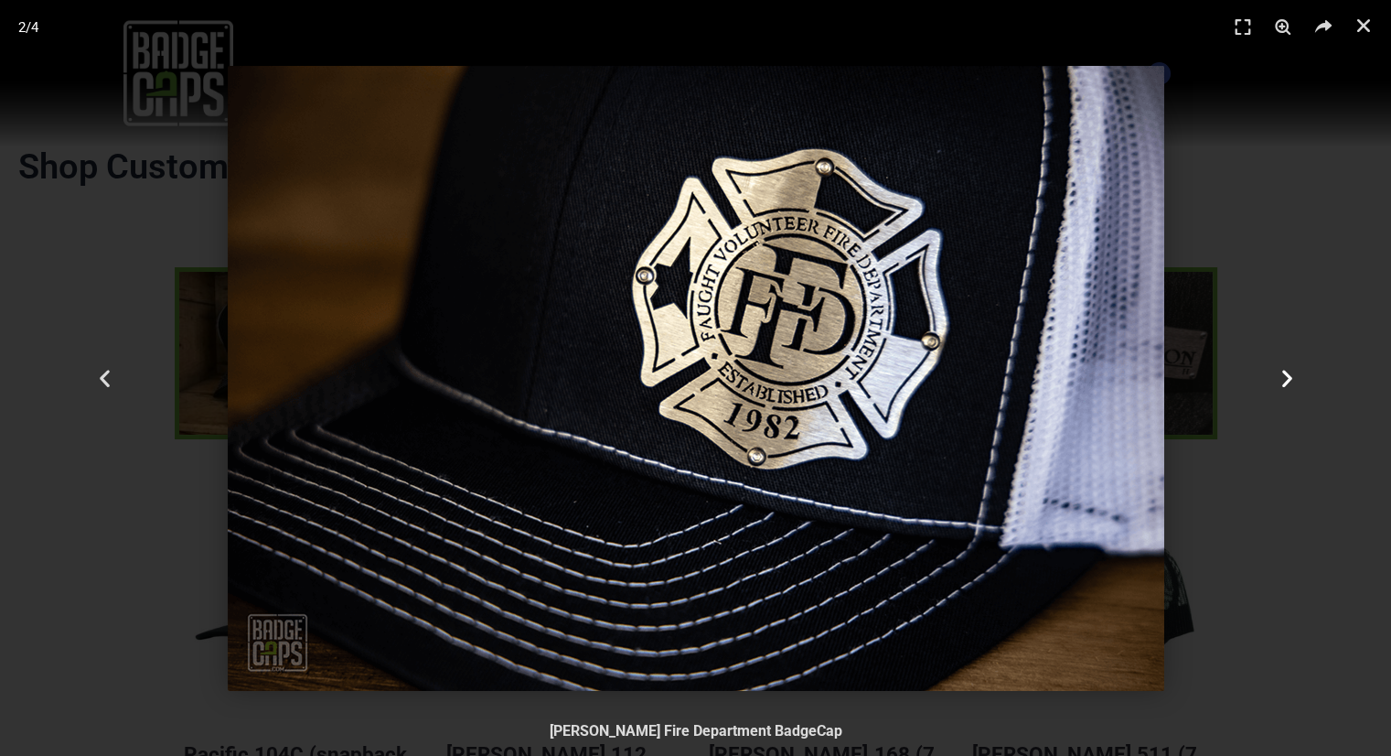
click at [1292, 372] on icon "Next slide" at bounding box center [1286, 378] width 23 height 23
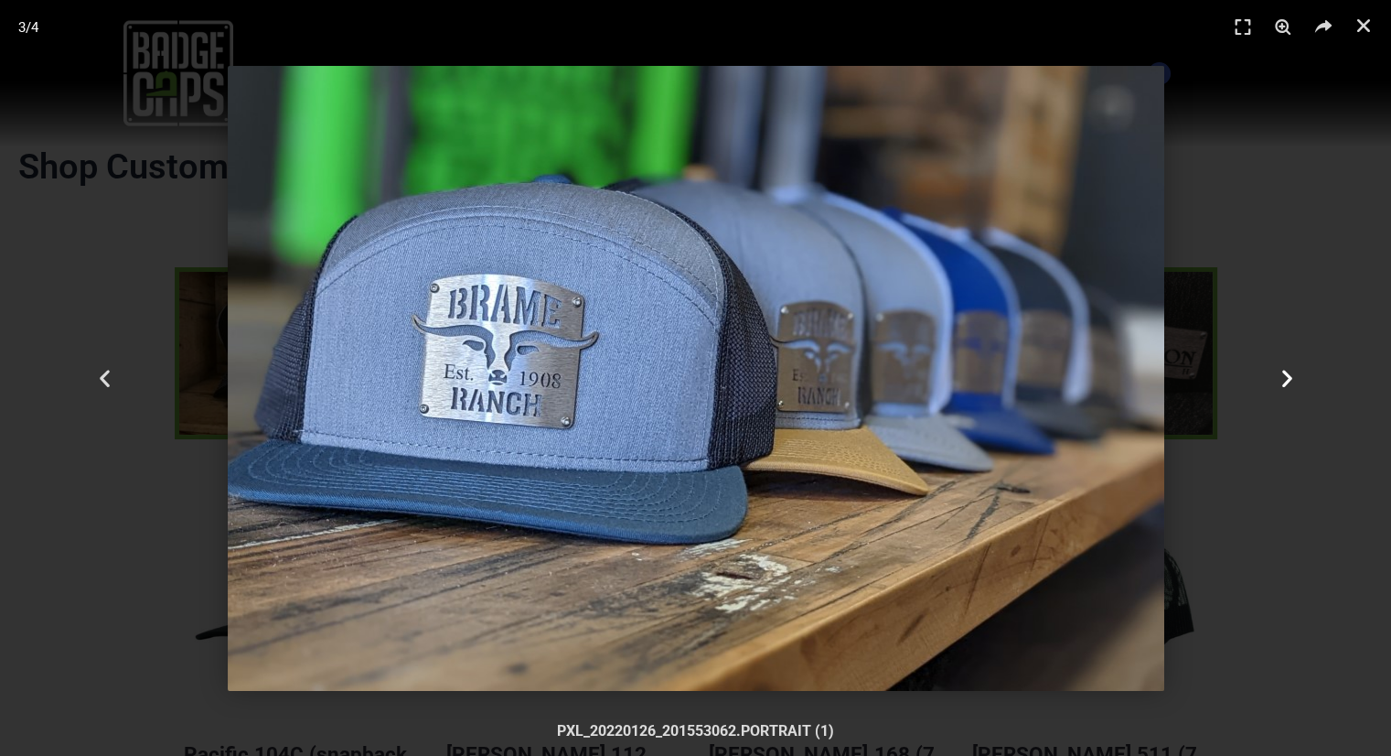
click at [1291, 372] on icon "Next slide" at bounding box center [1286, 378] width 23 height 23
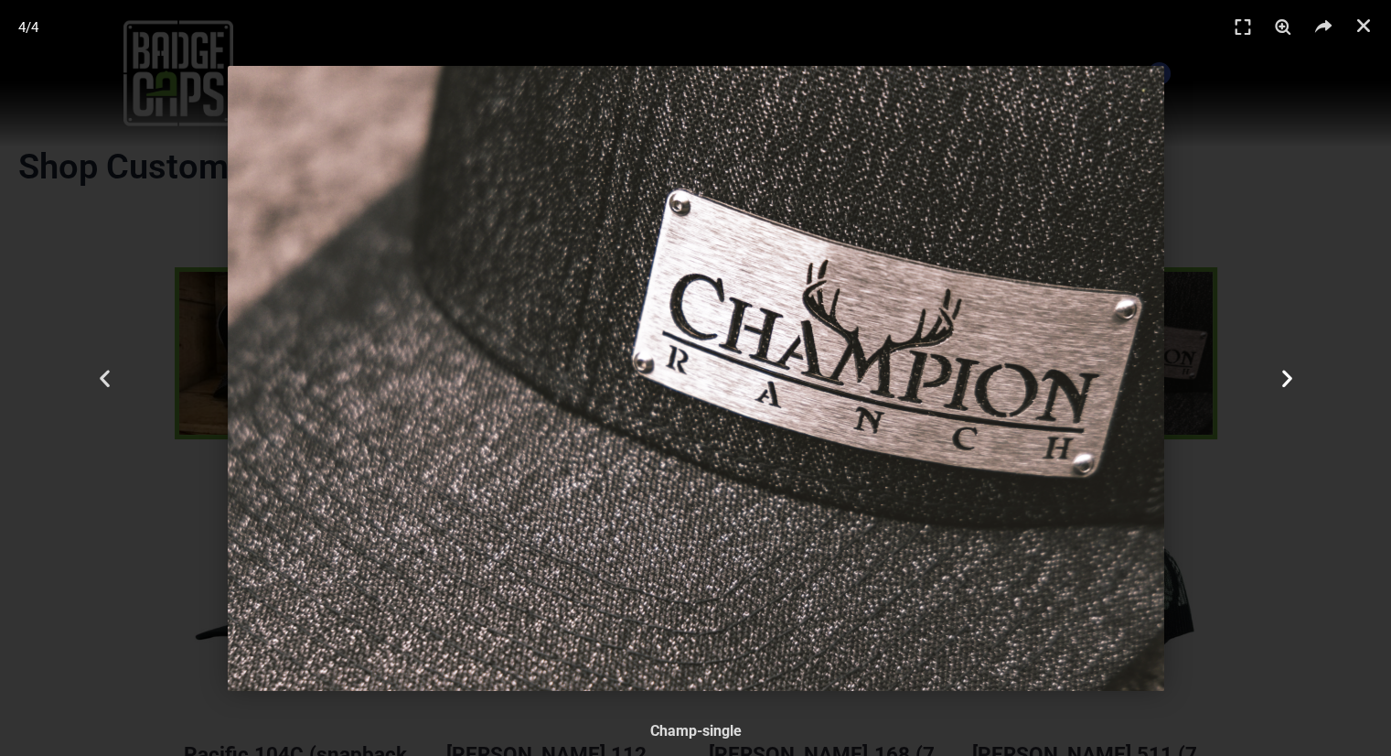
click at [1290, 371] on icon "Next slide" at bounding box center [1286, 378] width 23 height 23
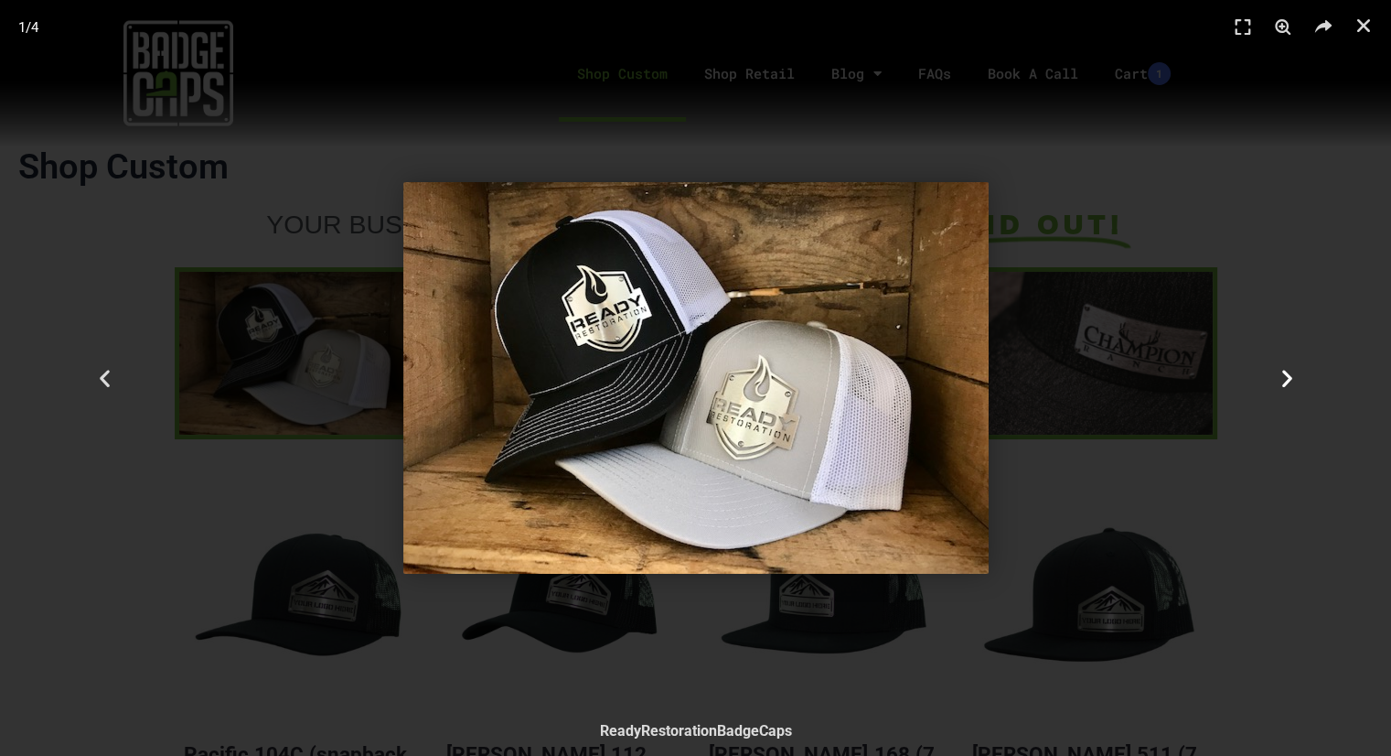
click at [1285, 376] on icon "Next slide" at bounding box center [1286, 378] width 23 height 23
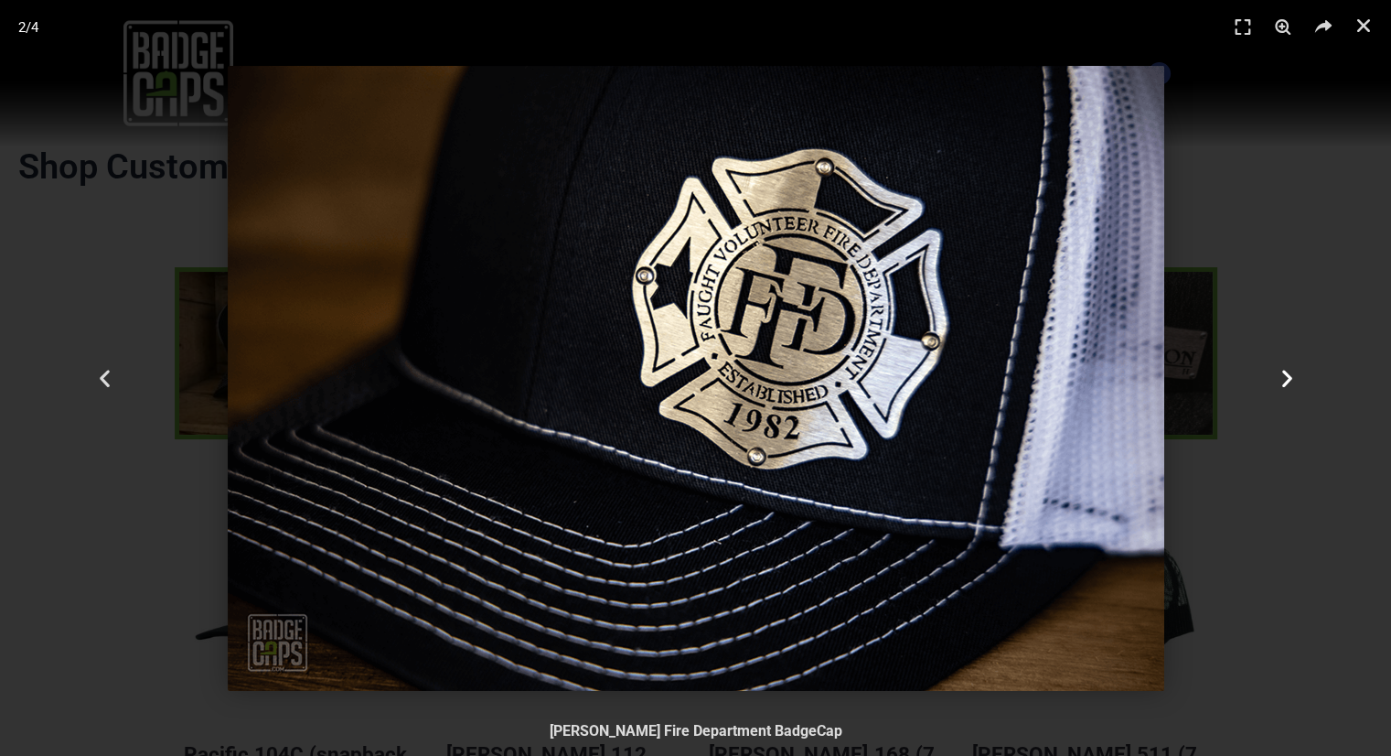
click at [1285, 376] on icon "Next slide" at bounding box center [1286, 378] width 23 height 23
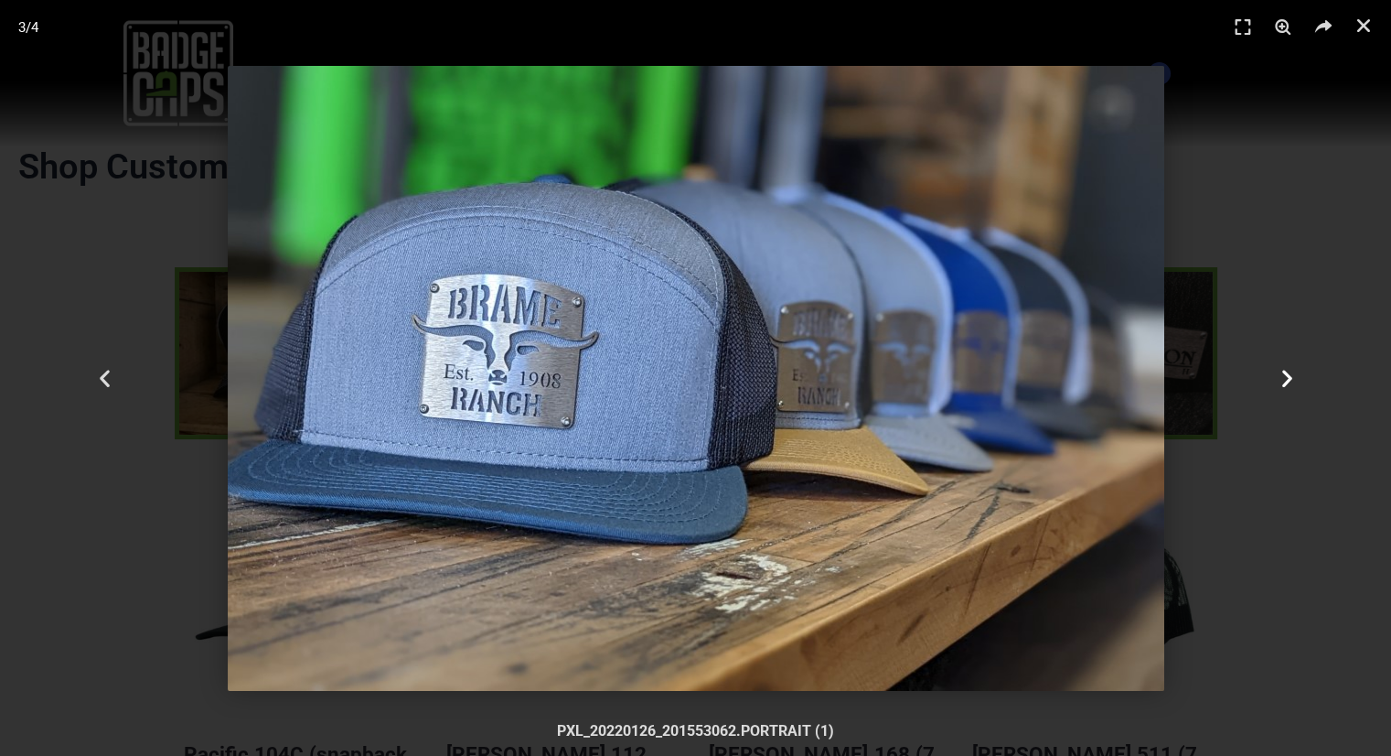
click at [1285, 376] on icon "Next slide" at bounding box center [1286, 378] width 23 height 23
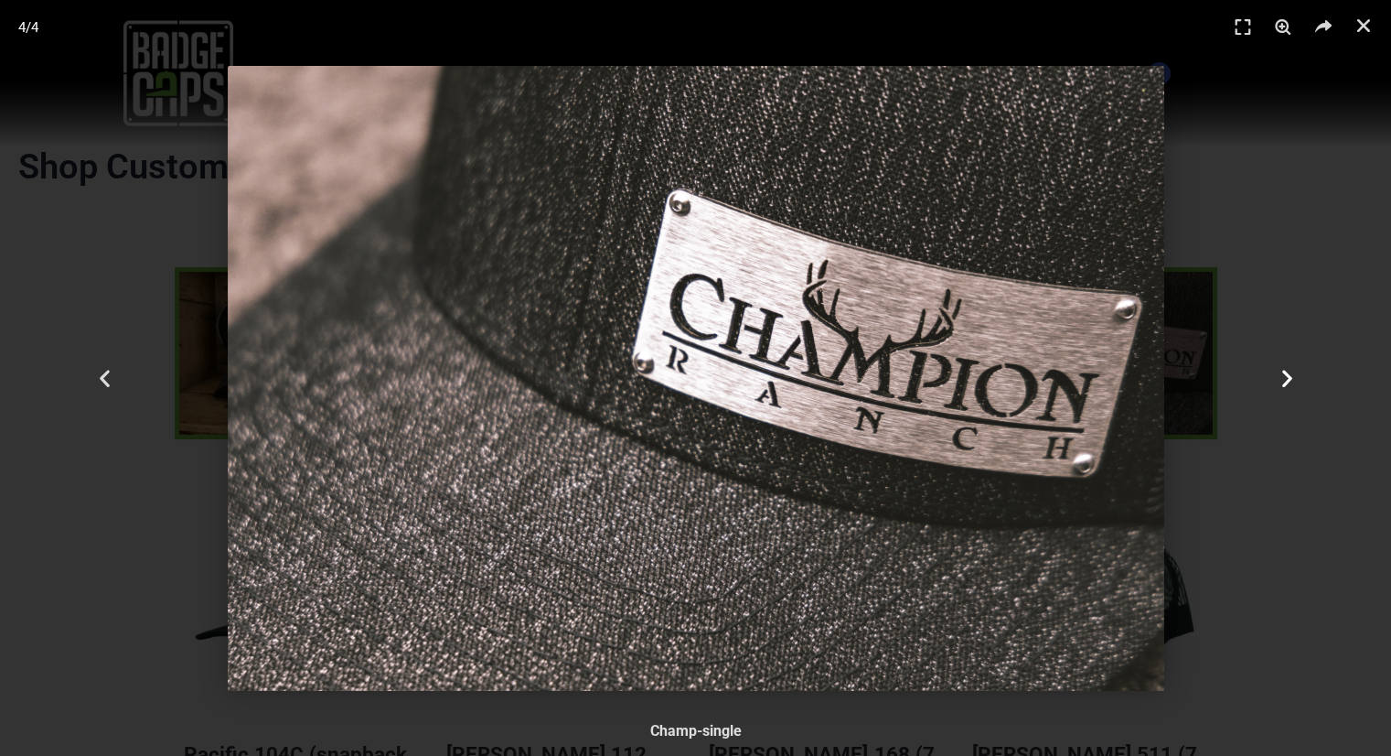
click at [1285, 376] on icon "Next slide" at bounding box center [1286, 378] width 23 height 23
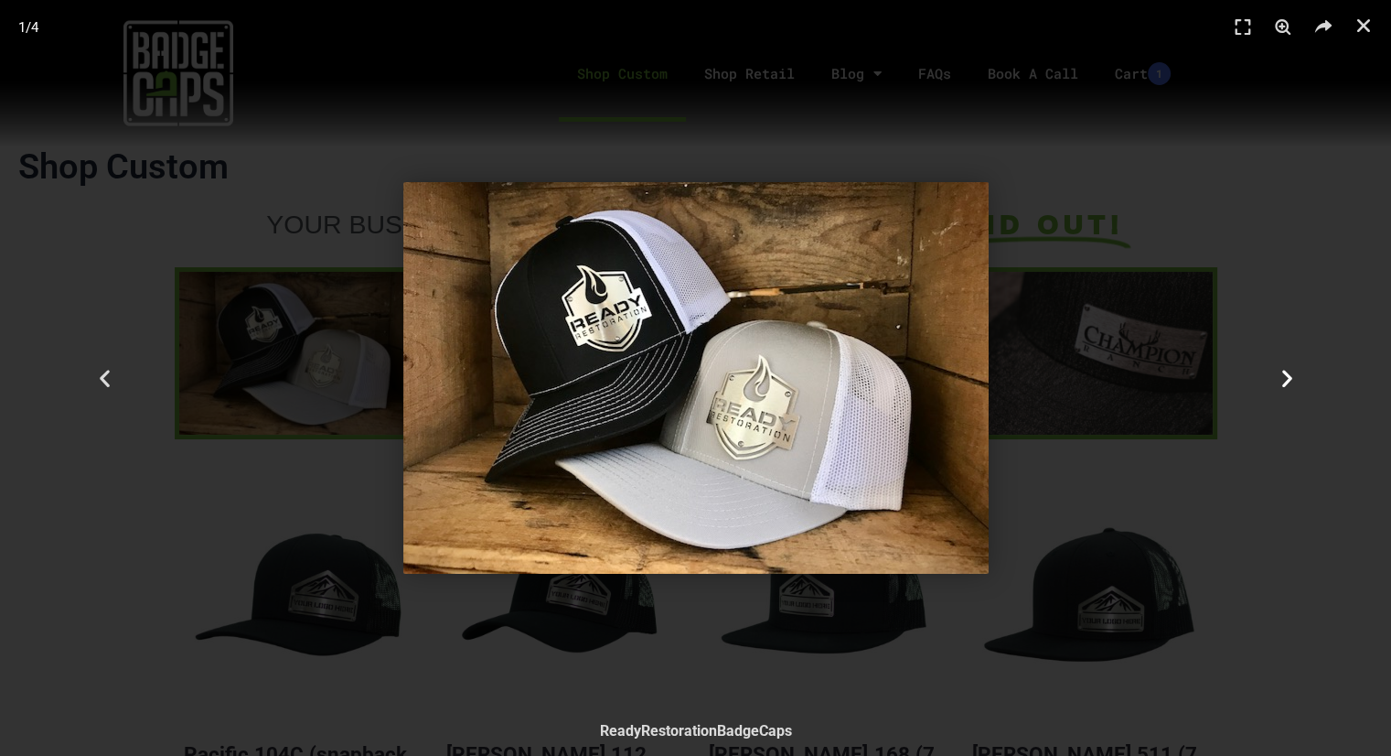
click at [1285, 376] on icon "Next slide" at bounding box center [1286, 378] width 23 height 23
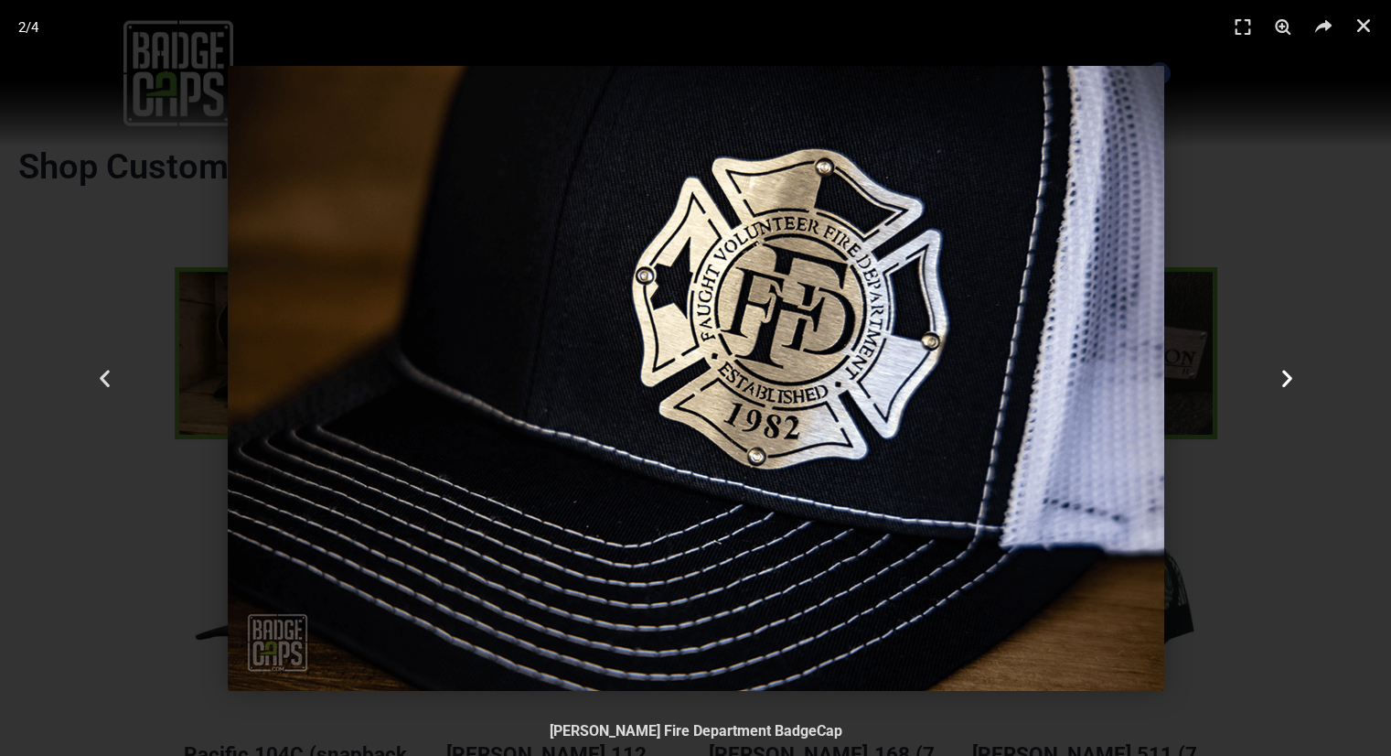
click at [1285, 376] on icon "Next slide" at bounding box center [1286, 378] width 23 height 23
